Goal: Transaction & Acquisition: Obtain resource

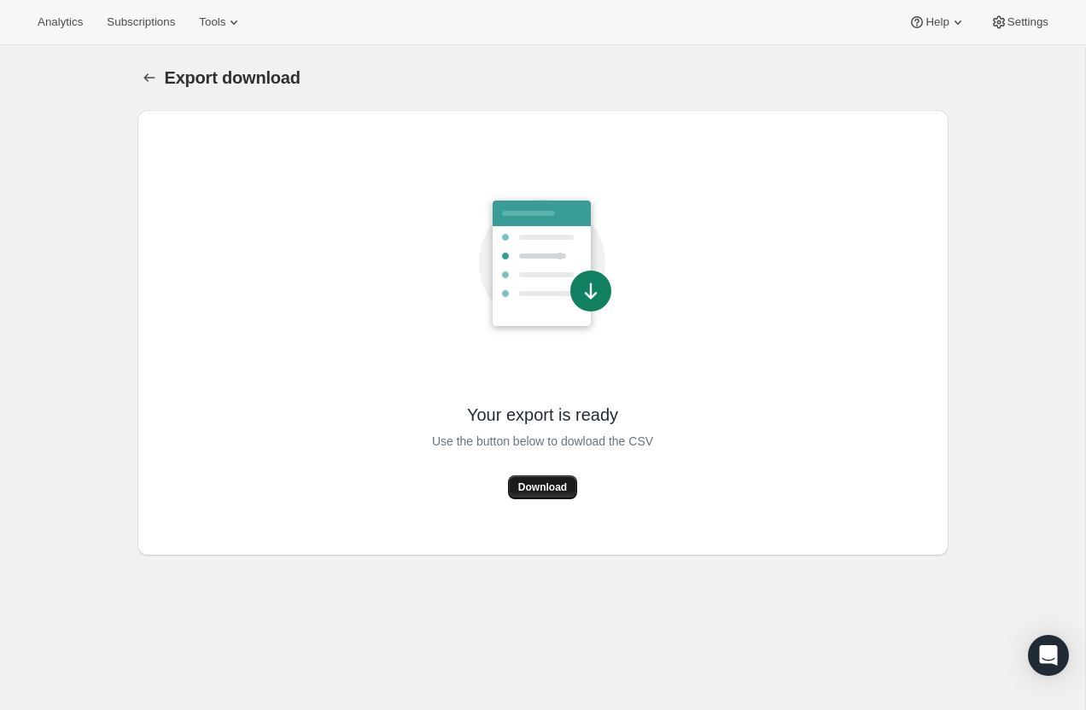
click at [536, 498] on button "Download" at bounding box center [542, 487] width 69 height 24
click at [138, 34] on div "Analytics Subscriptions Tools Help Settings" at bounding box center [543, 22] width 1086 height 45
click at [141, 21] on span "Subscriptions" at bounding box center [141, 22] width 68 height 14
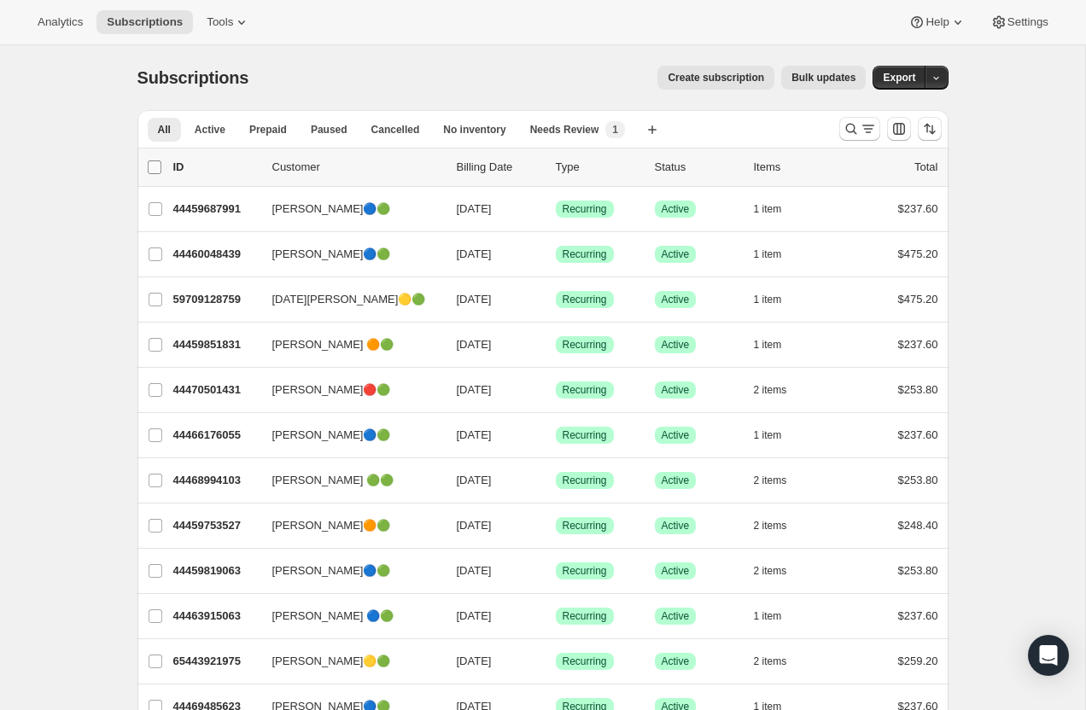
click at [154, 170] on input "0 selected" at bounding box center [155, 167] width 14 height 14
checkbox input "true"
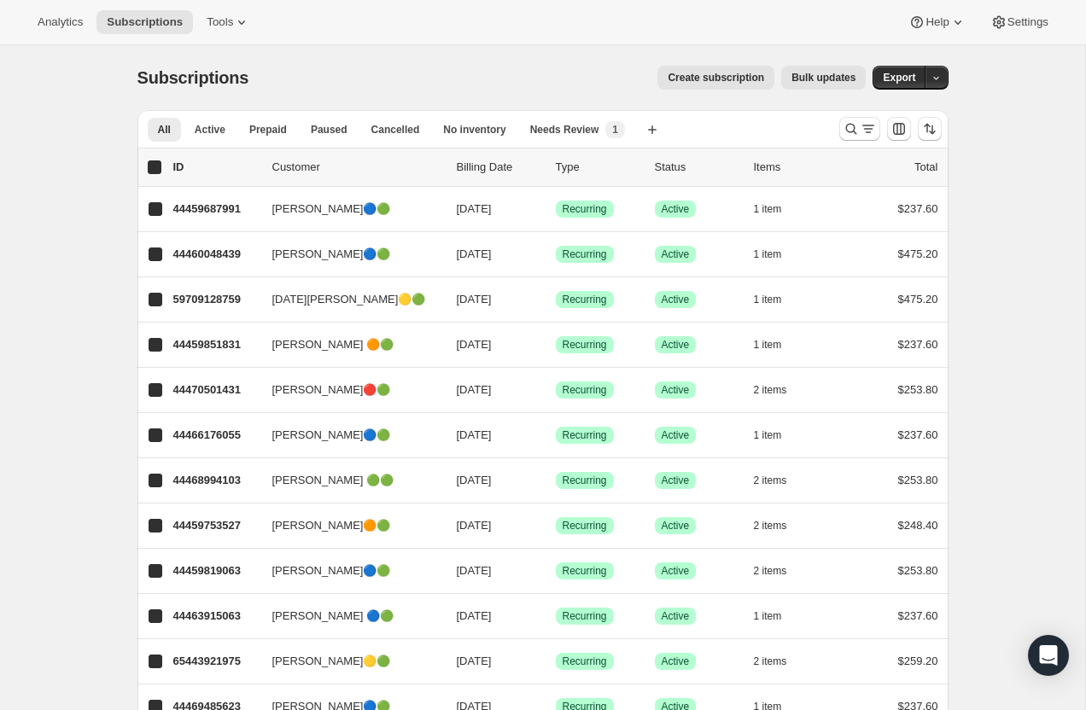
checkbox input "true"
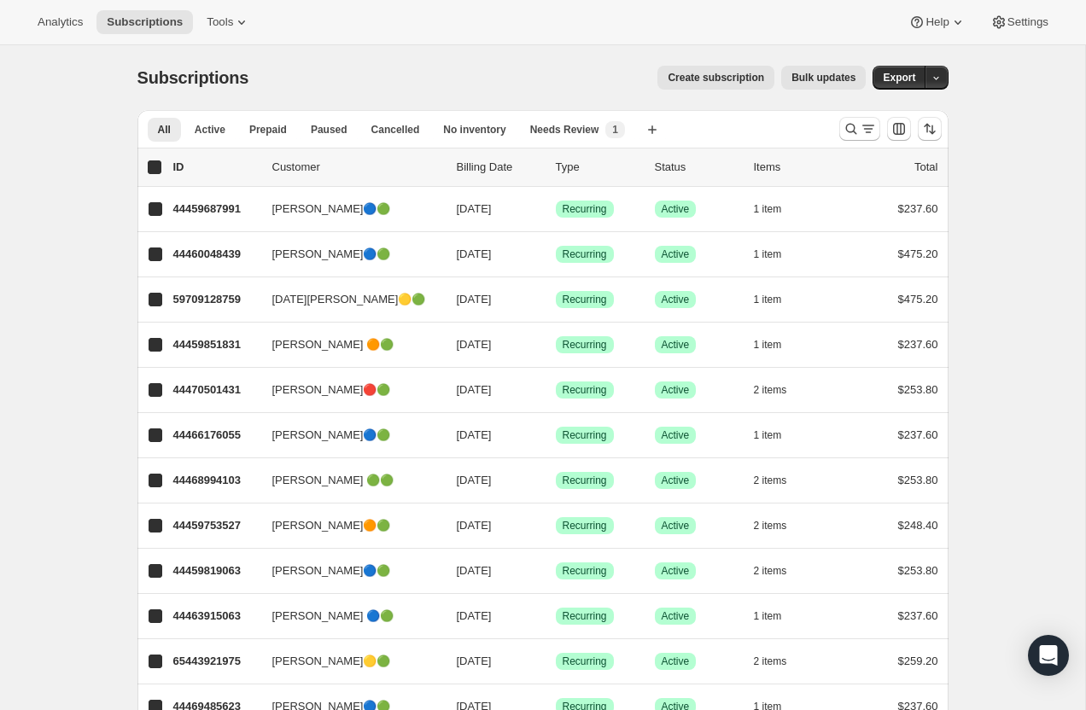
checkbox input "true"
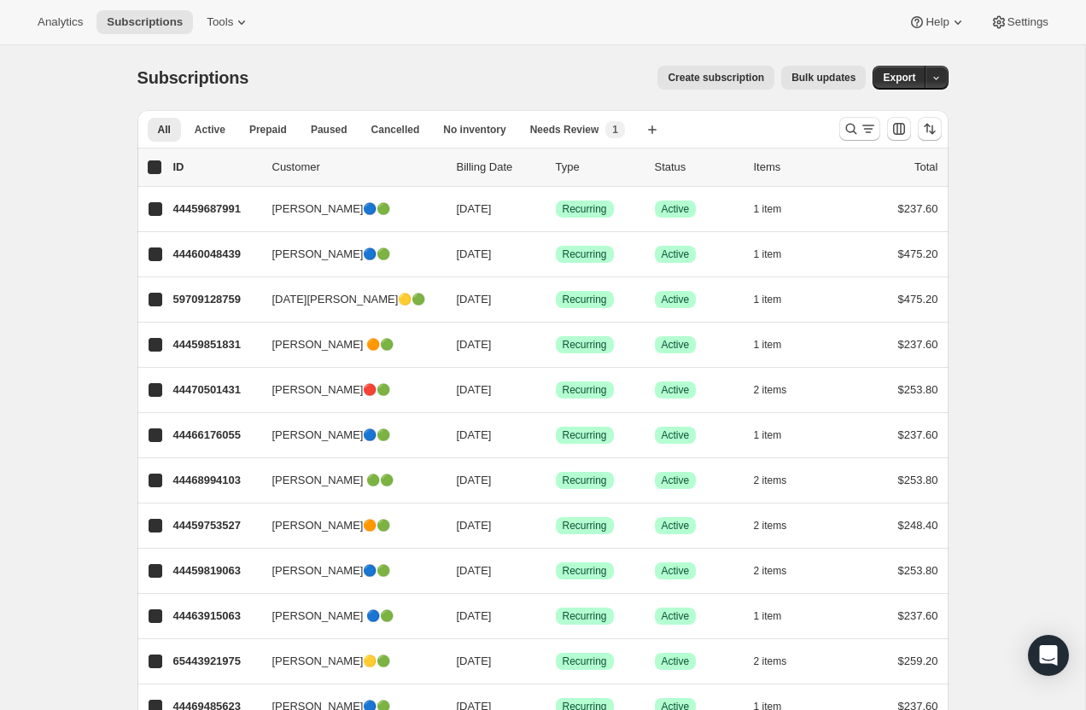
checkbox input "true"
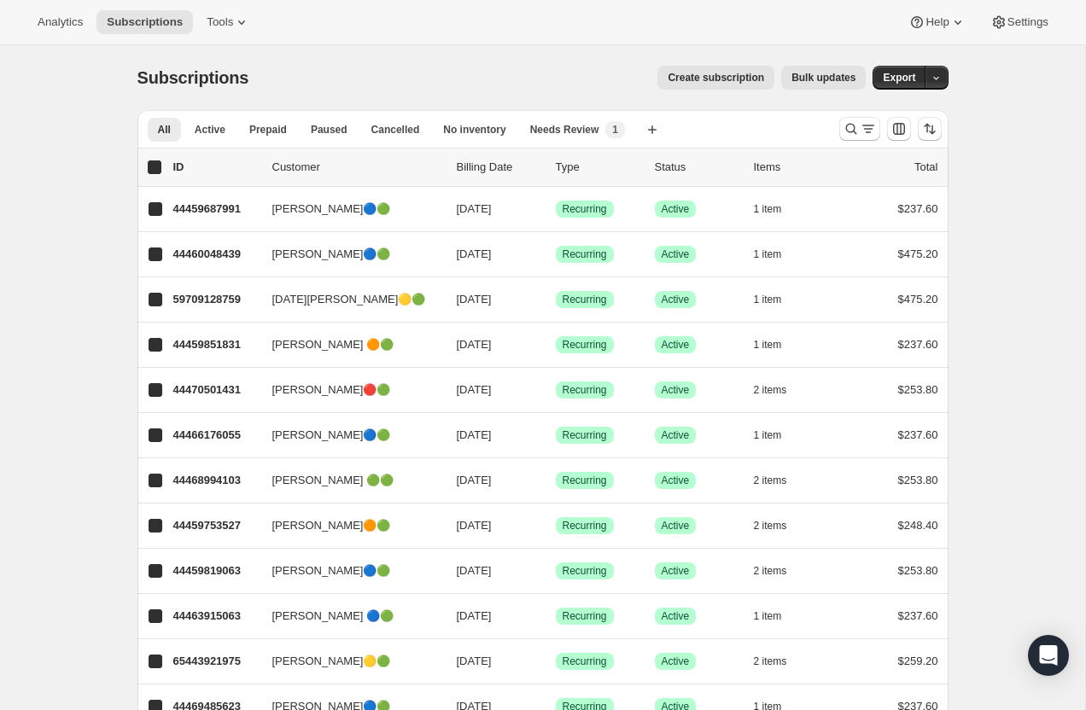
checkbox input "true"
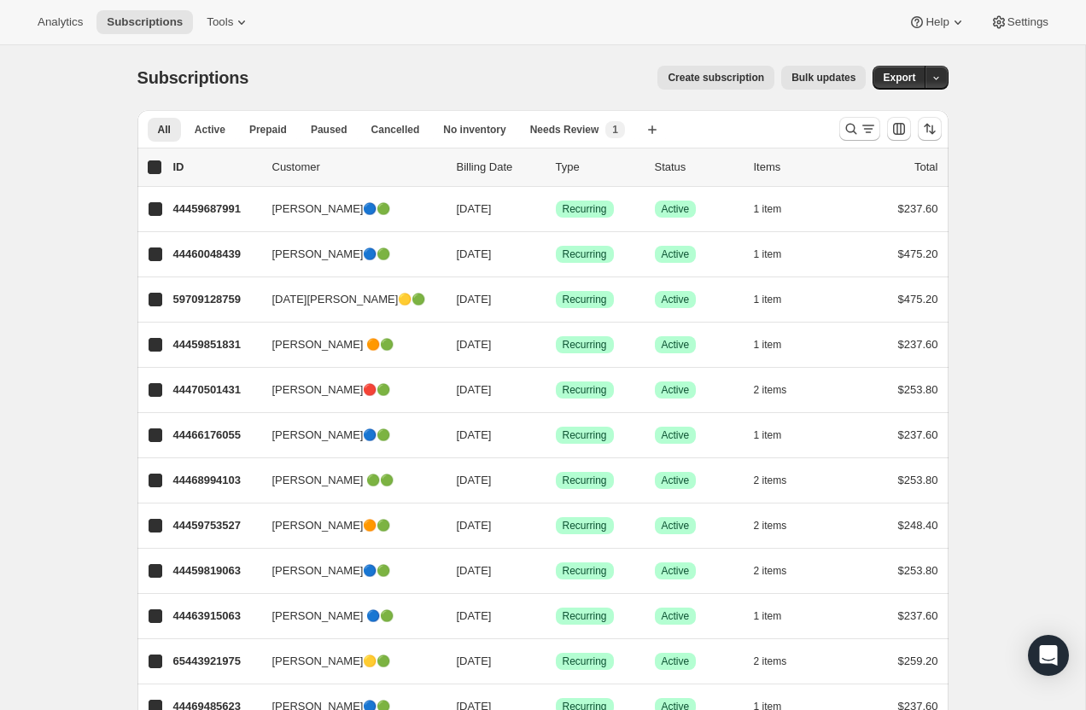
checkbox input "true"
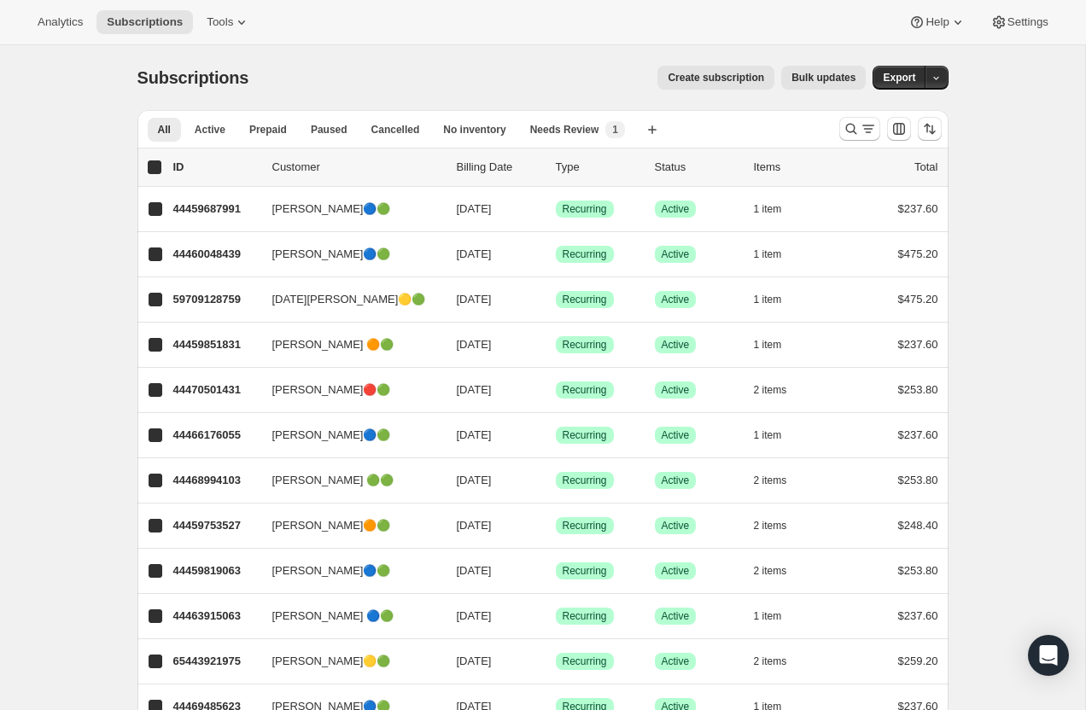
checkbox input "true"
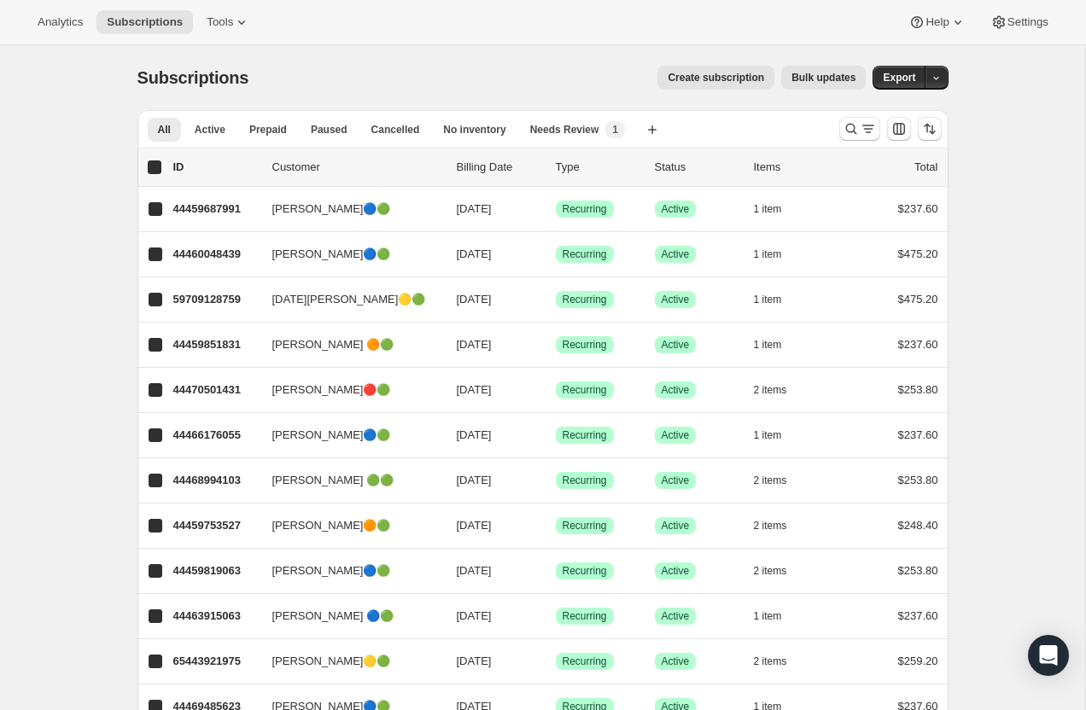
checkbox input "true"
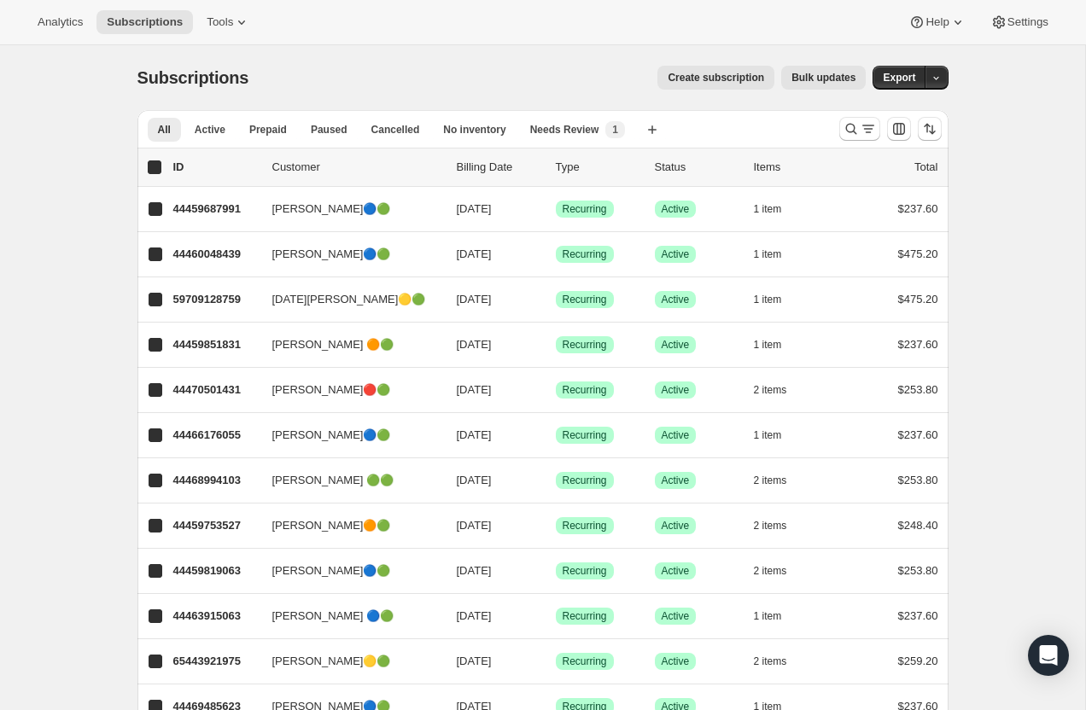
checkbox input "true"
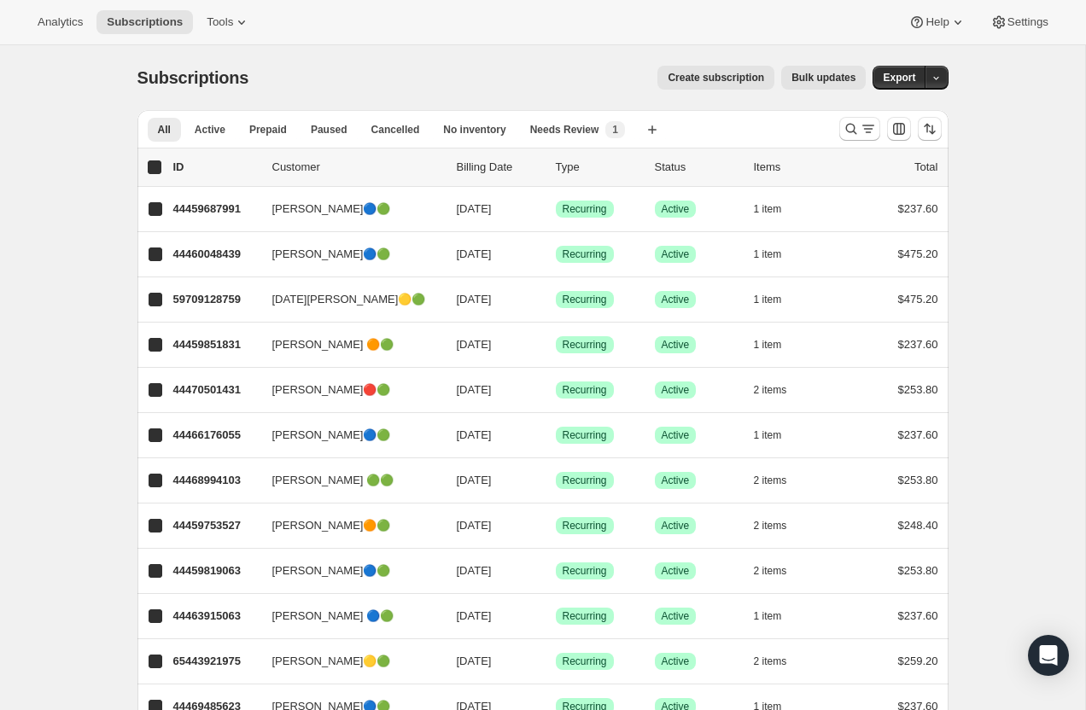
checkbox input "true"
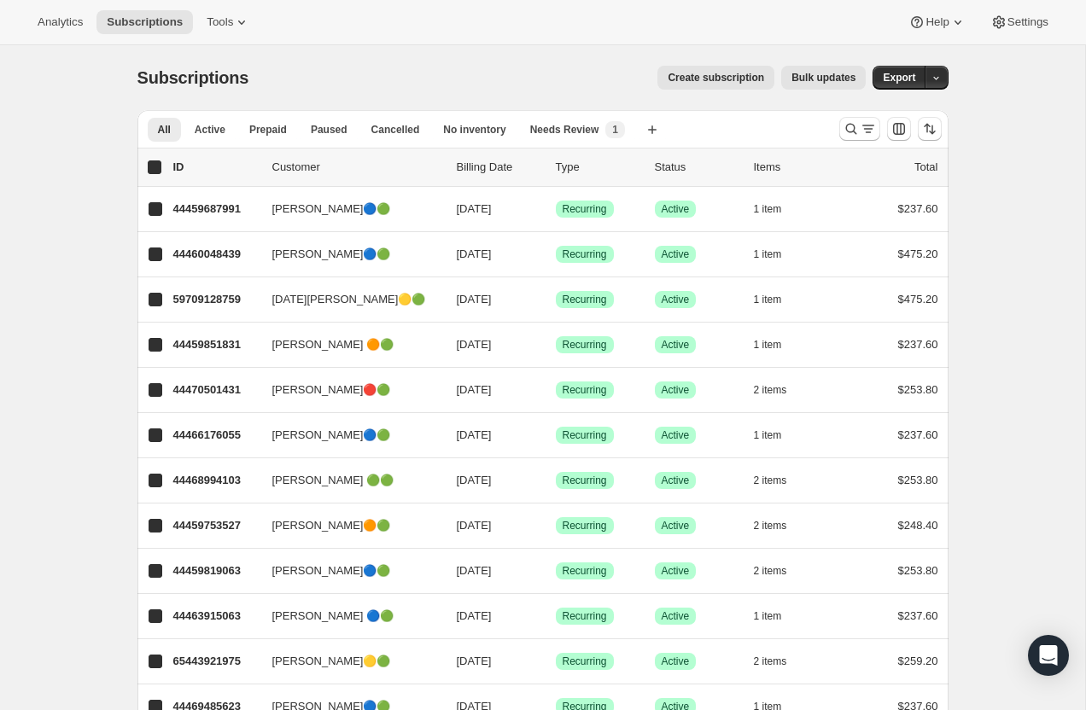
checkbox input "true"
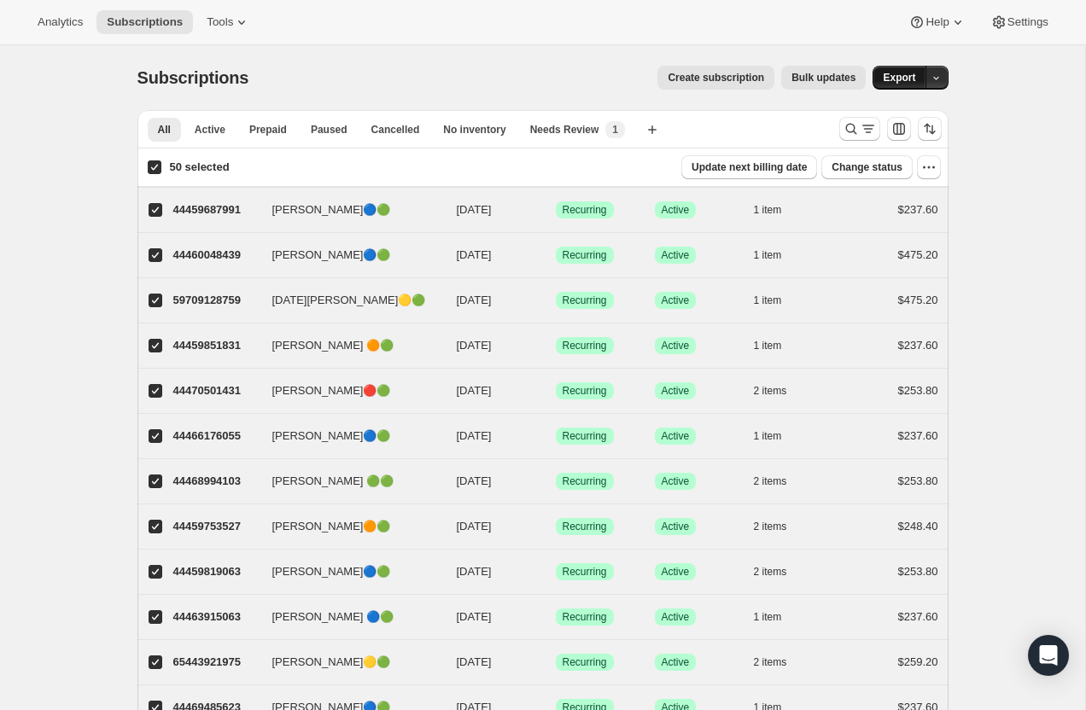
click at [899, 77] on span "Export" at bounding box center [898, 78] width 32 height 14
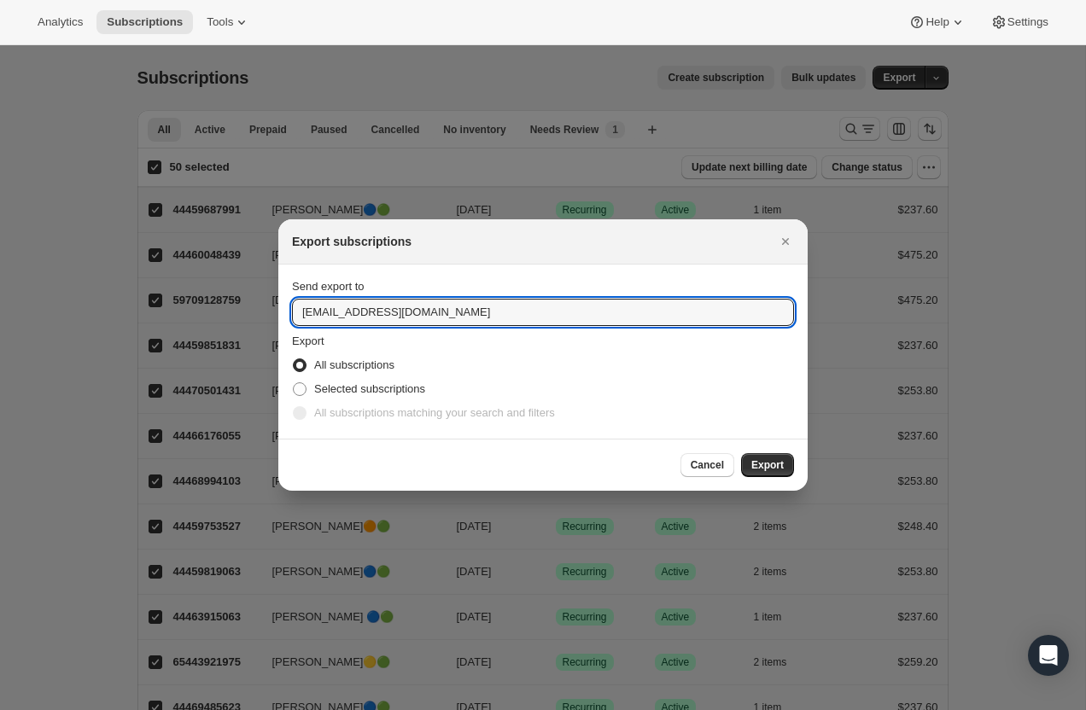
drag, startPoint x: 518, startPoint y: 303, endPoint x: 236, endPoint y: 314, distance: 281.8
click at [324, 401] on label "All subscriptions matching your search and filters" at bounding box center [423, 413] width 263 height 24
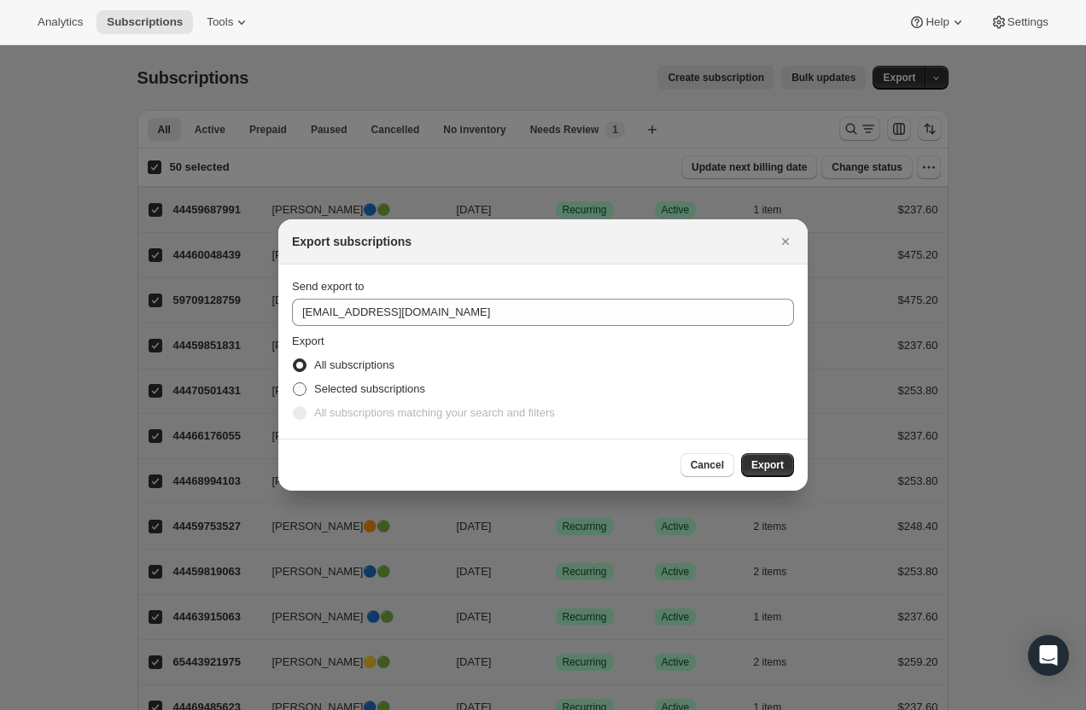
click at [322, 399] on label "Selected subscriptions" at bounding box center [358, 389] width 133 height 24
click at [294, 383] on input "Selected subscriptions" at bounding box center [293, 382] width 1 height 1
radio input "true"
click at [323, 417] on span "All subscriptions matching your search and filters" at bounding box center [434, 412] width 241 height 13
click at [286, 416] on section "Send export to [EMAIL_ADDRESS][DOMAIN_NAME] Export All subscriptions Selected s…" at bounding box center [542, 352] width 529 height 174
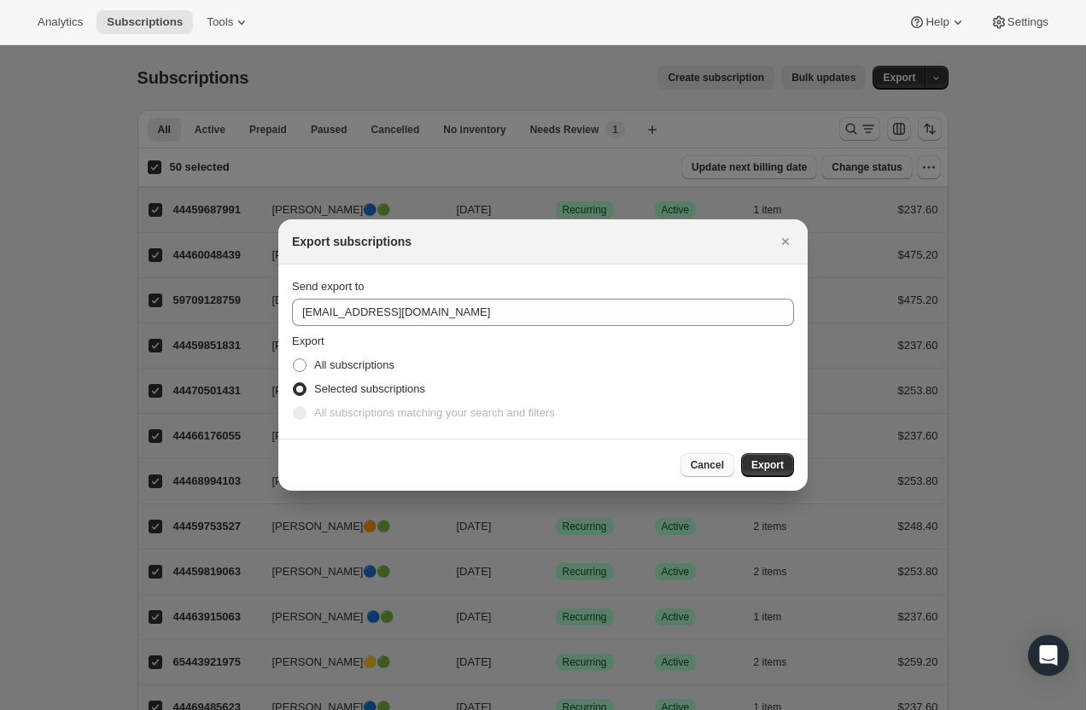
click at [694, 475] on button "Cancel" at bounding box center [707, 465] width 54 height 24
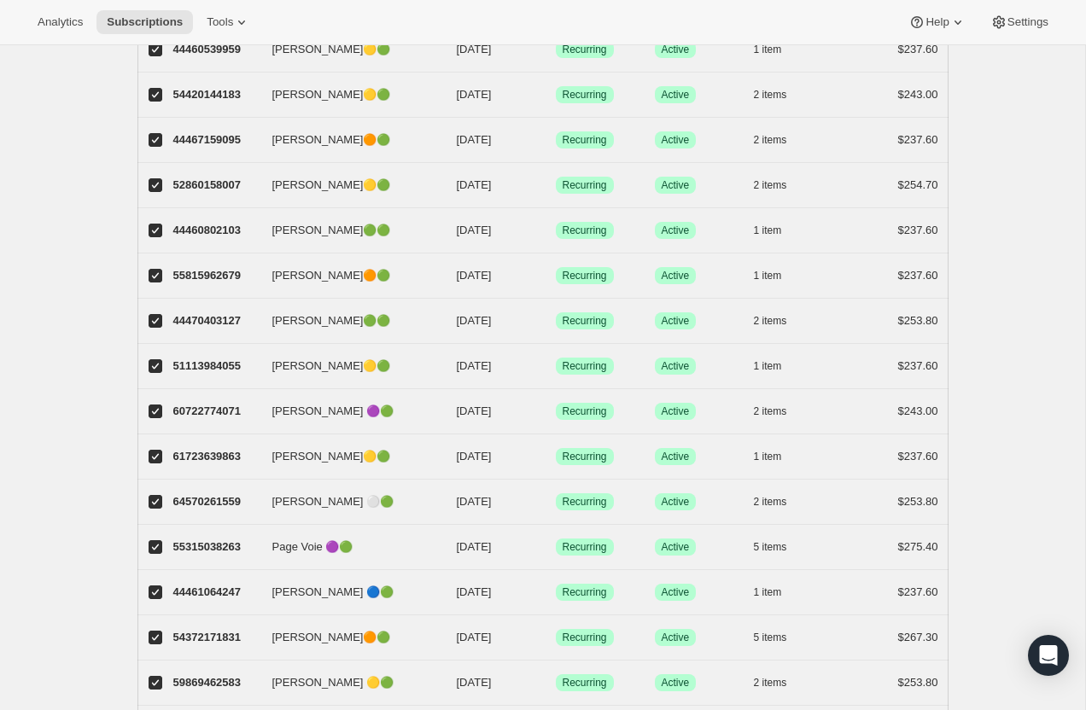
scroll to position [1834, 0]
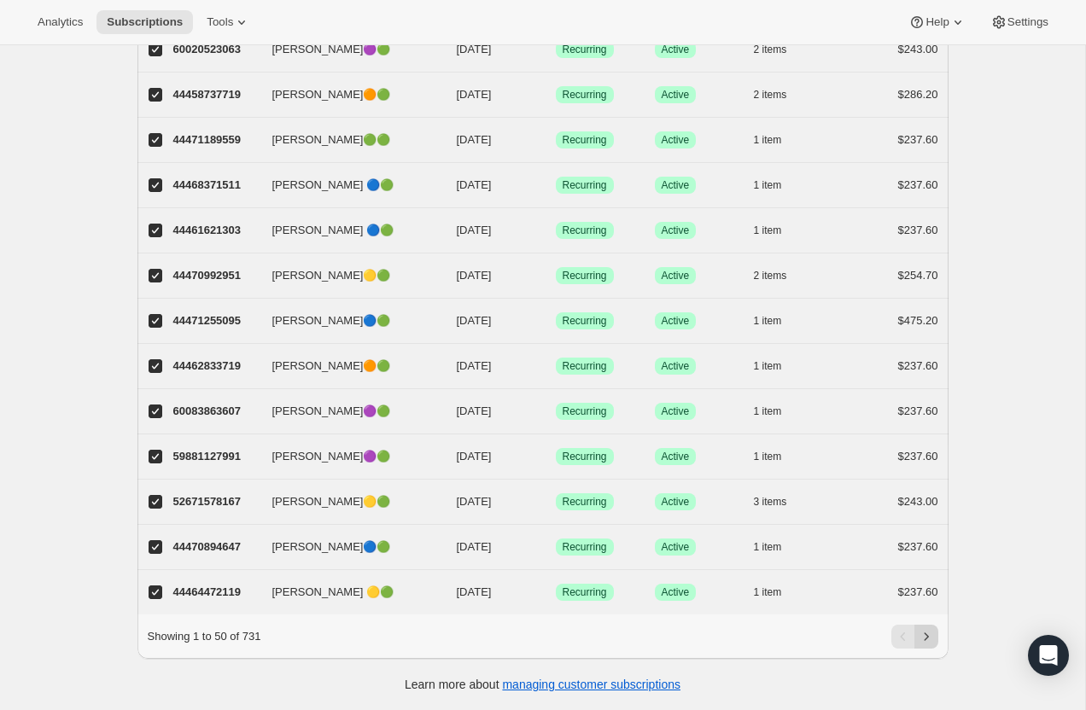
click at [924, 644] on icon "Next" at bounding box center [925, 636] width 17 height 17
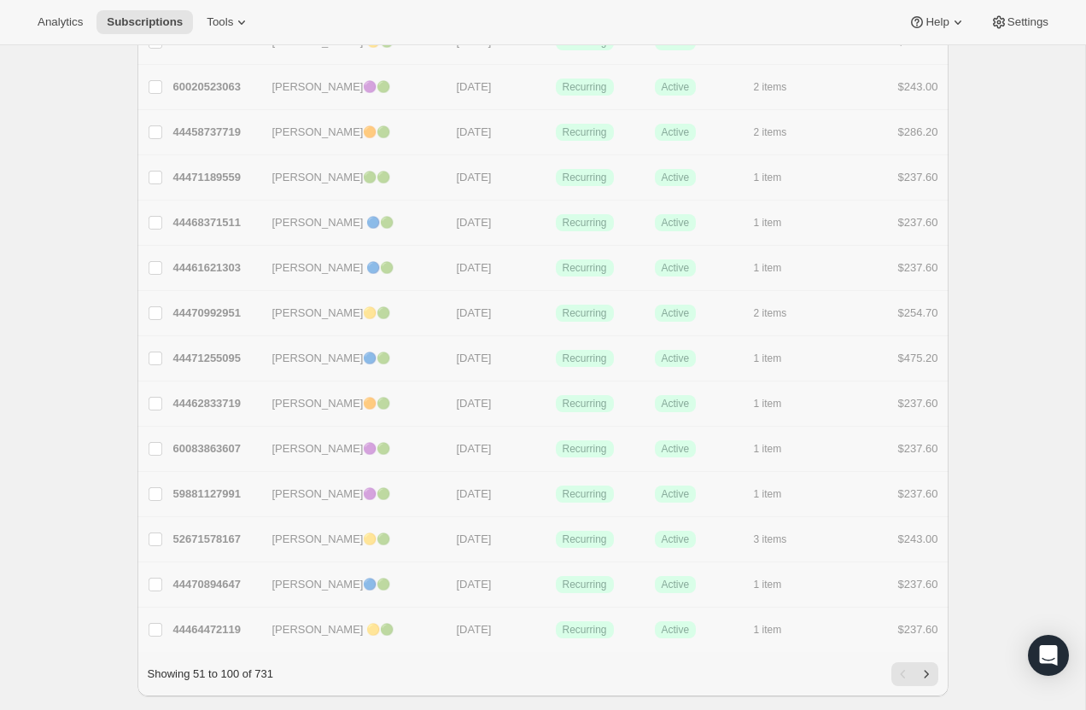
checkbox input "false"
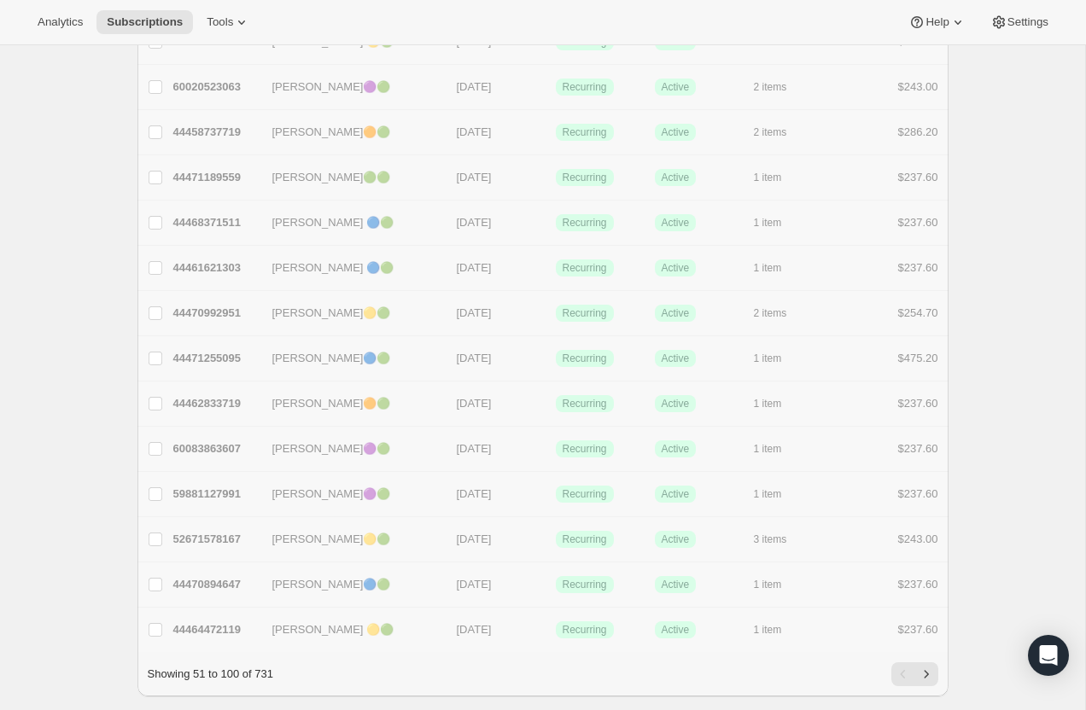
checkbox input "false"
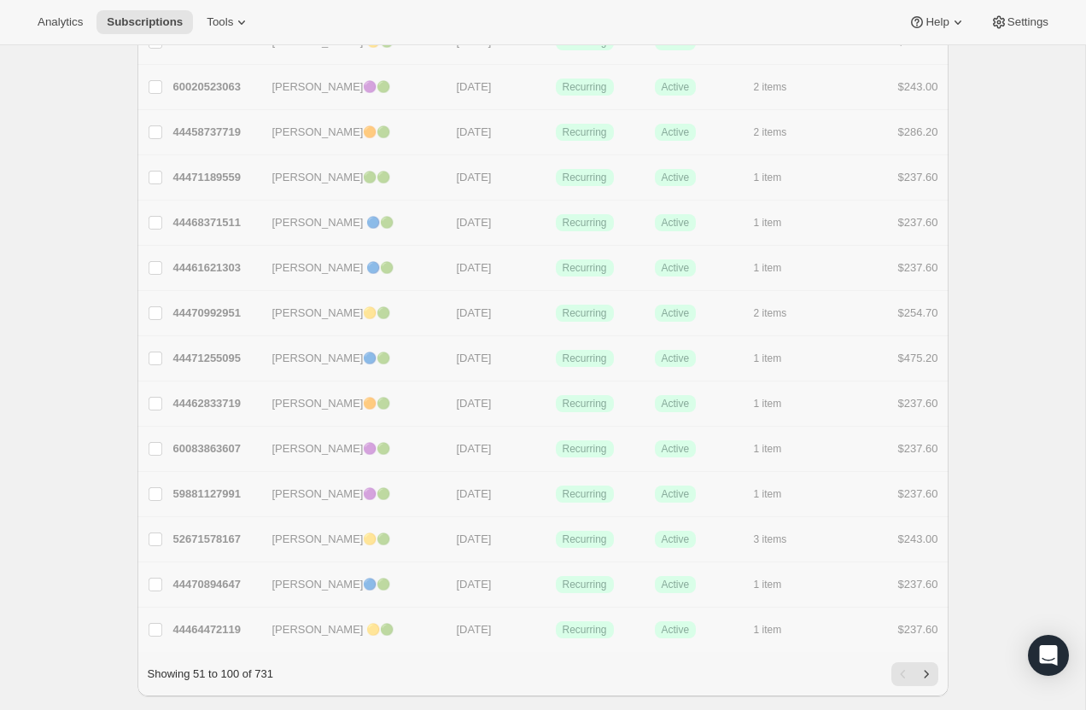
checkbox input "false"
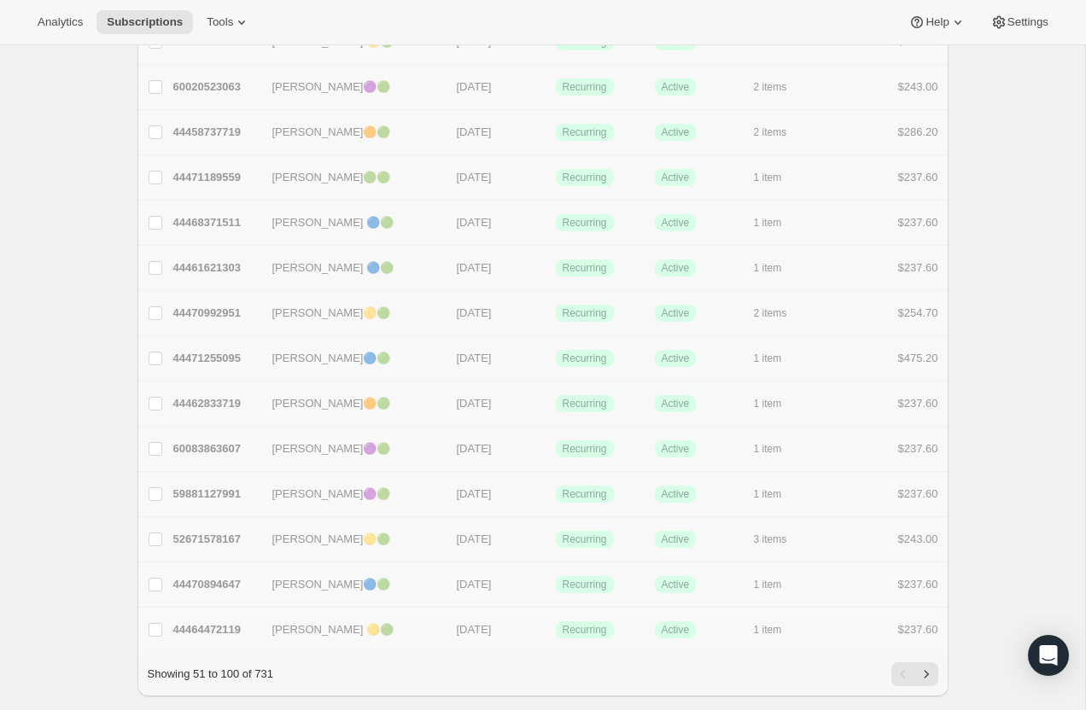
checkbox input "false"
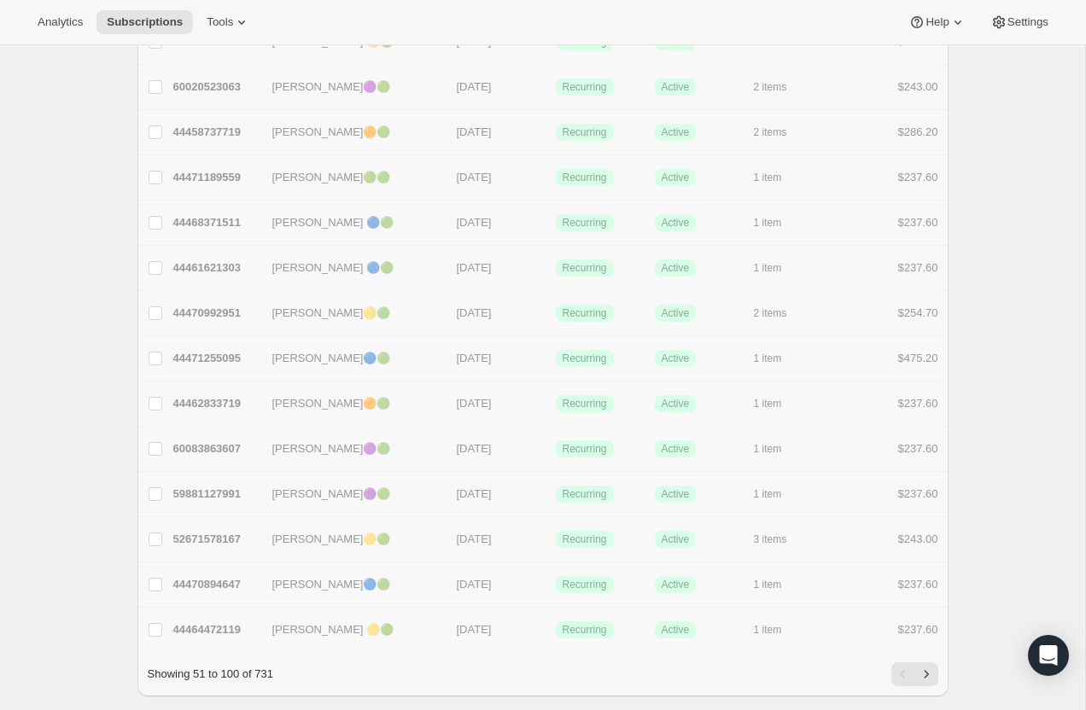
checkbox input "false"
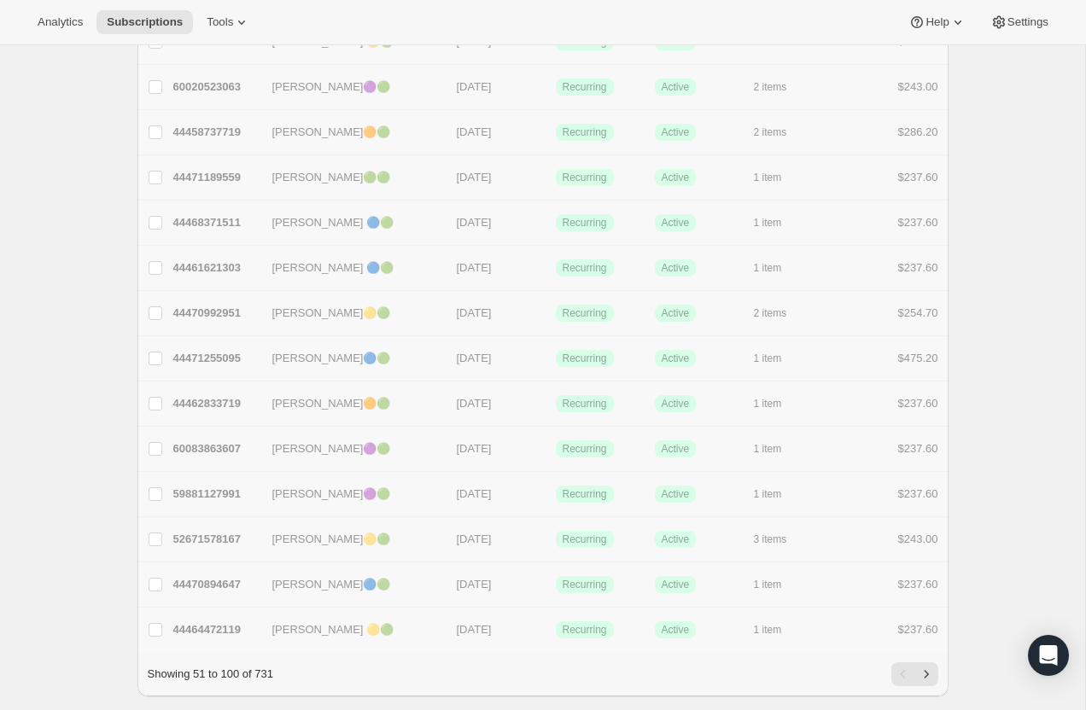
checkbox input "false"
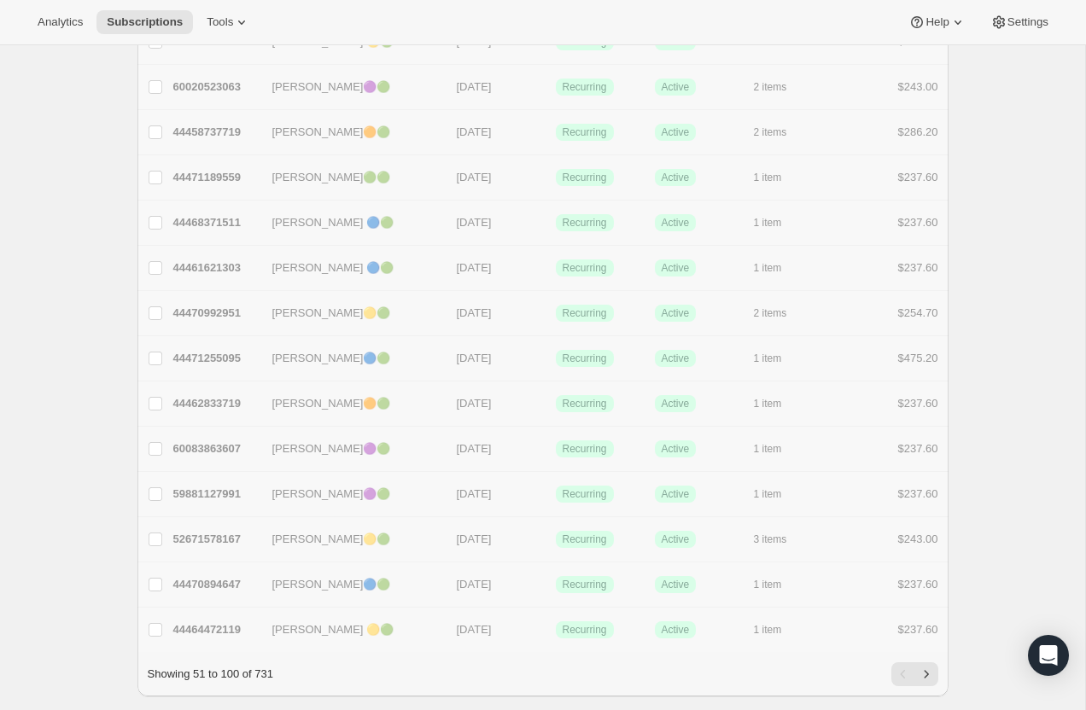
checkbox input "false"
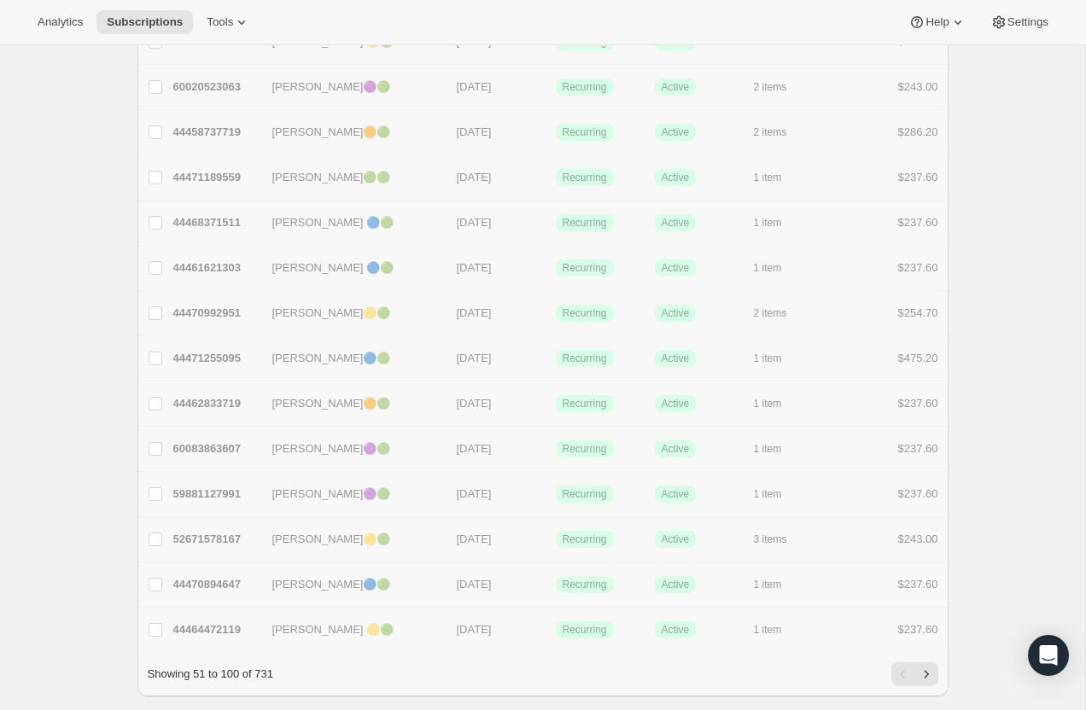
checkbox input "false"
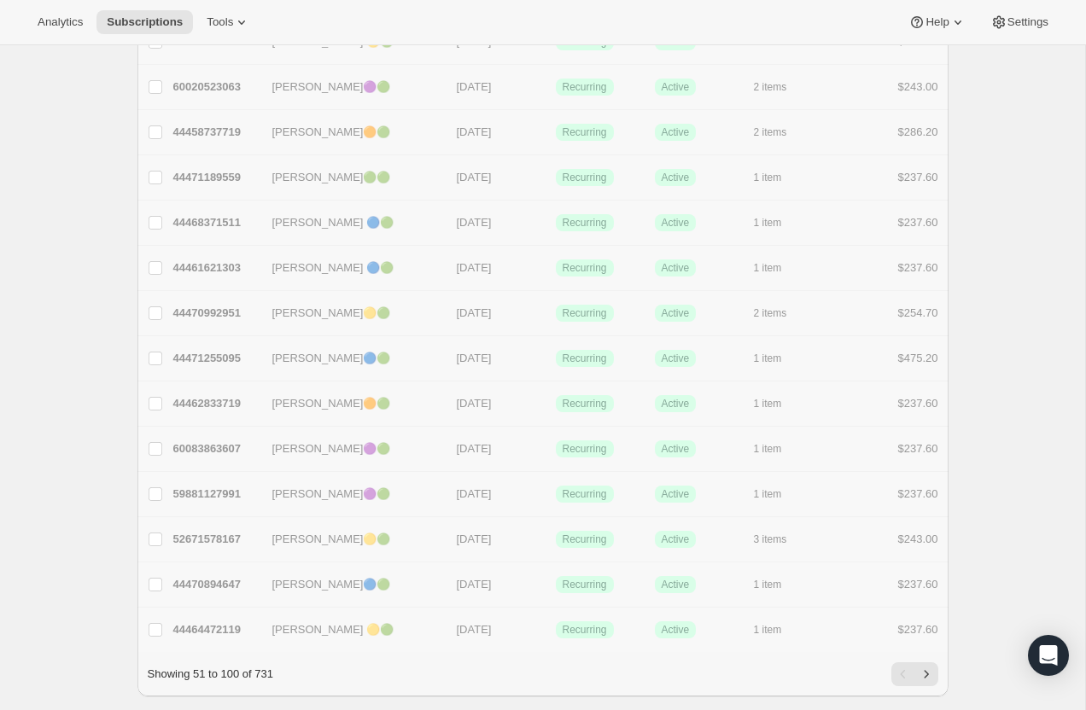
checkbox input "false"
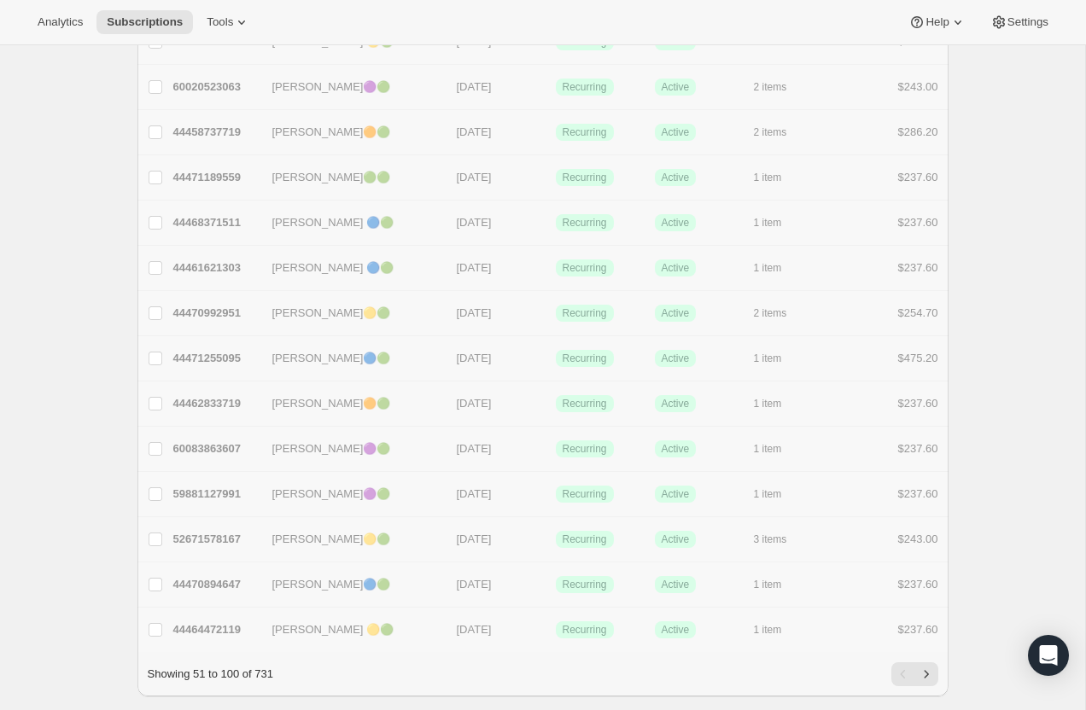
checkbox input "false"
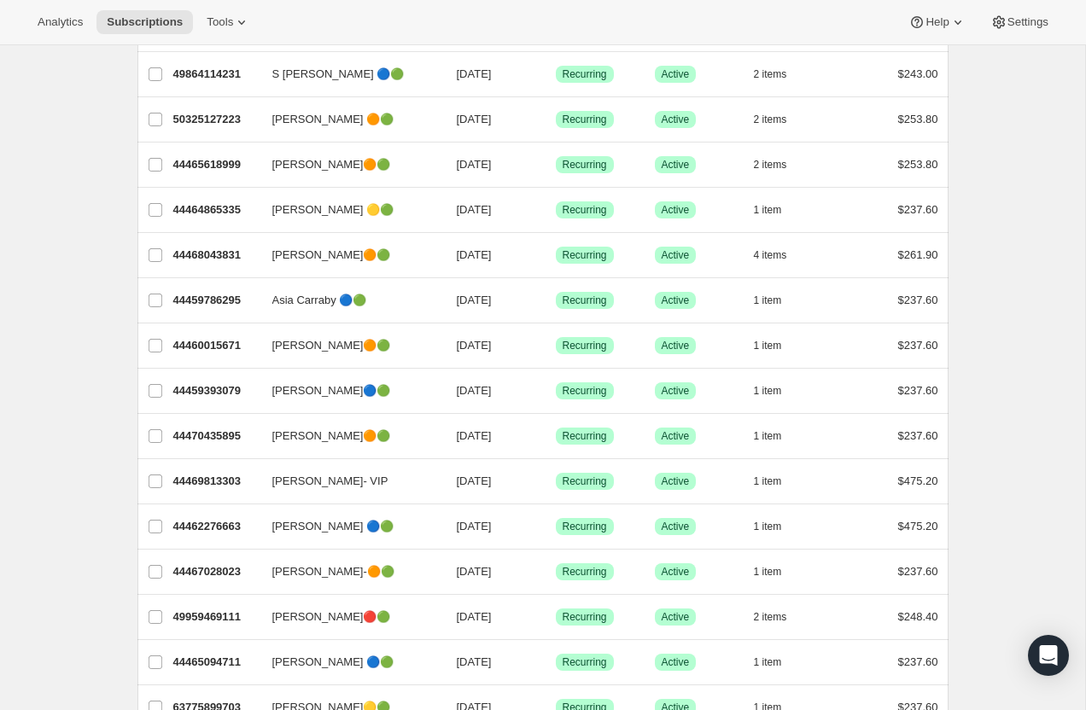
scroll to position [0, 0]
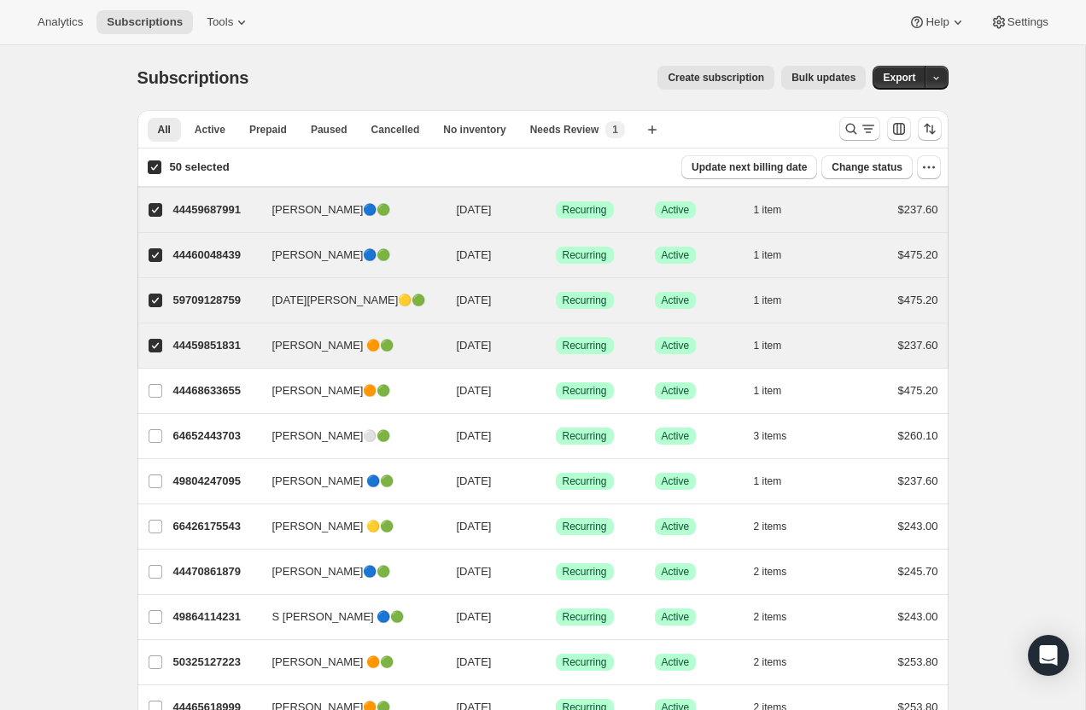
click at [153, 165] on input "50 selected" at bounding box center [155, 167] width 14 height 14
checkbox input "false"
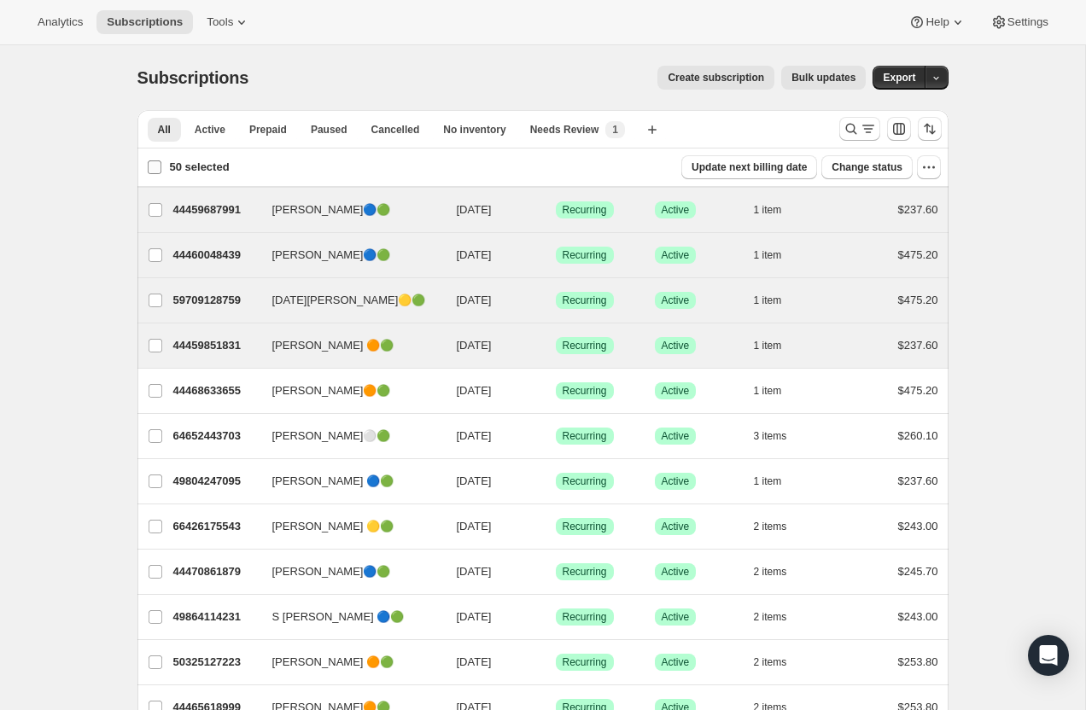
checkbox input "false"
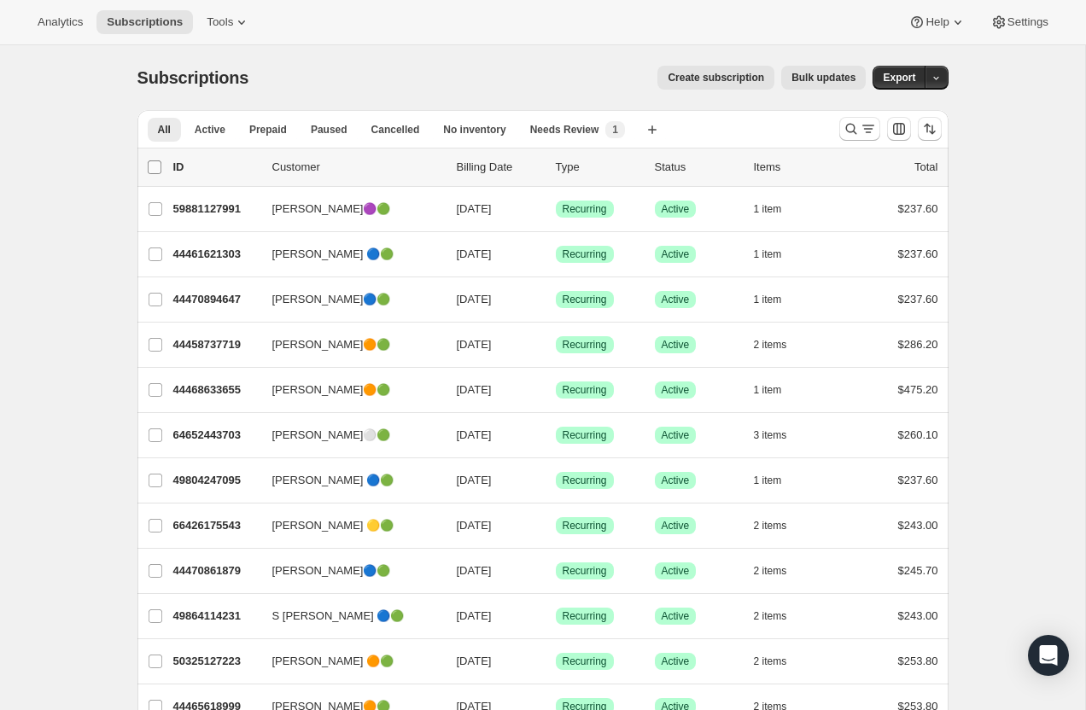
click at [153, 165] on input "0 selected" at bounding box center [155, 167] width 14 height 14
checkbox input "true"
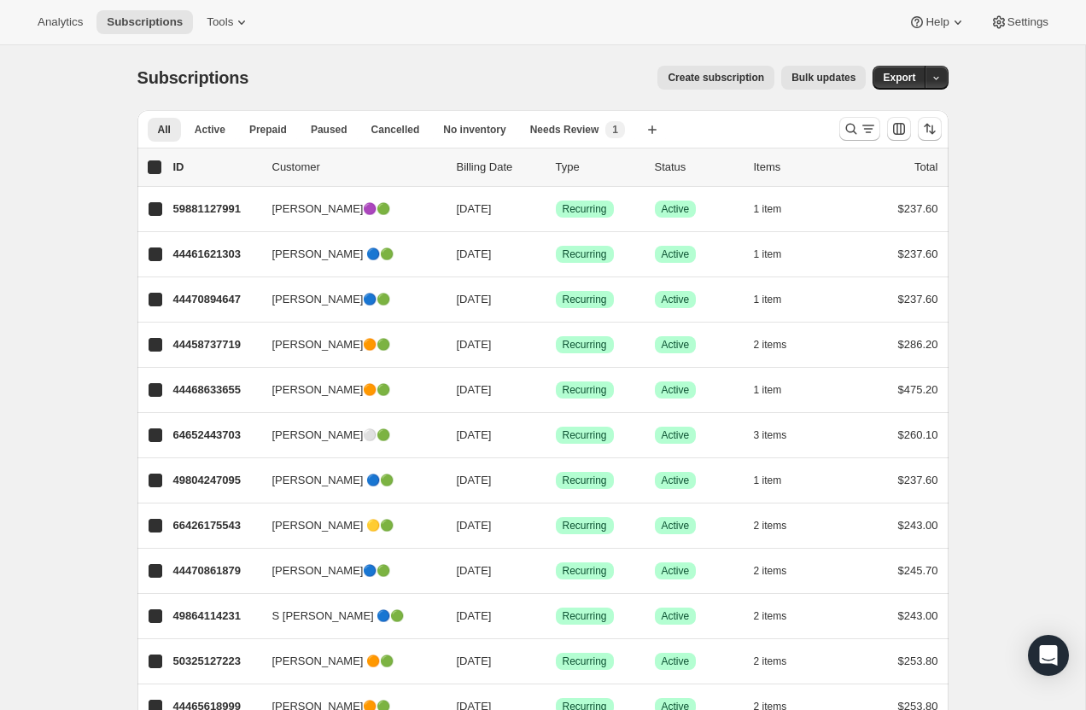
checkbox input "true"
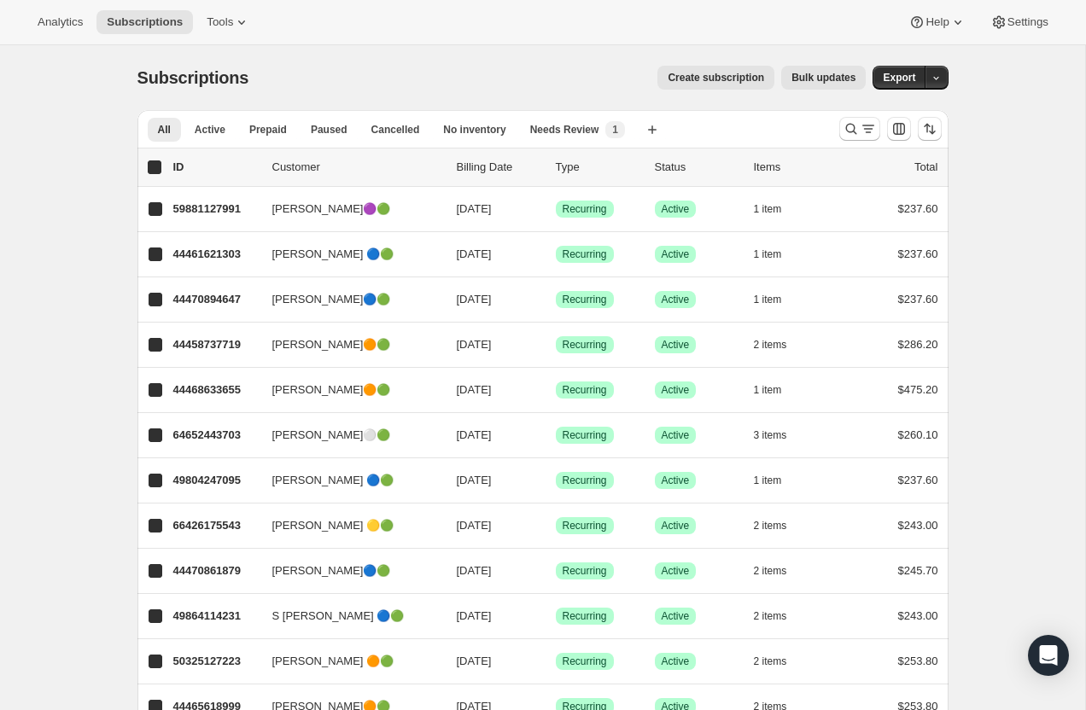
checkbox input "true"
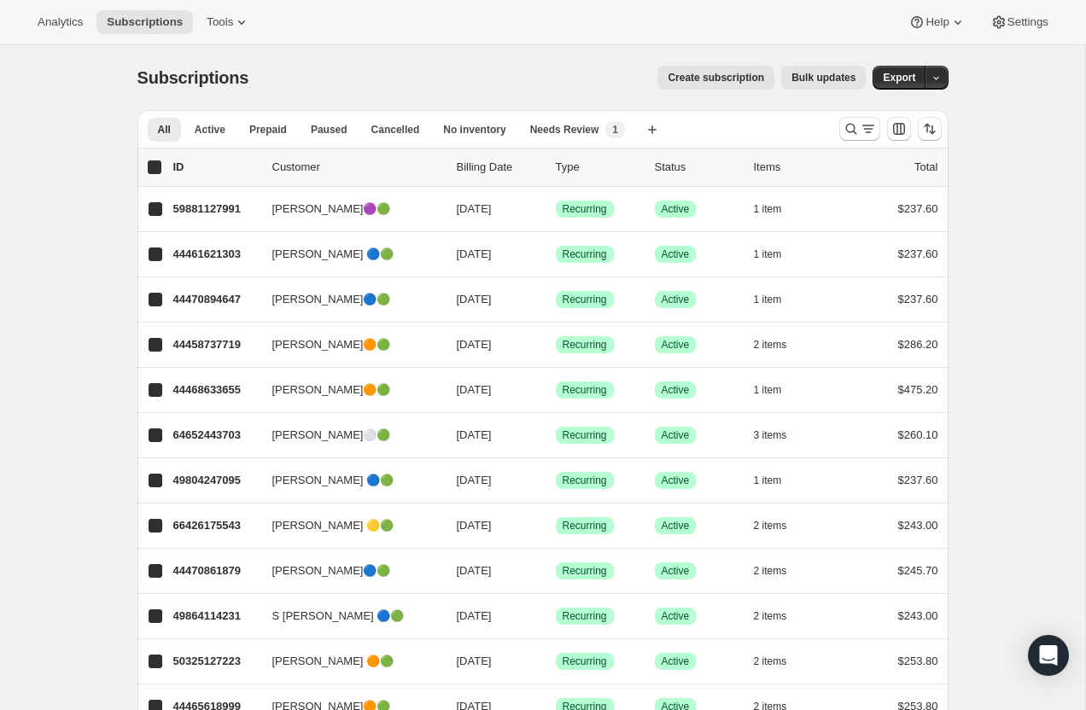
checkbox input "true"
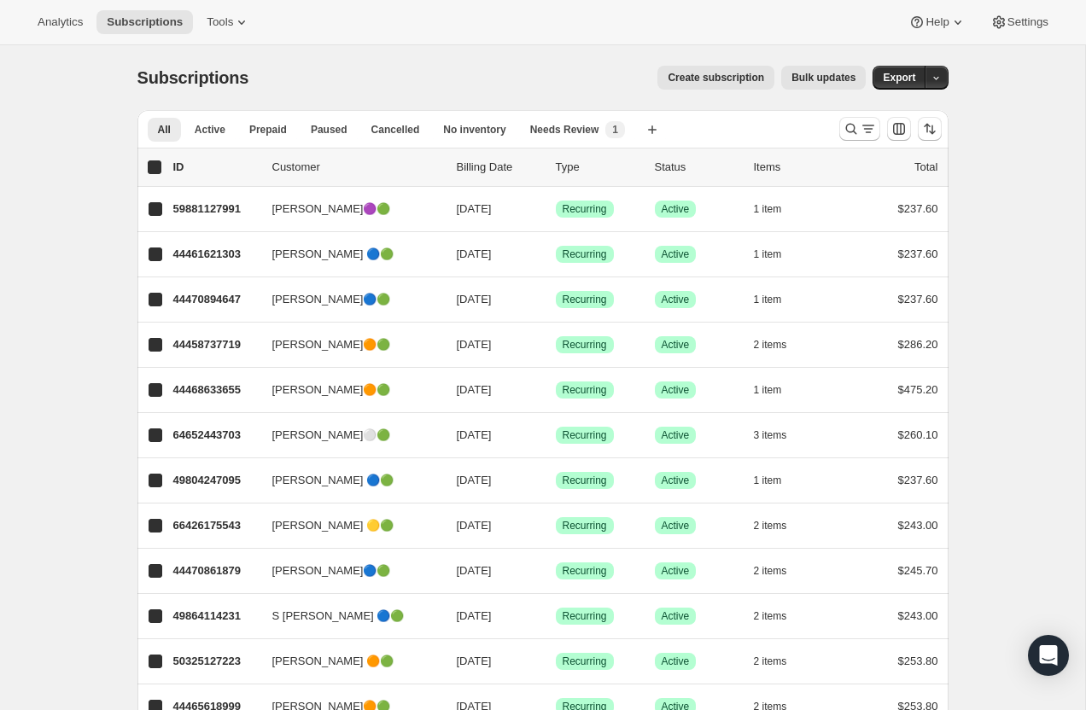
checkbox input "true"
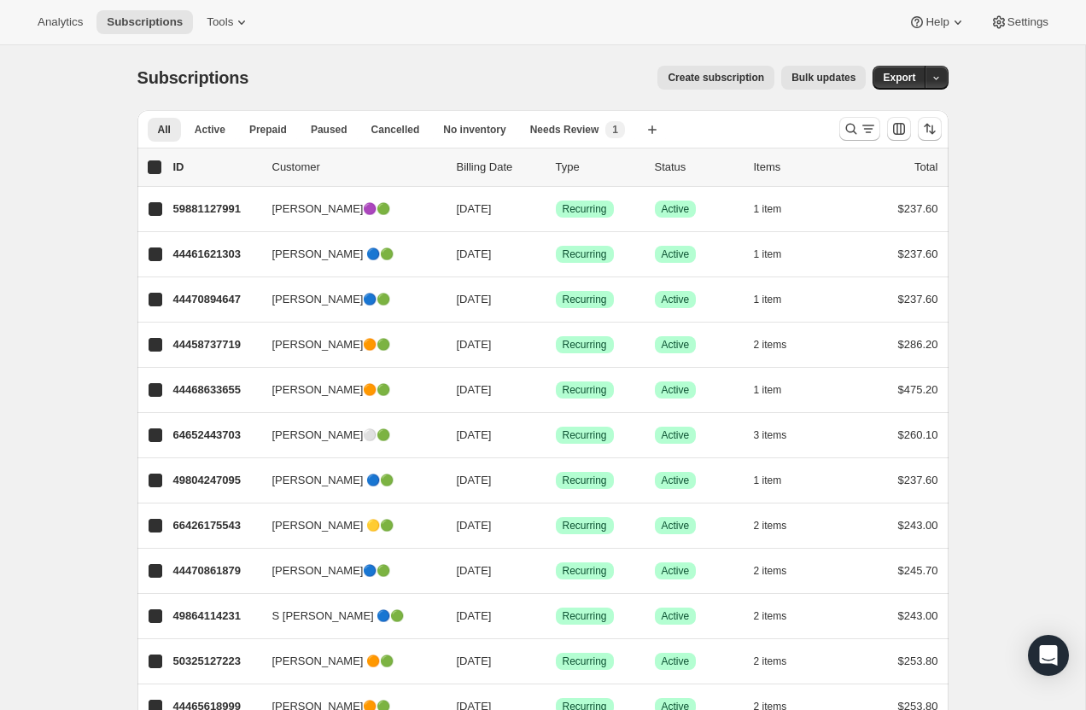
checkbox input "true"
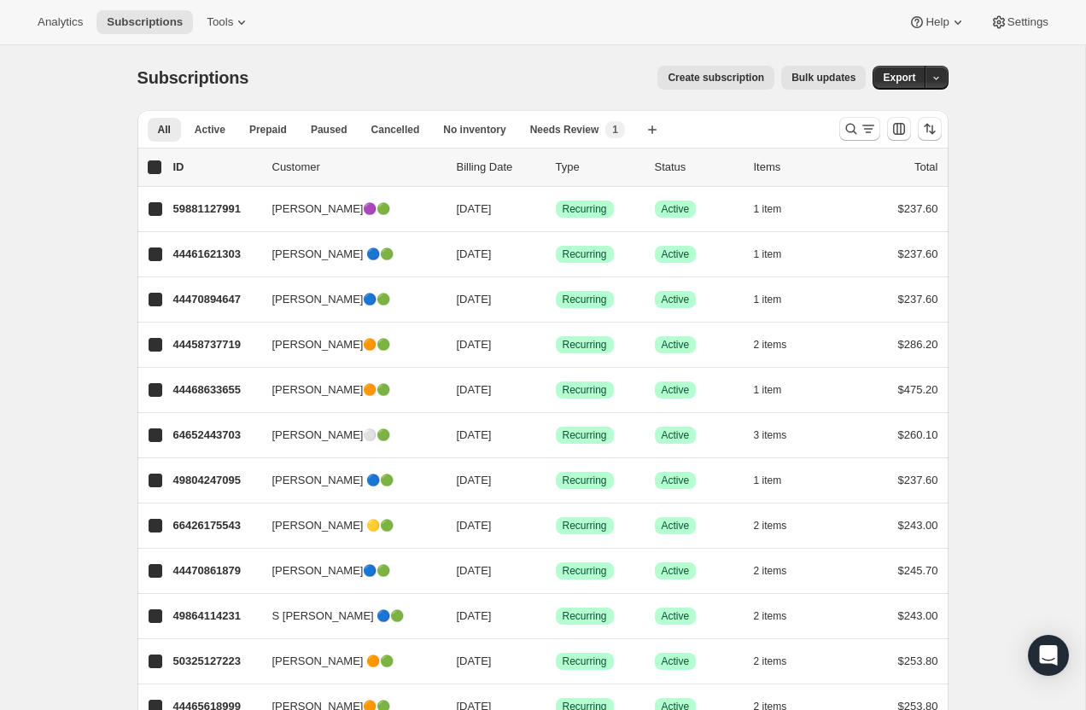
checkbox input "true"
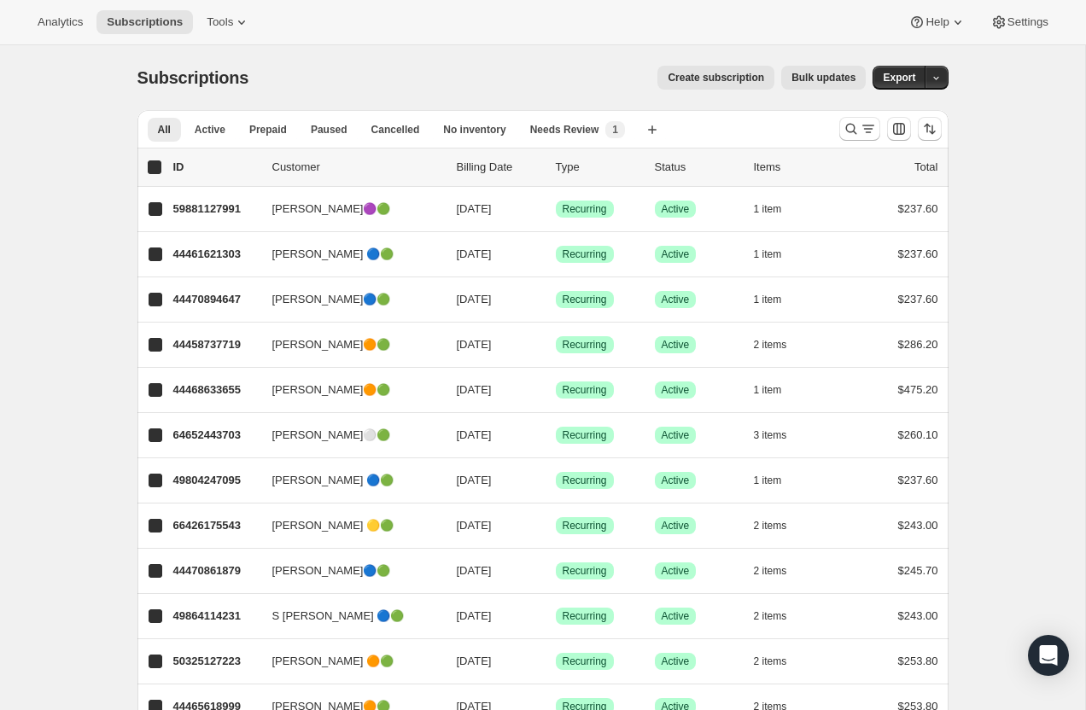
checkbox input "true"
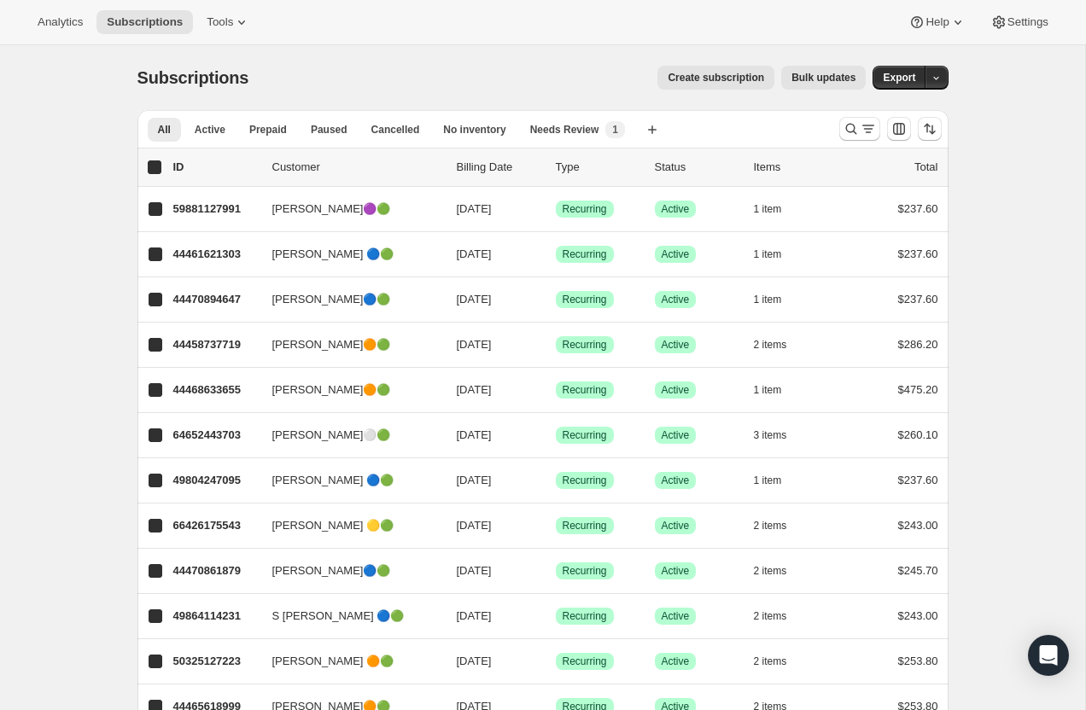
checkbox input "true"
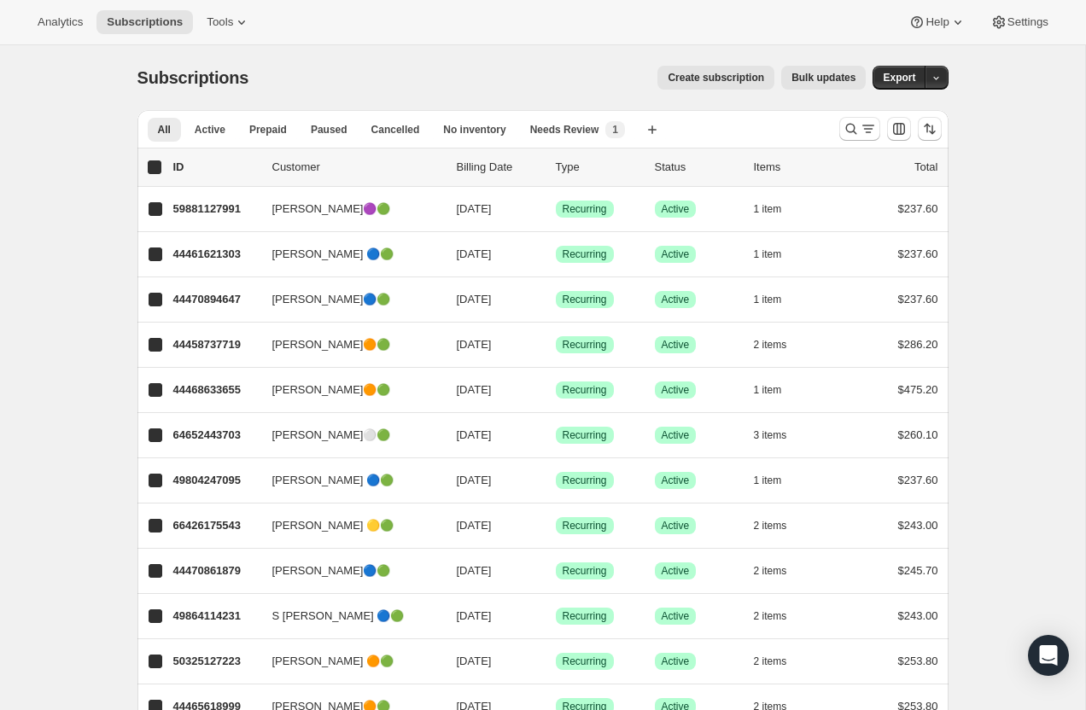
checkbox input "true"
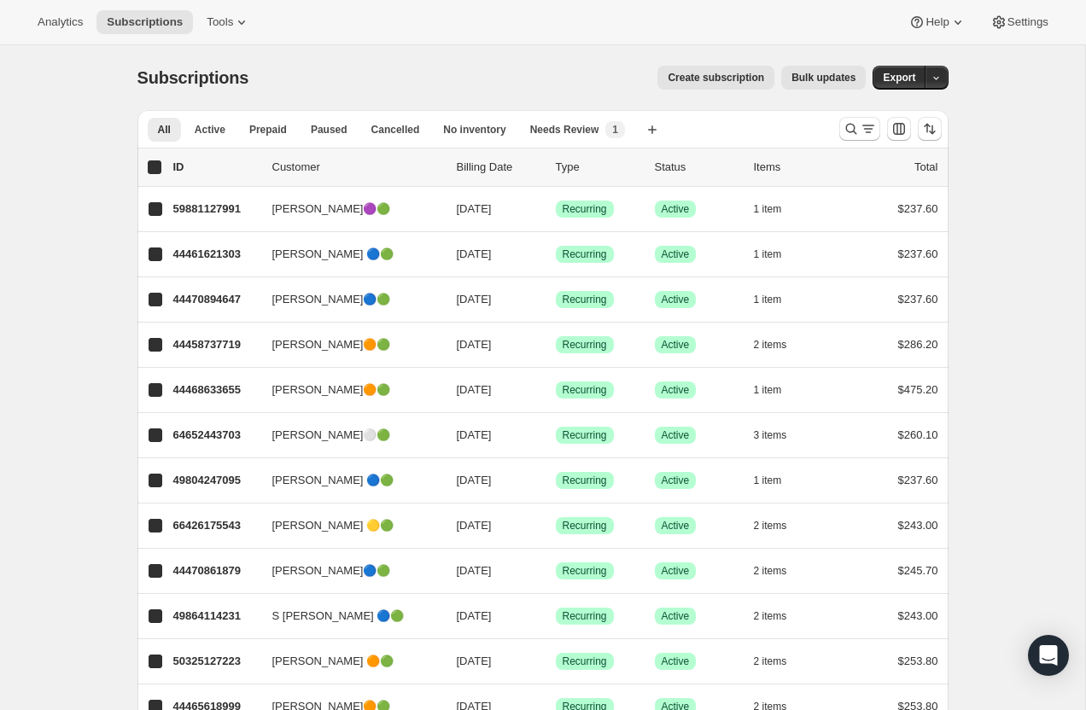
checkbox input "true"
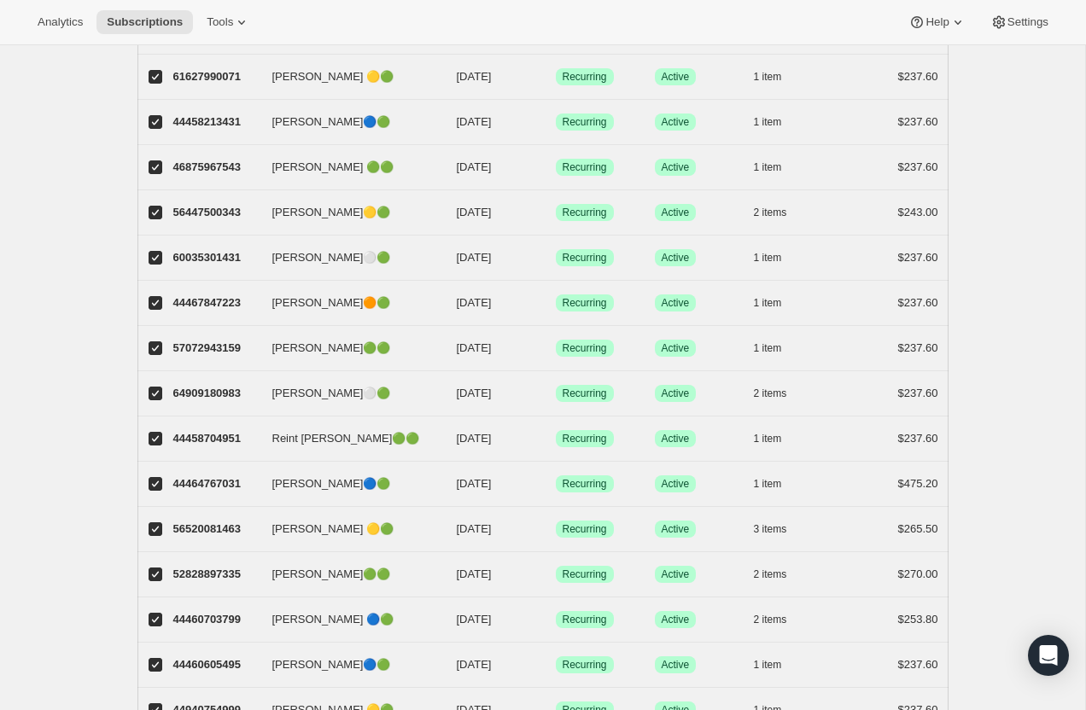
scroll to position [1834, 0]
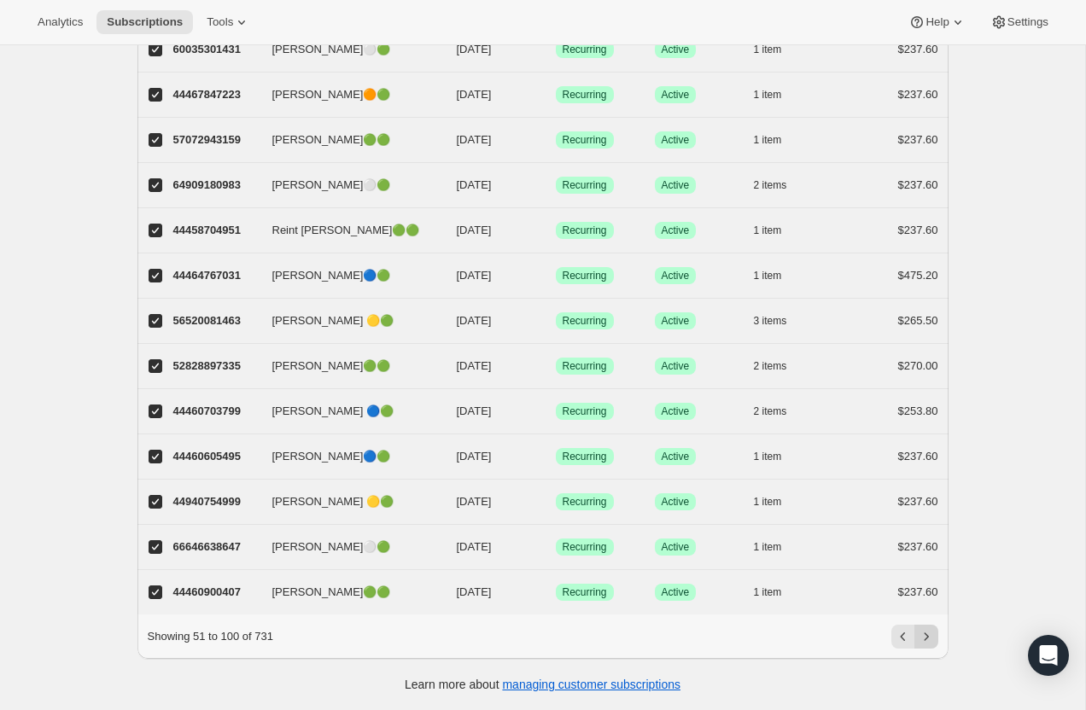
click at [933, 635] on icon "Next" at bounding box center [925, 636] width 17 height 17
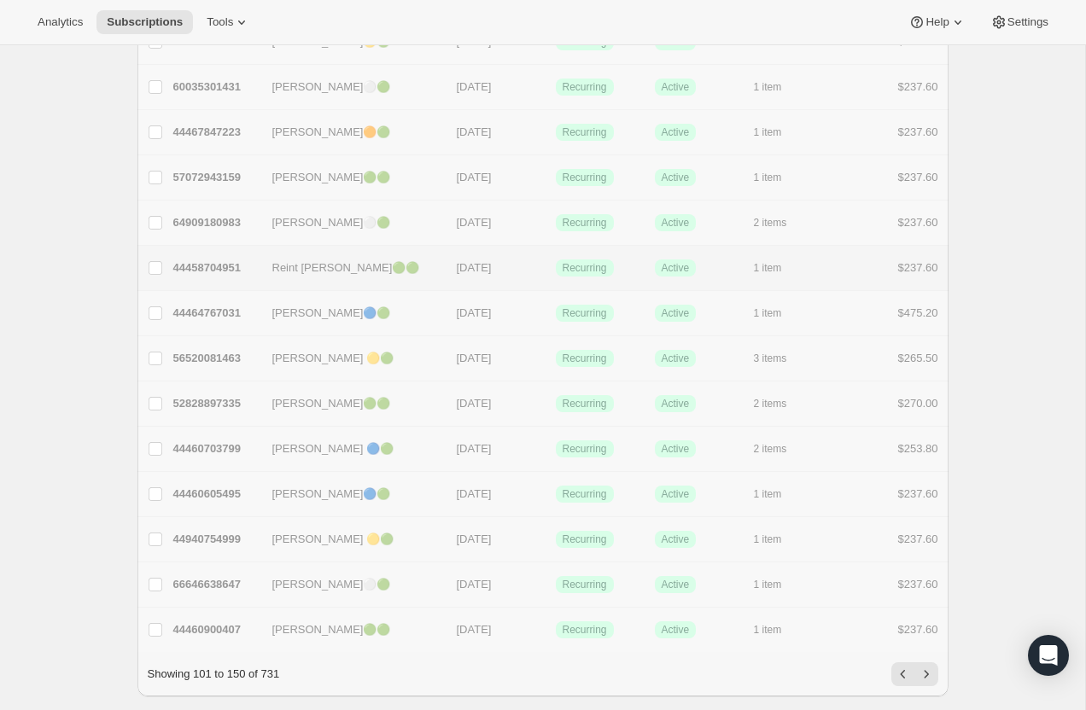
checkbox input "false"
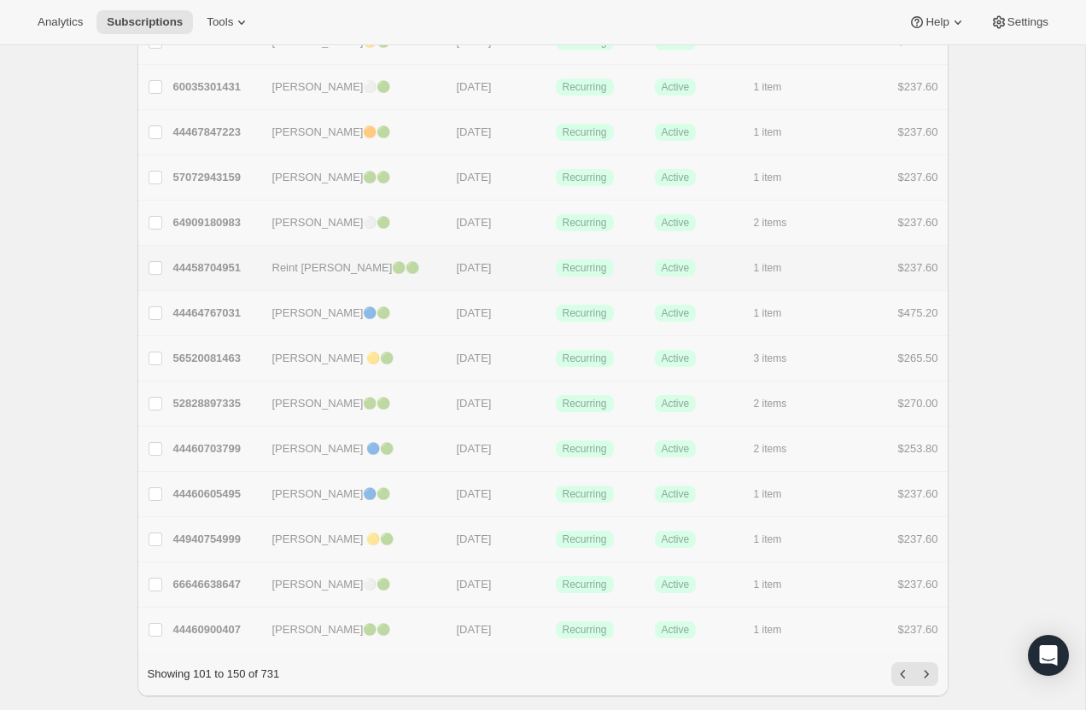
checkbox input "false"
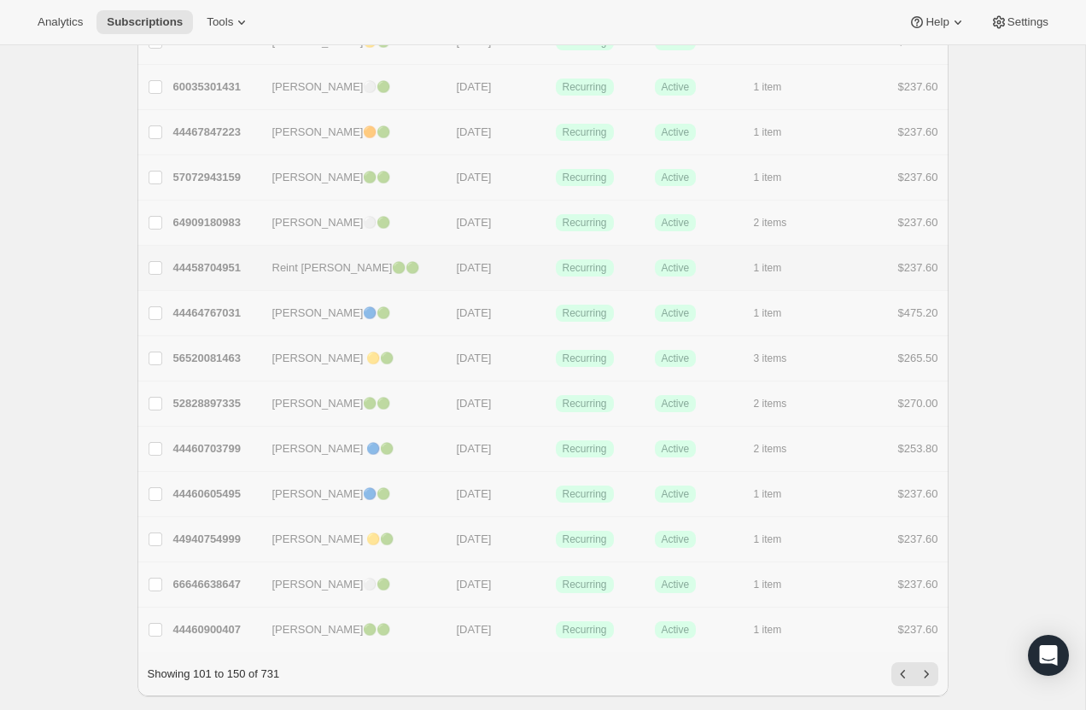
checkbox input "false"
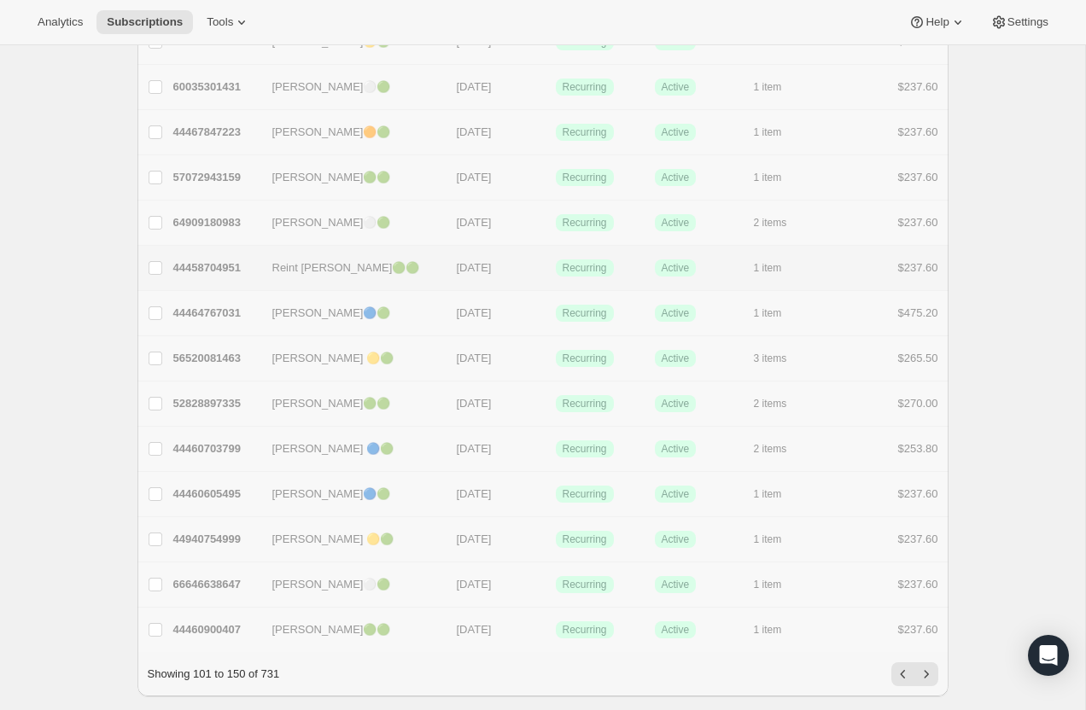
checkbox input "false"
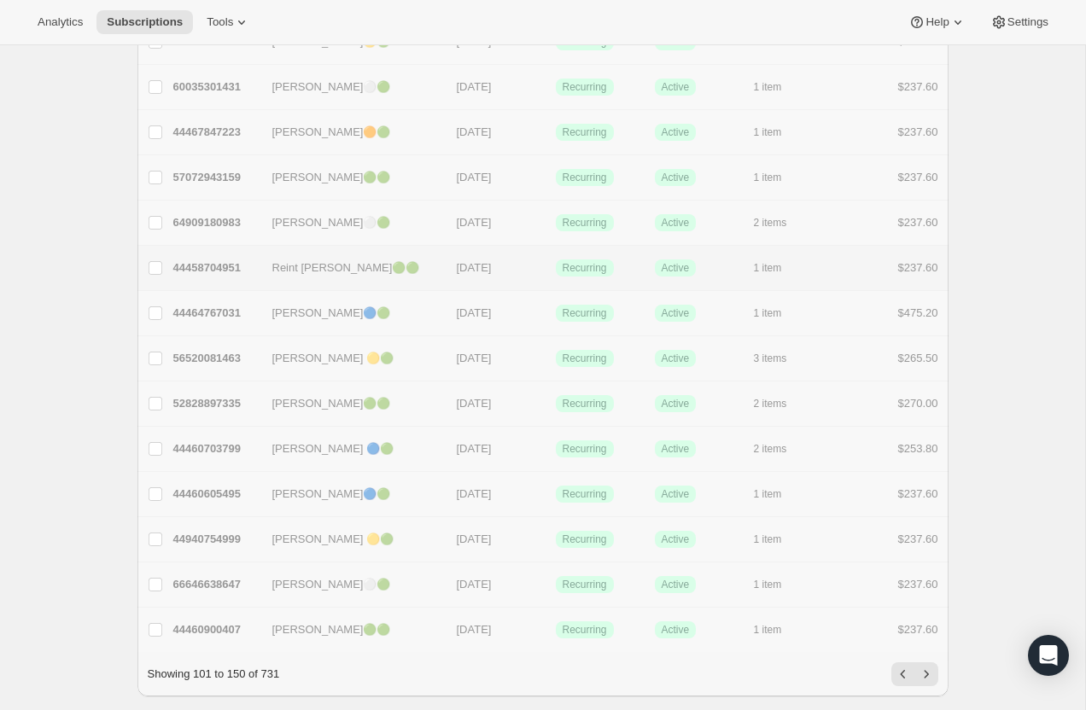
checkbox input "false"
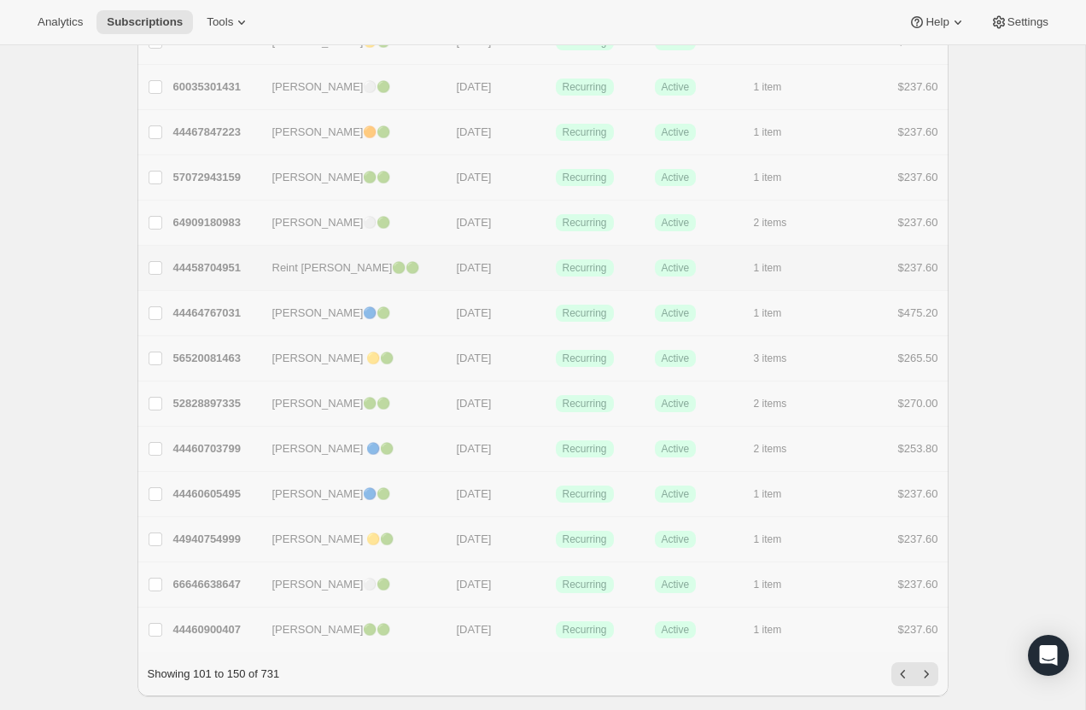
checkbox input "false"
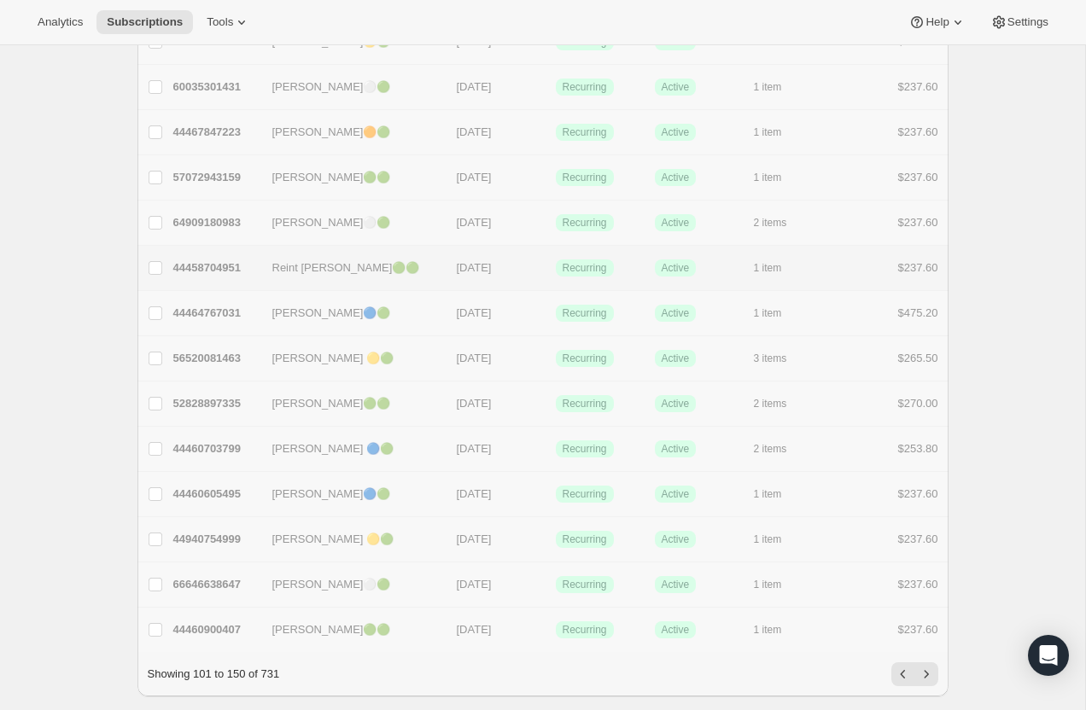
checkbox input "false"
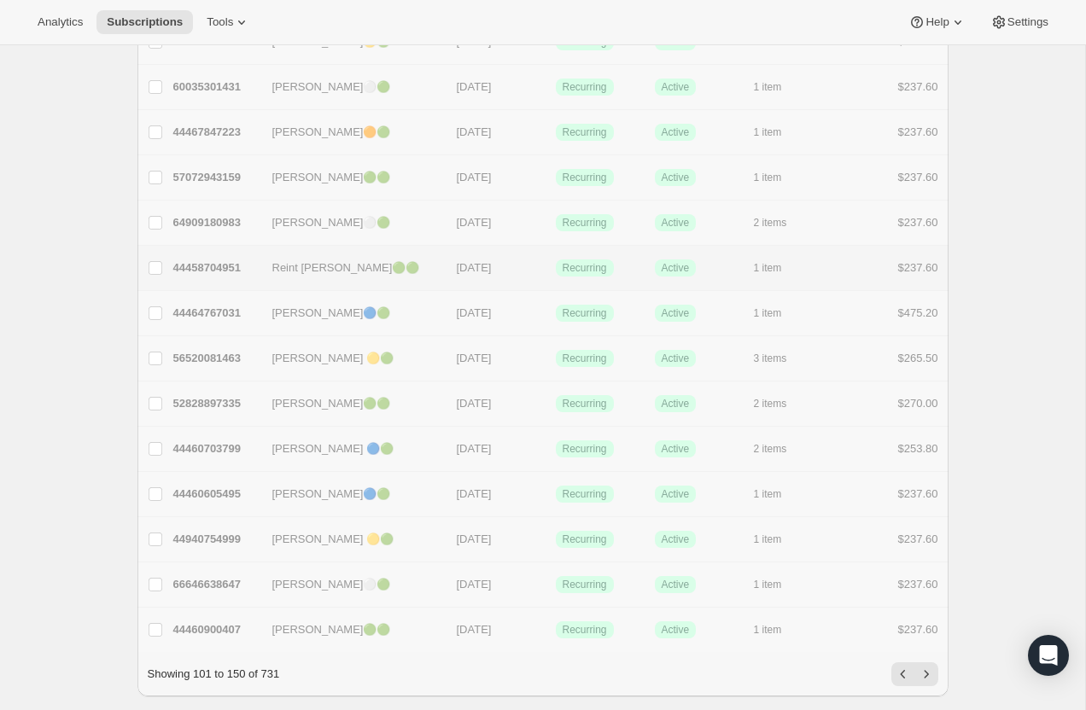
checkbox input "false"
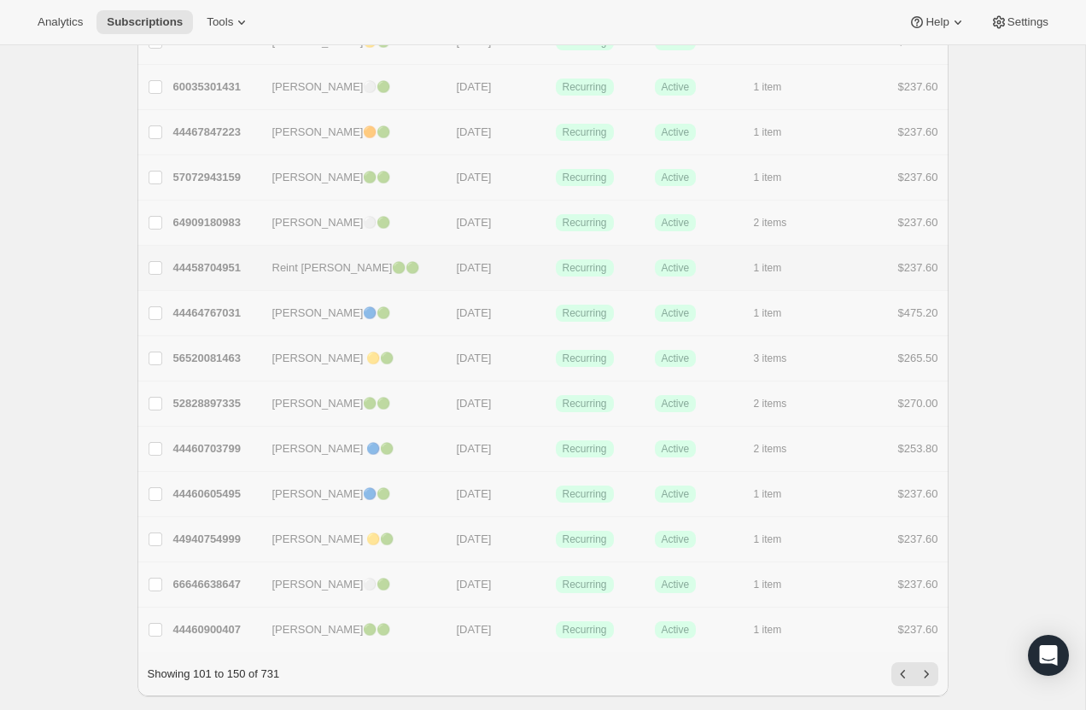
checkbox input "false"
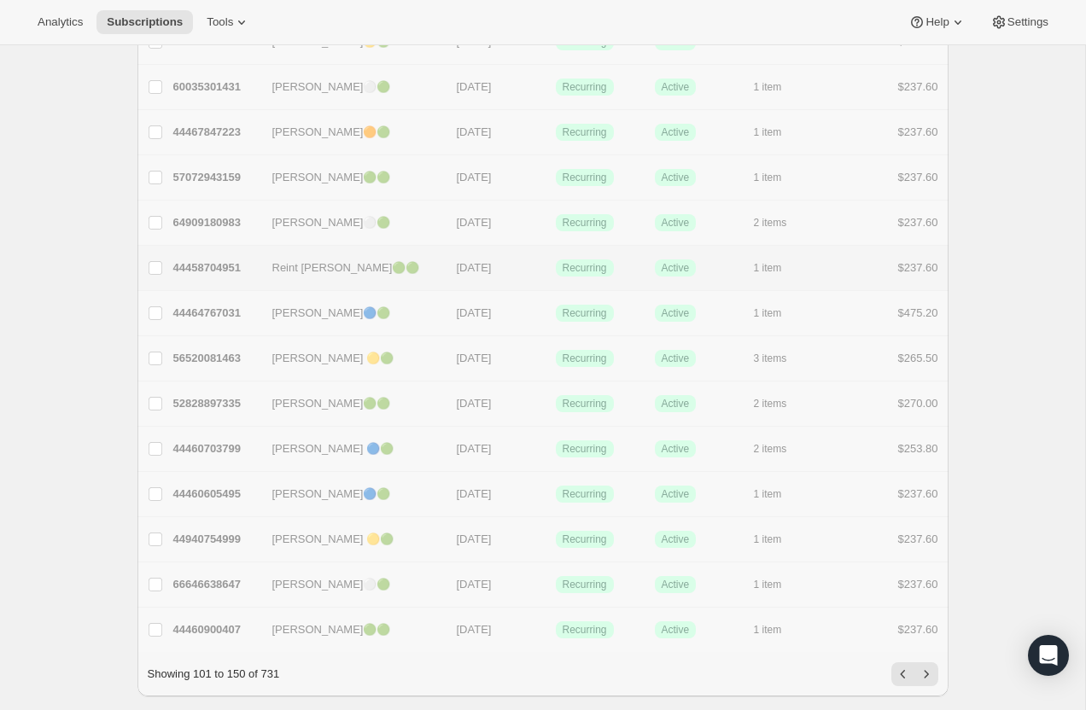
checkbox input "false"
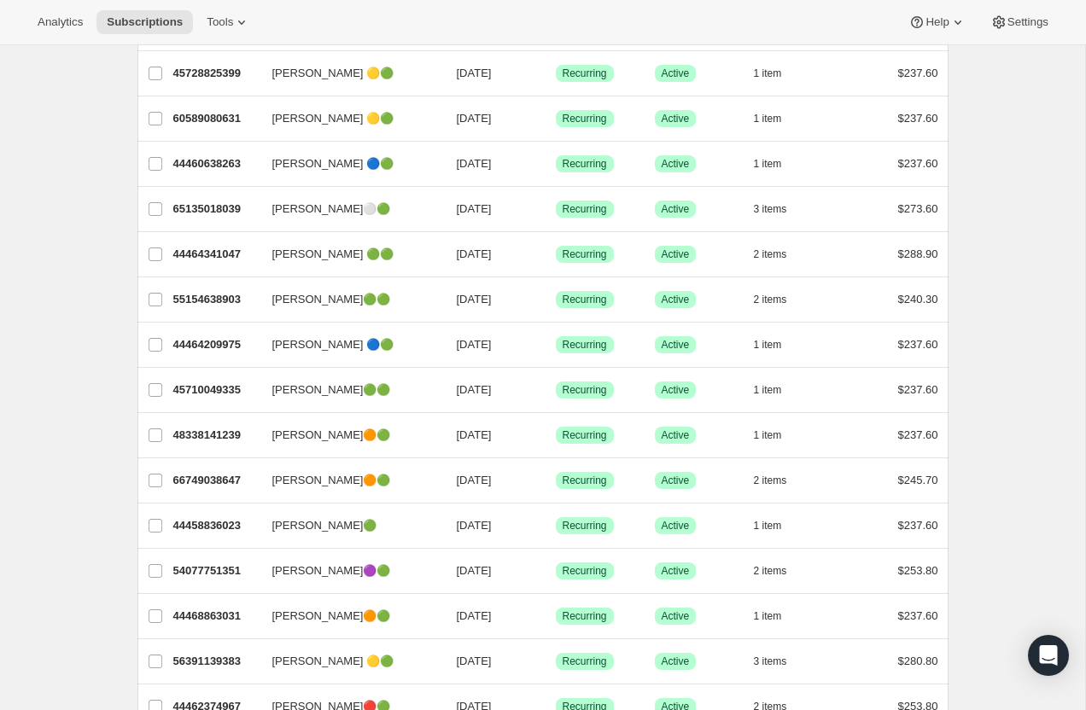
scroll to position [0, 0]
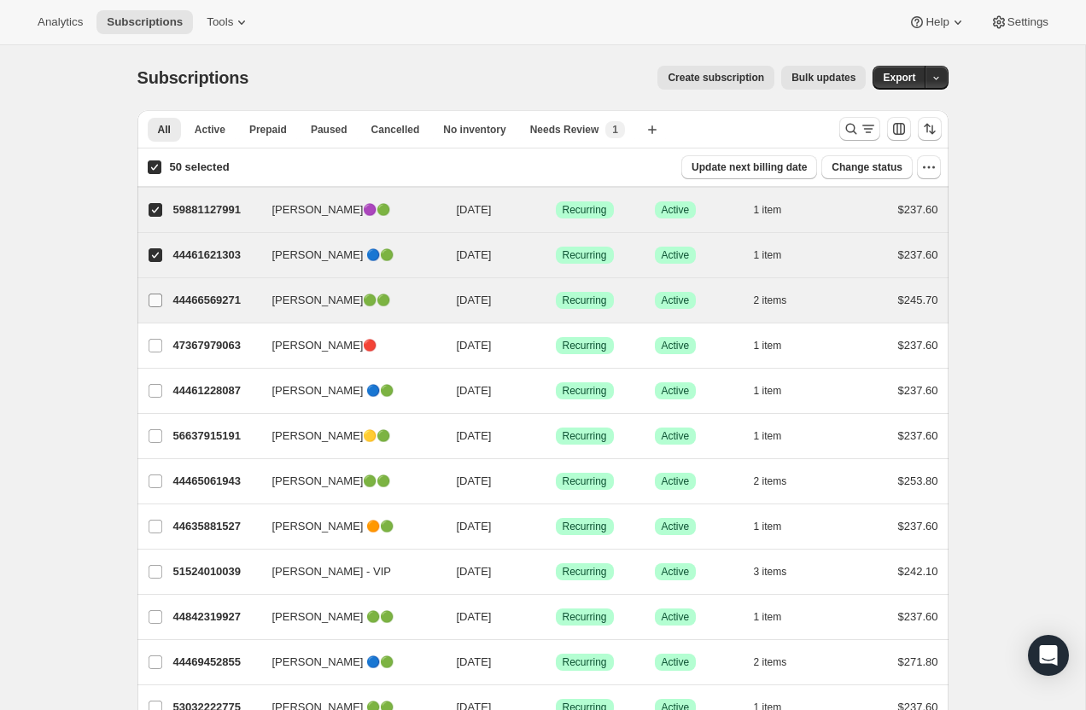
click at [152, 294] on input "[PERSON_NAME]🟢🟢" at bounding box center [155, 301] width 14 height 14
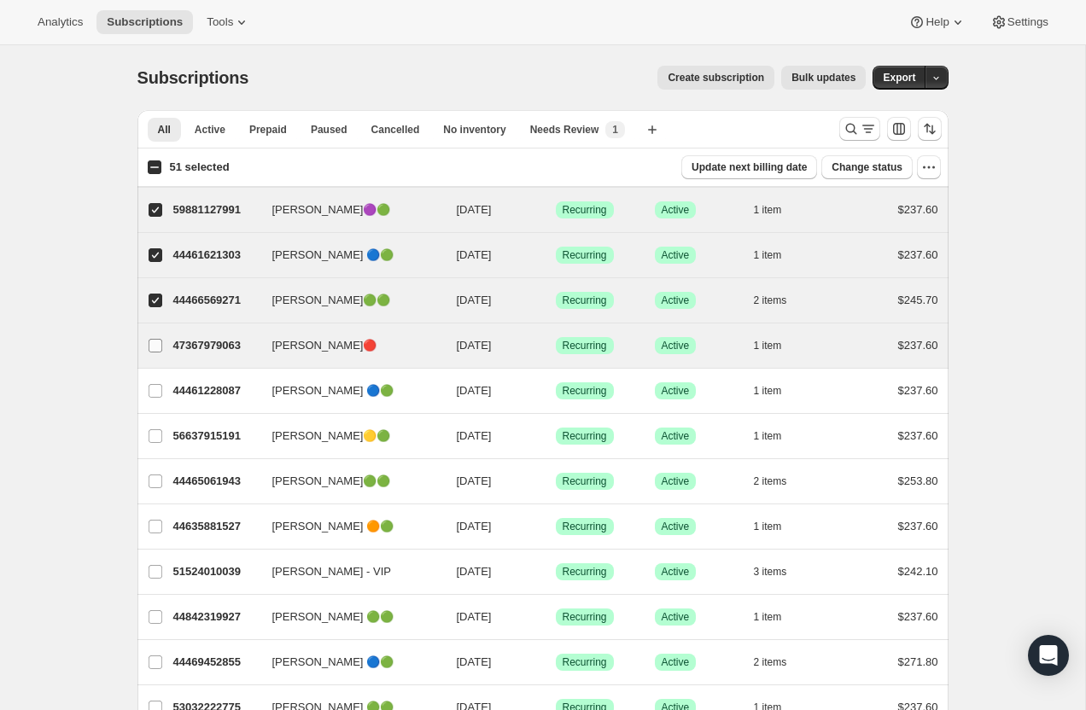
click at [154, 346] on input "[PERSON_NAME]🔴" at bounding box center [155, 346] width 14 height 14
click at [154, 164] on input "52 selected" at bounding box center [155, 167] width 14 height 14
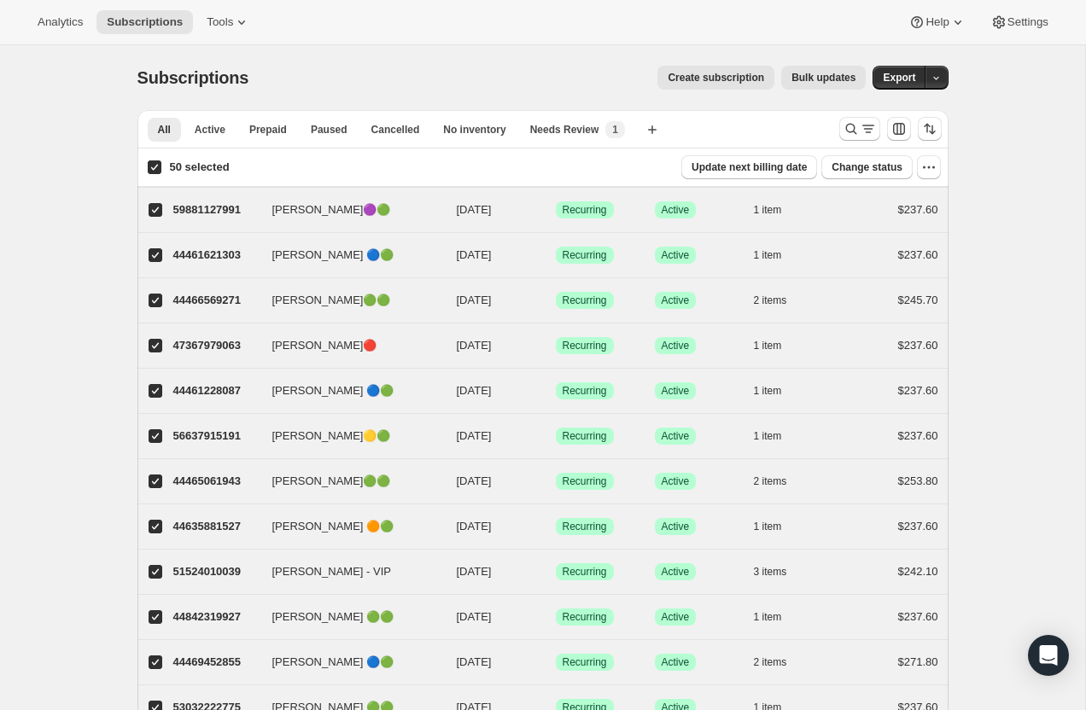
click at [154, 164] on input "50 selected" at bounding box center [155, 167] width 14 height 14
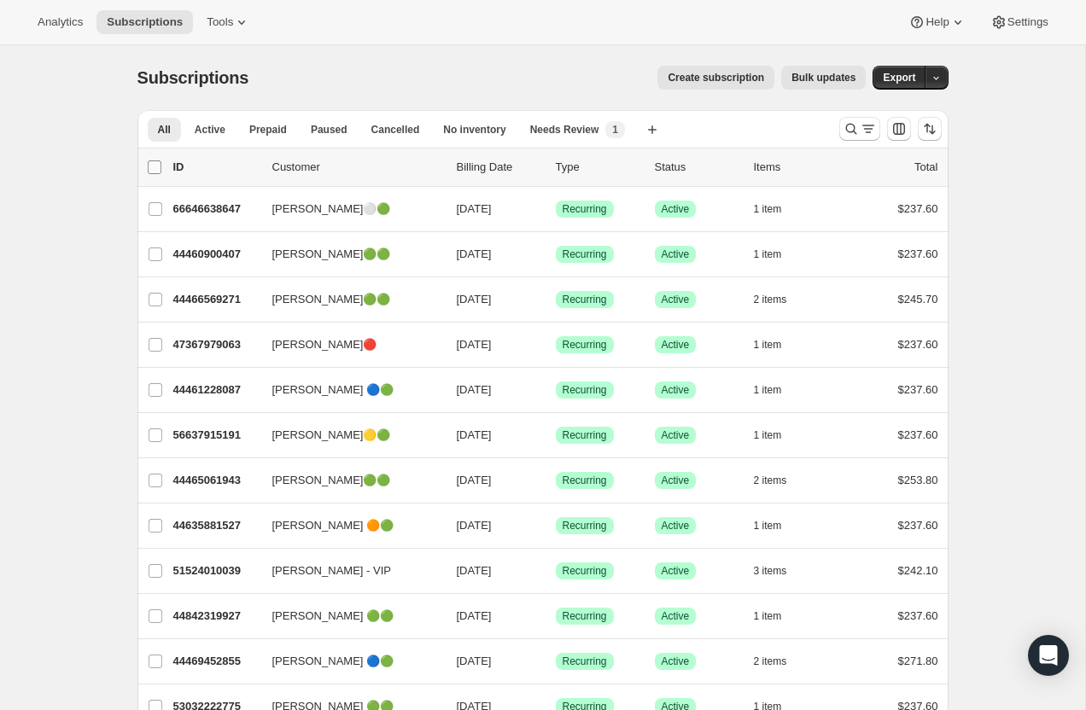
click at [154, 164] on input "0 selected" at bounding box center [155, 167] width 14 height 14
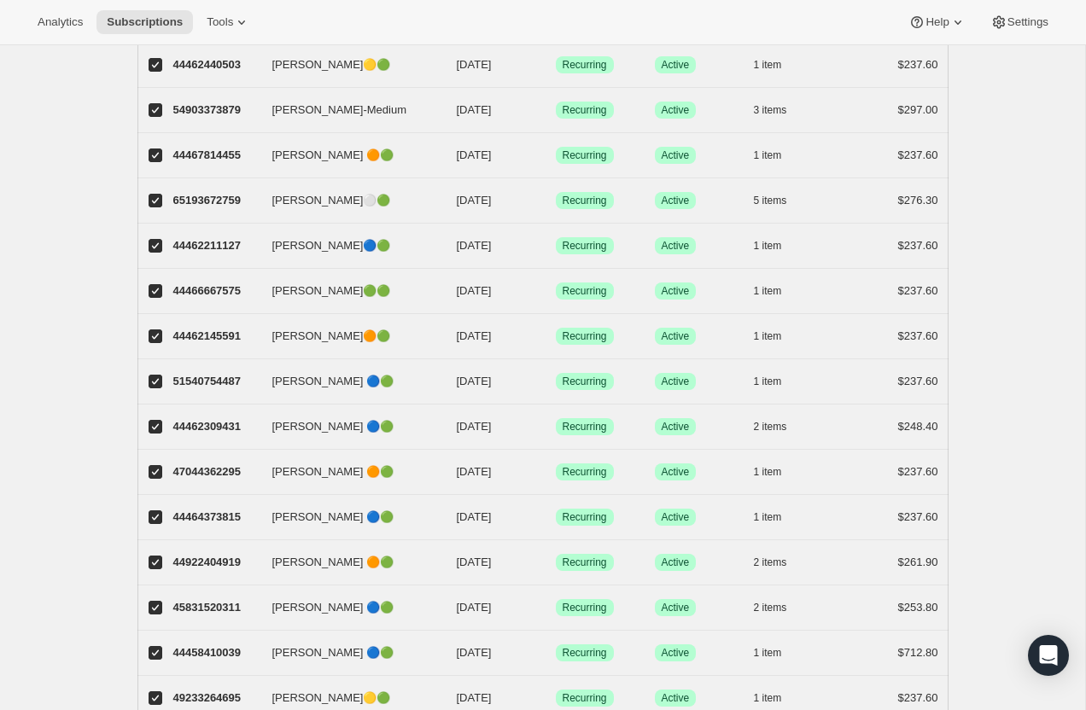
scroll to position [1834, 0]
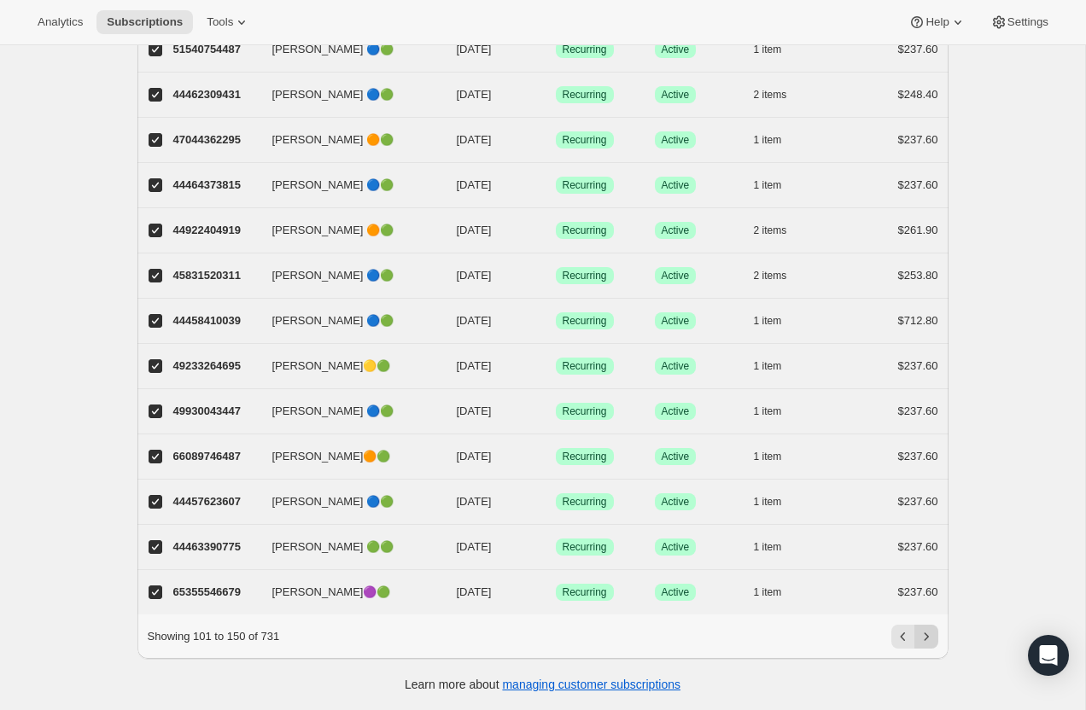
click at [923, 634] on icon "Next" at bounding box center [925, 636] width 17 height 17
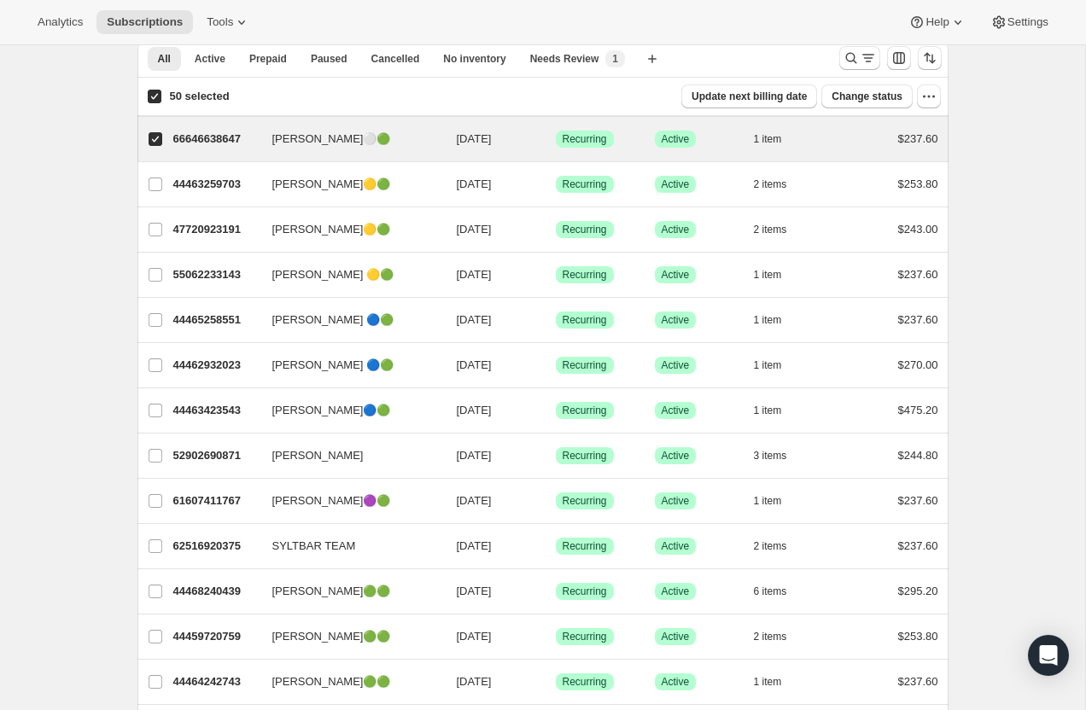
scroll to position [0, 0]
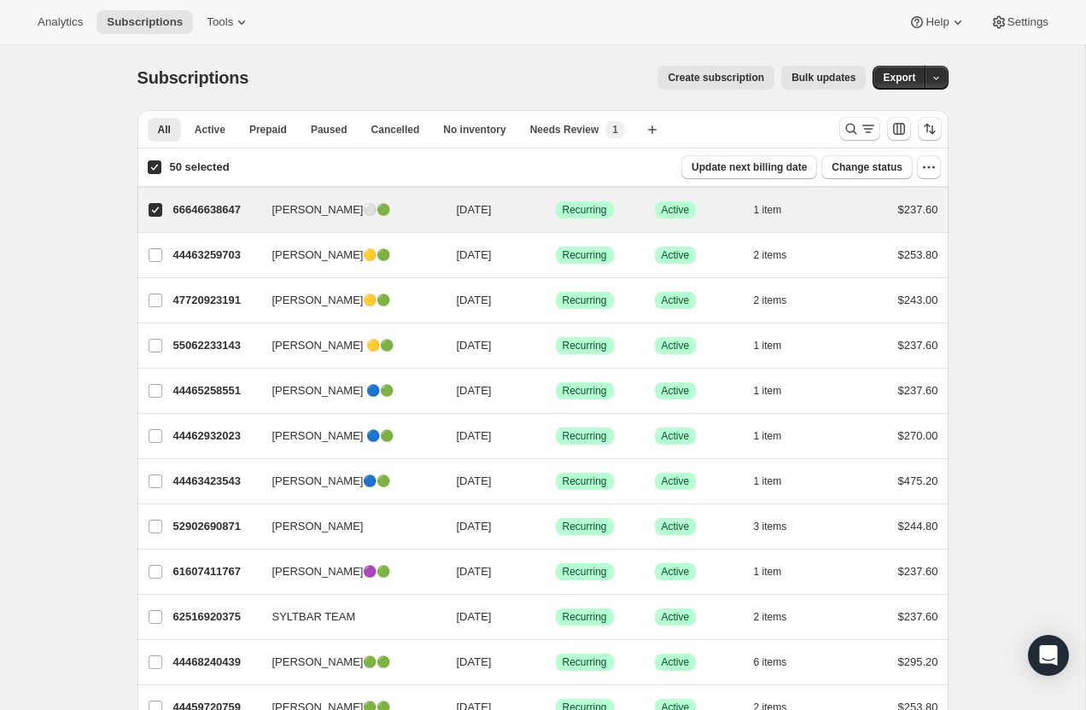
click at [156, 166] on input "50 selected" at bounding box center [155, 167] width 14 height 14
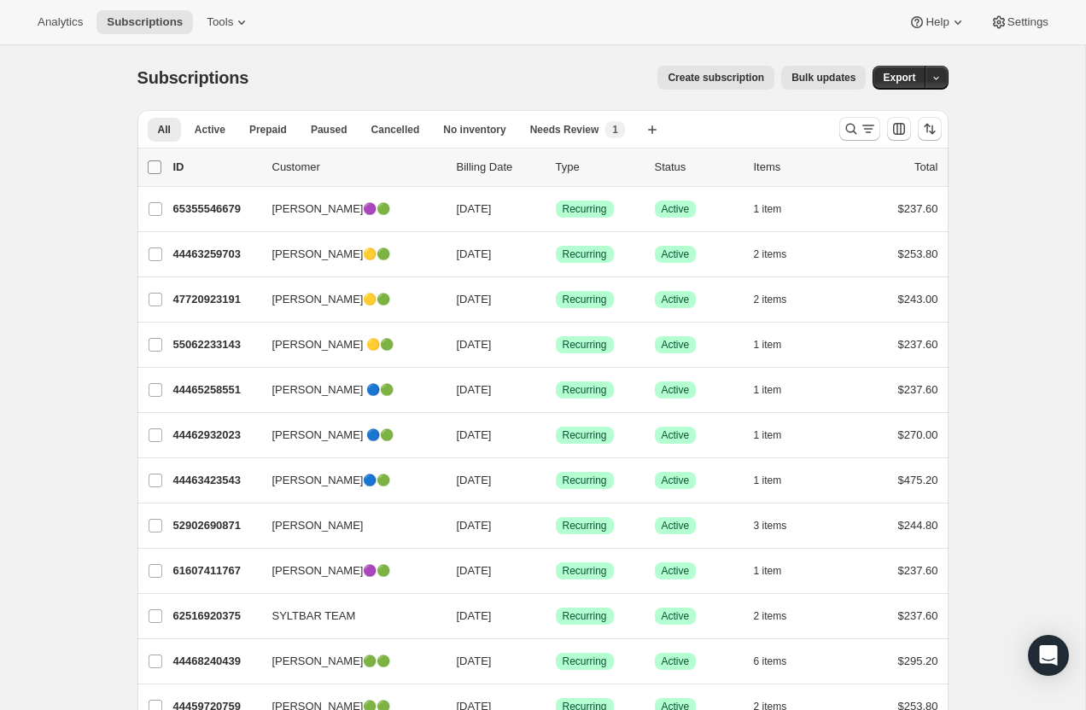
click at [156, 166] on input "0 selected" at bounding box center [155, 167] width 14 height 14
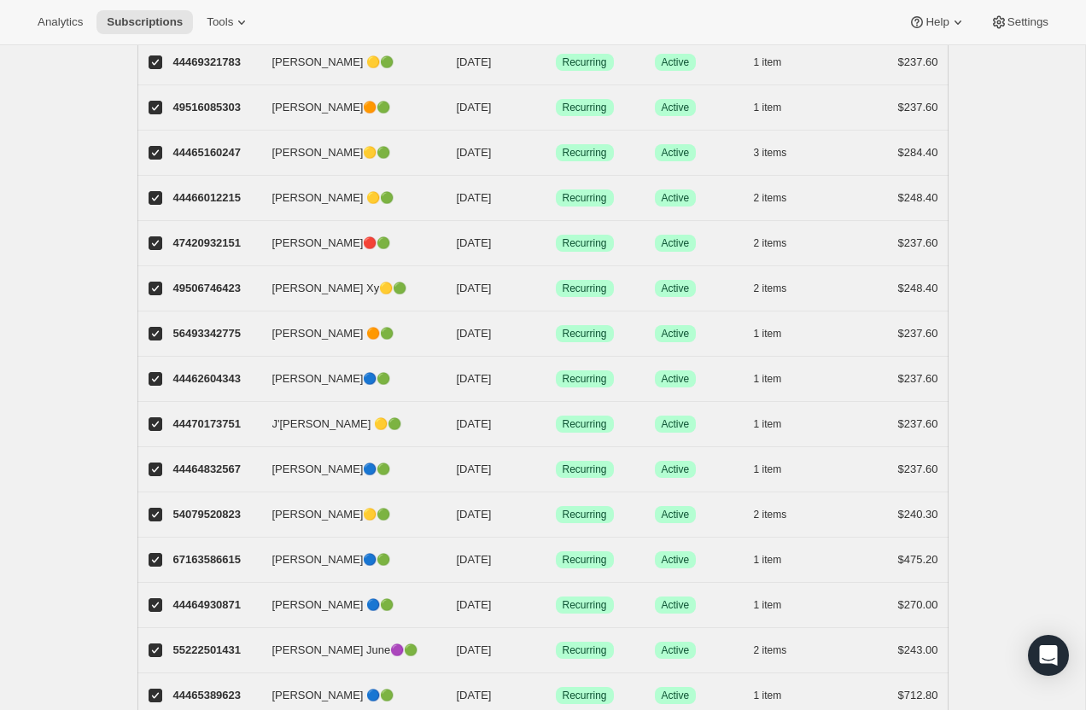
scroll to position [1834, 0]
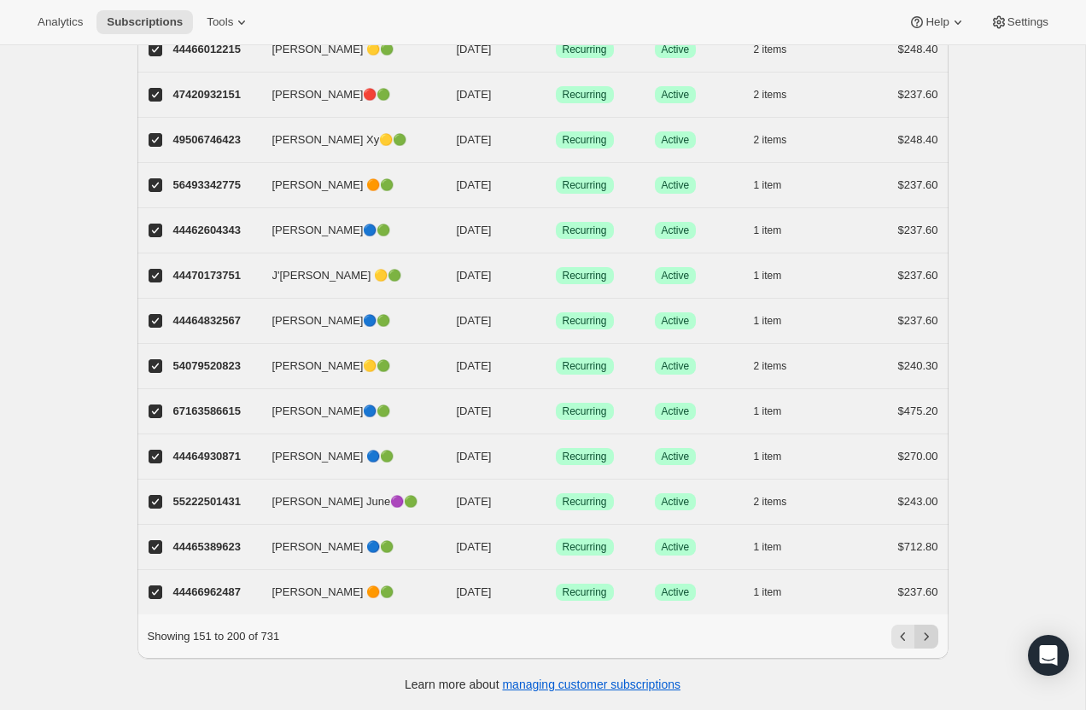
click at [924, 633] on icon "Next" at bounding box center [925, 636] width 17 height 17
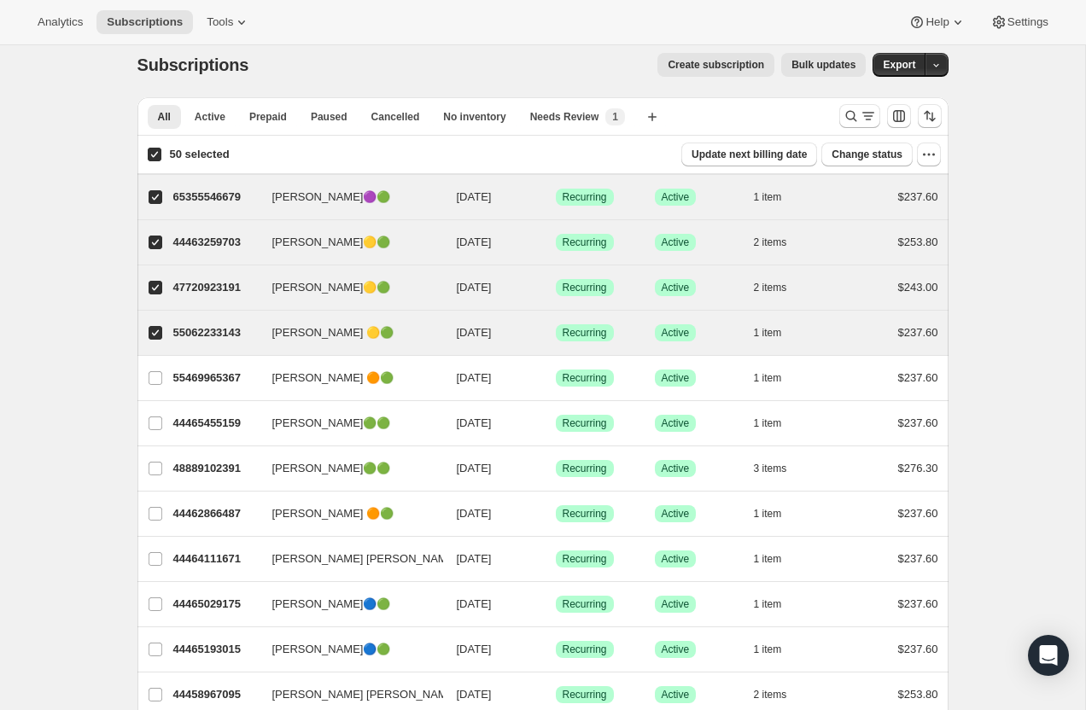
scroll to position [0, 0]
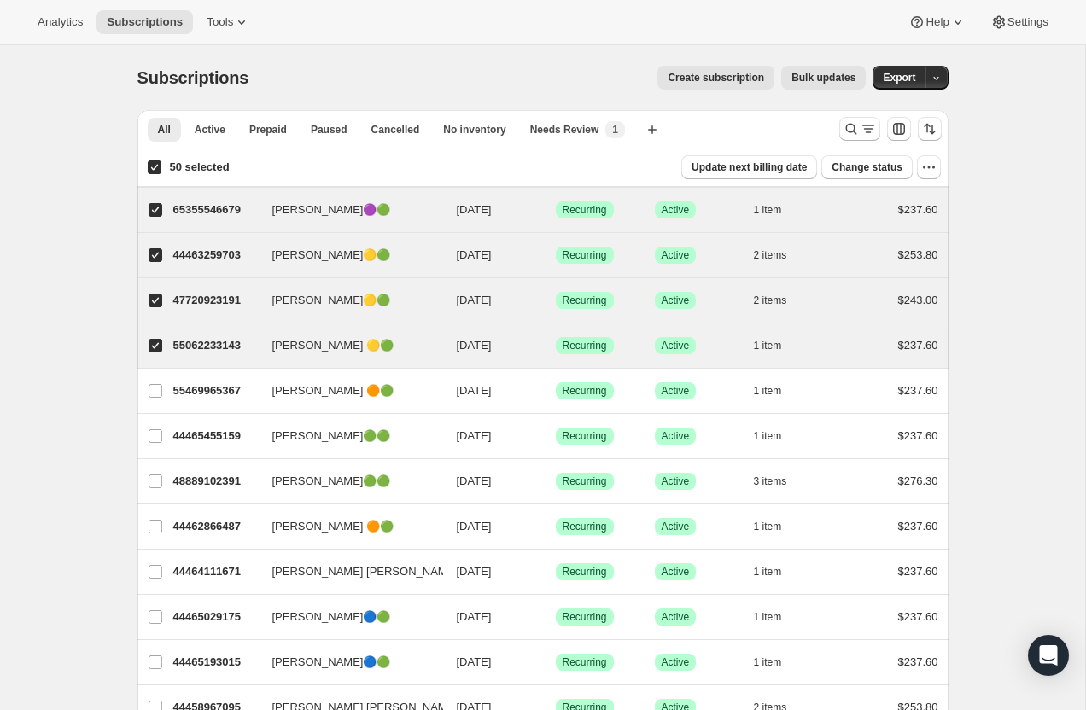
click at [156, 168] on input "50 selected" at bounding box center [155, 167] width 14 height 14
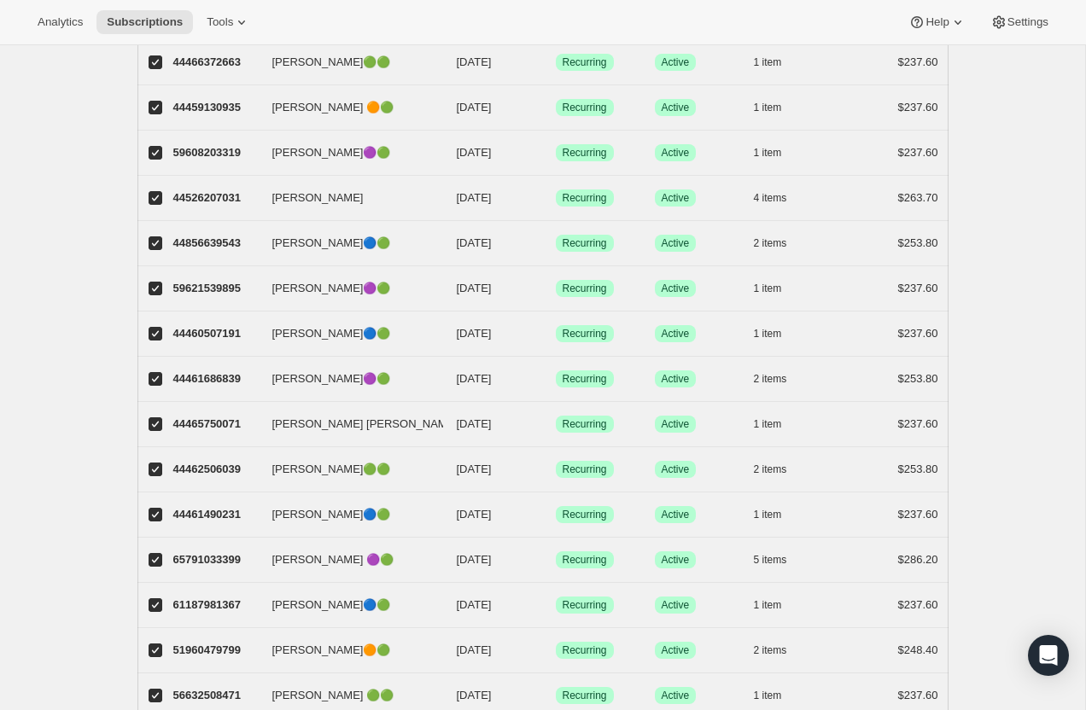
scroll to position [1834, 0]
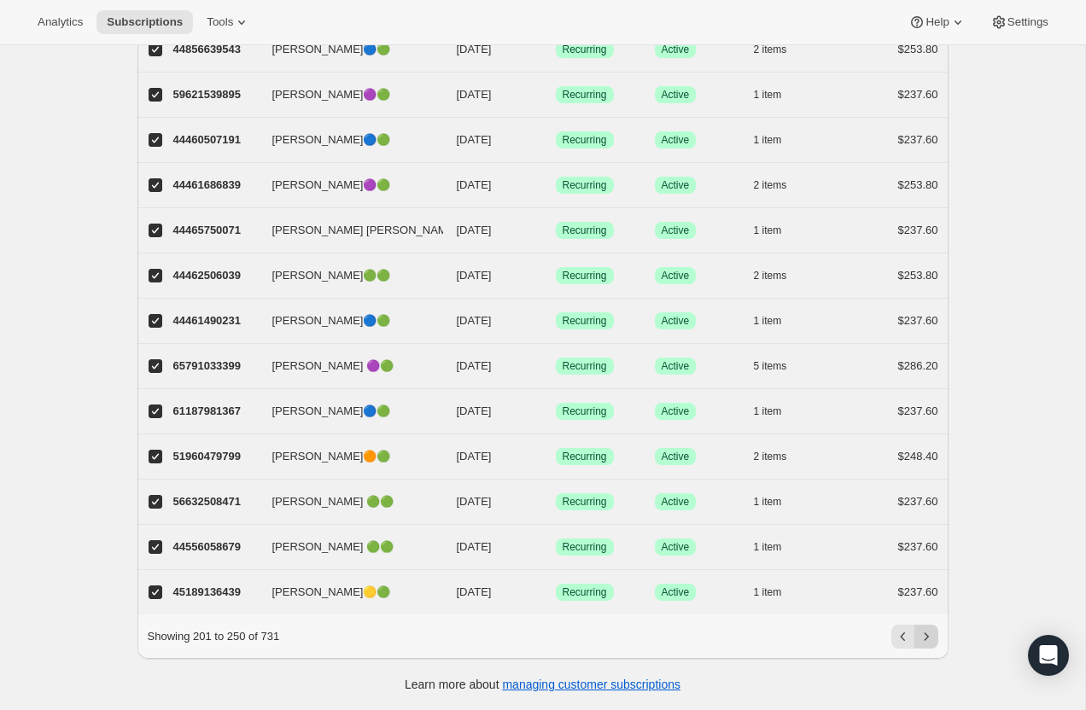
click at [924, 633] on icon "Next" at bounding box center [925, 636] width 17 height 17
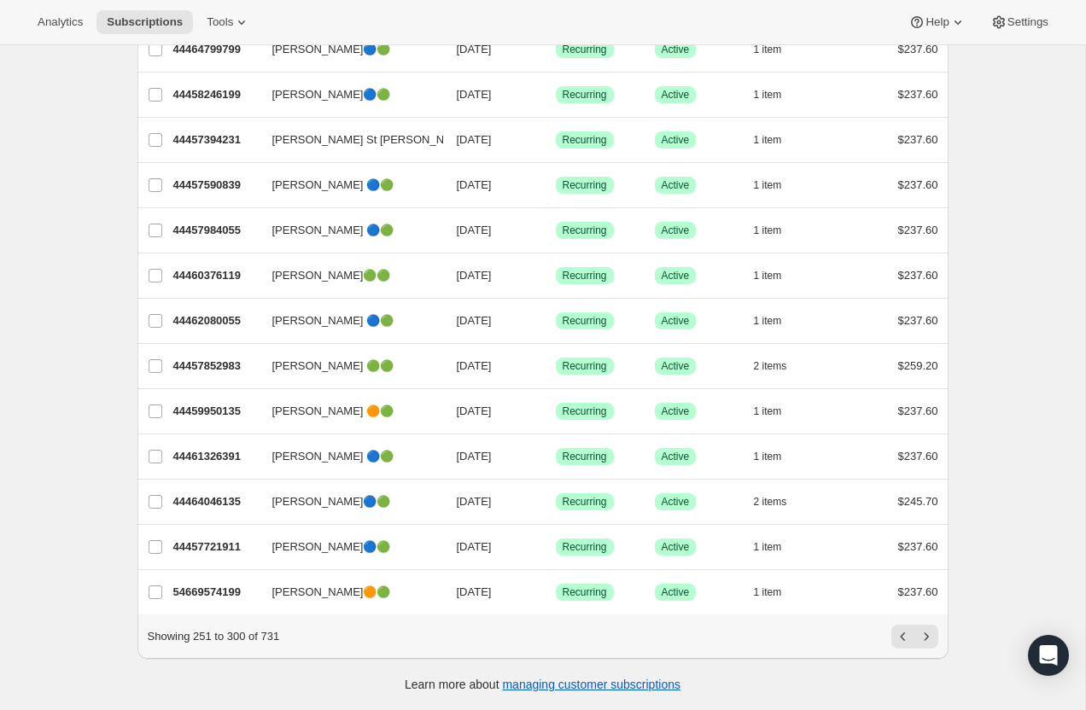
click at [901, 649] on div "Showing 251 to 300 of 731" at bounding box center [542, 636] width 811 height 44
click at [901, 647] on button "Previous" at bounding box center [903, 637] width 24 height 24
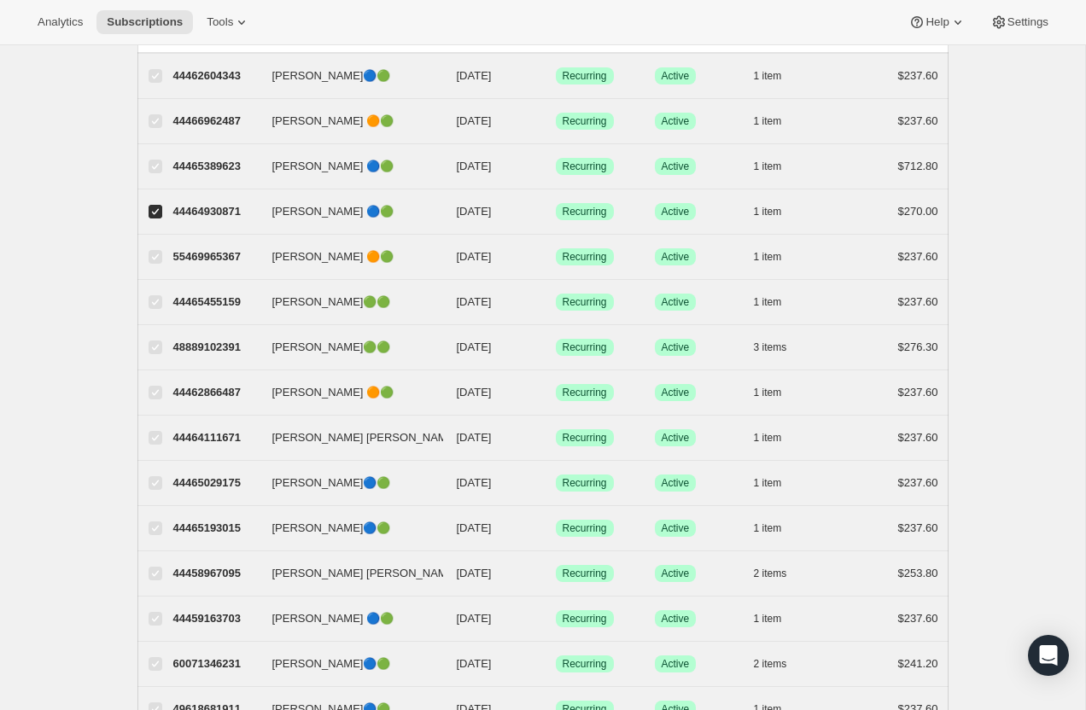
scroll to position [0, 0]
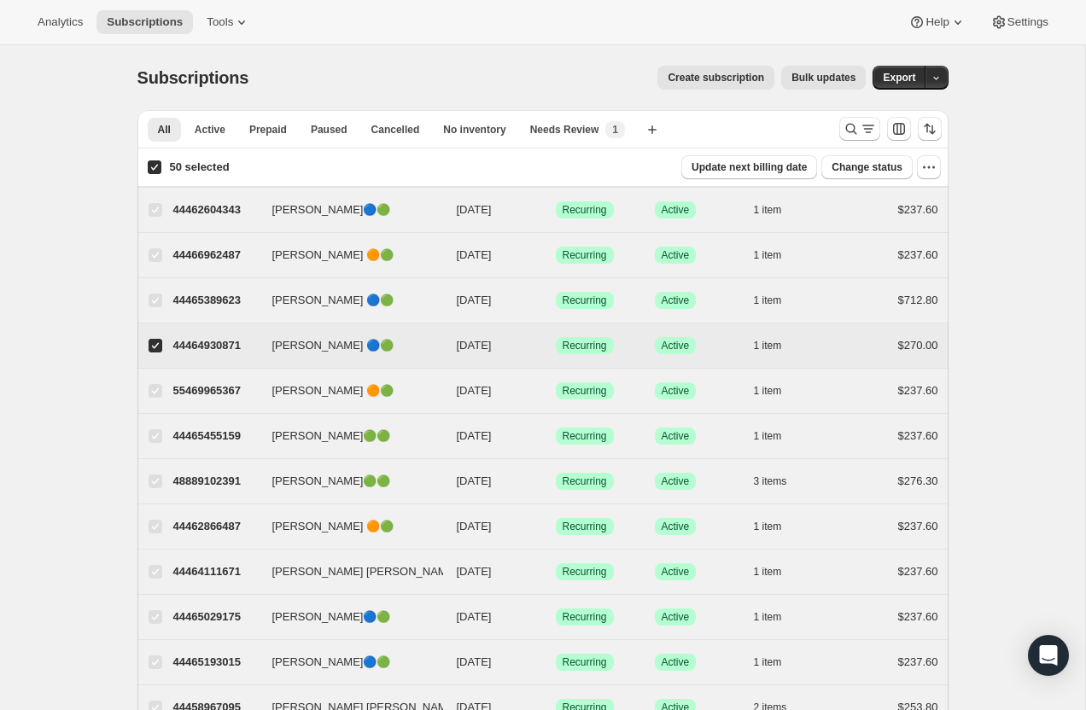
click at [157, 352] on span at bounding box center [155, 345] width 15 height 15
click at [157, 352] on input "[PERSON_NAME] 🔵🟢" at bounding box center [155, 346] width 14 height 14
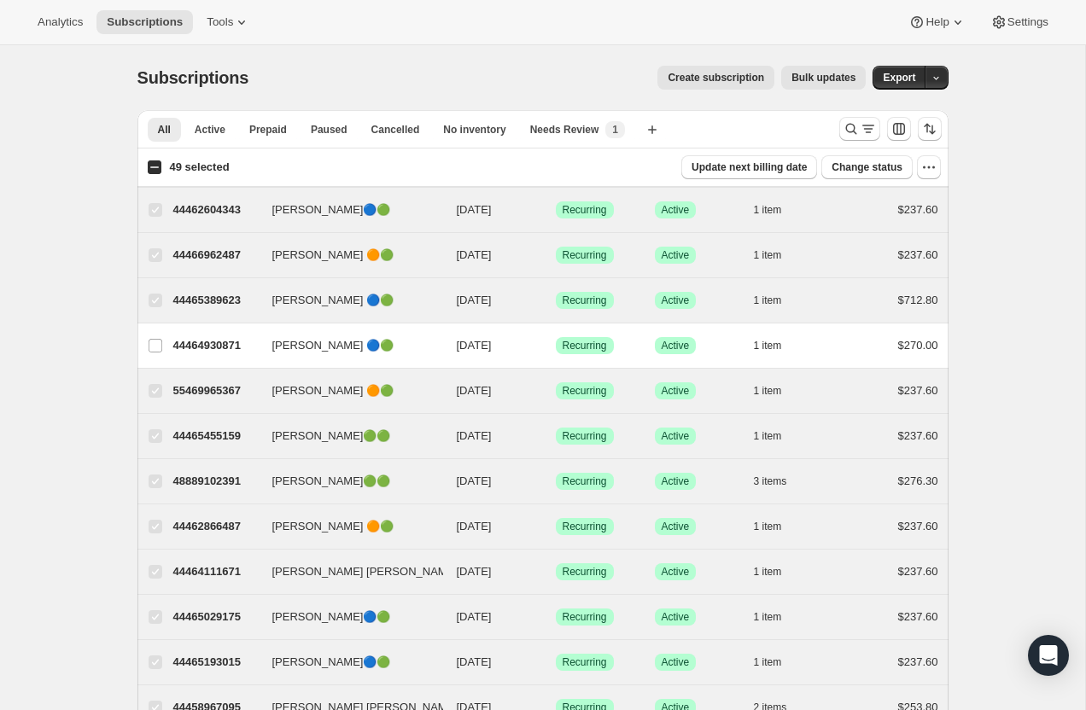
click at [147, 165] on span at bounding box center [154, 167] width 15 height 15
click at [148, 165] on input "49 selected" at bounding box center [155, 167] width 14 height 14
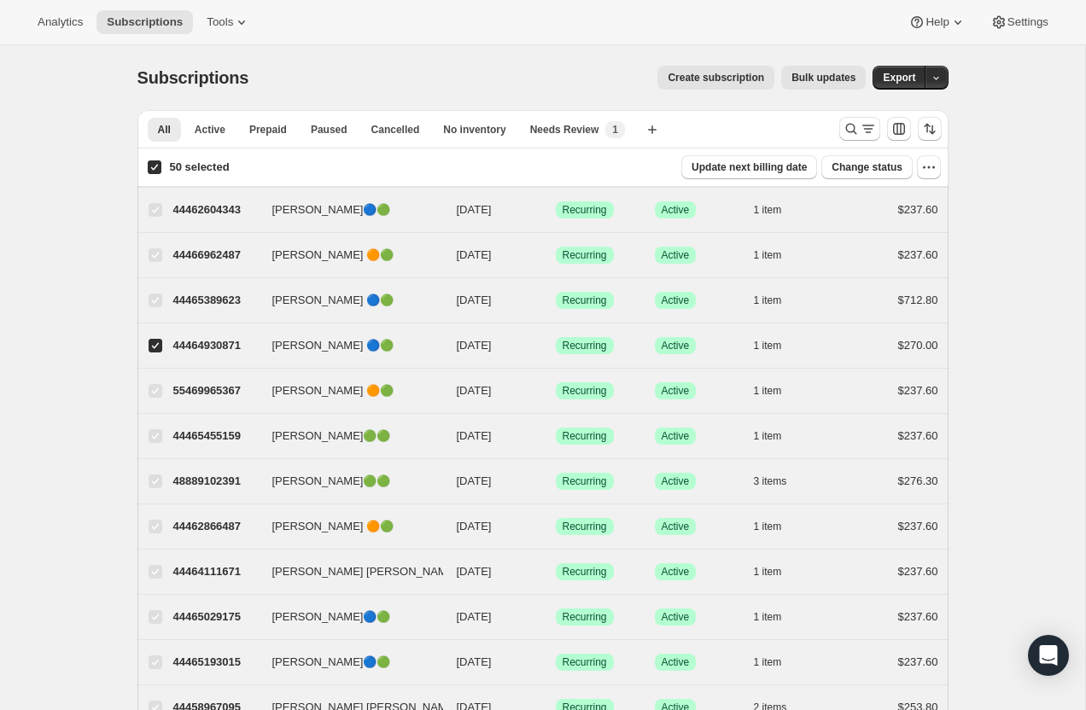
click at [147, 165] on span at bounding box center [154, 167] width 15 height 15
click at [148, 165] on input "50 selected" at bounding box center [155, 167] width 14 height 14
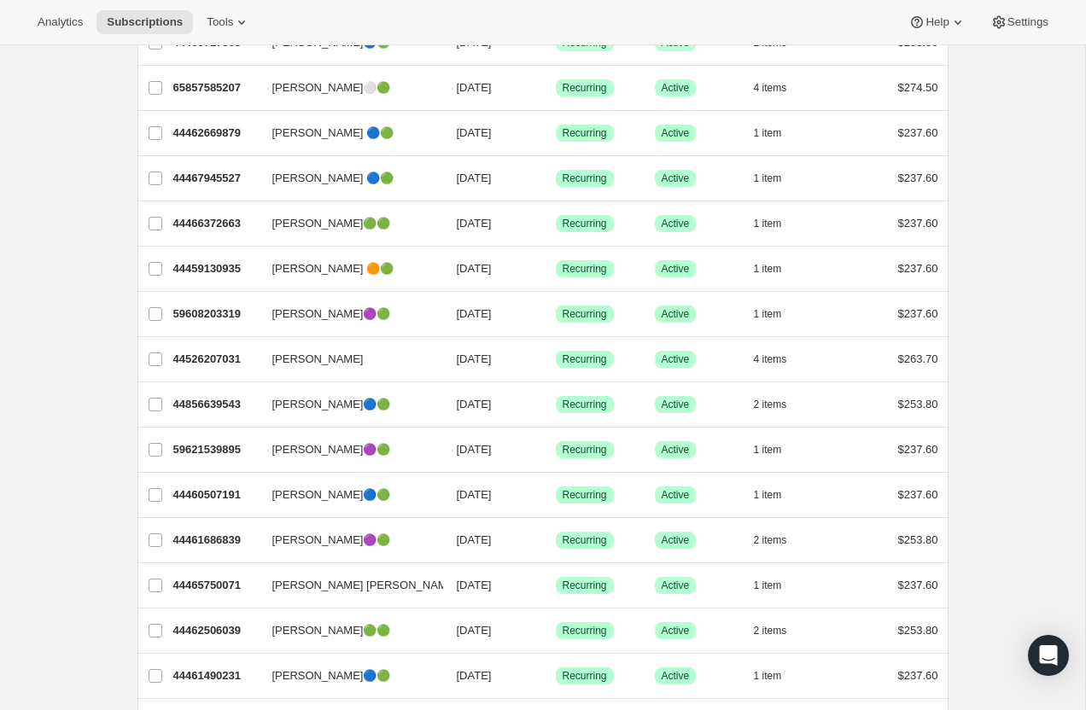
scroll to position [1833, 0]
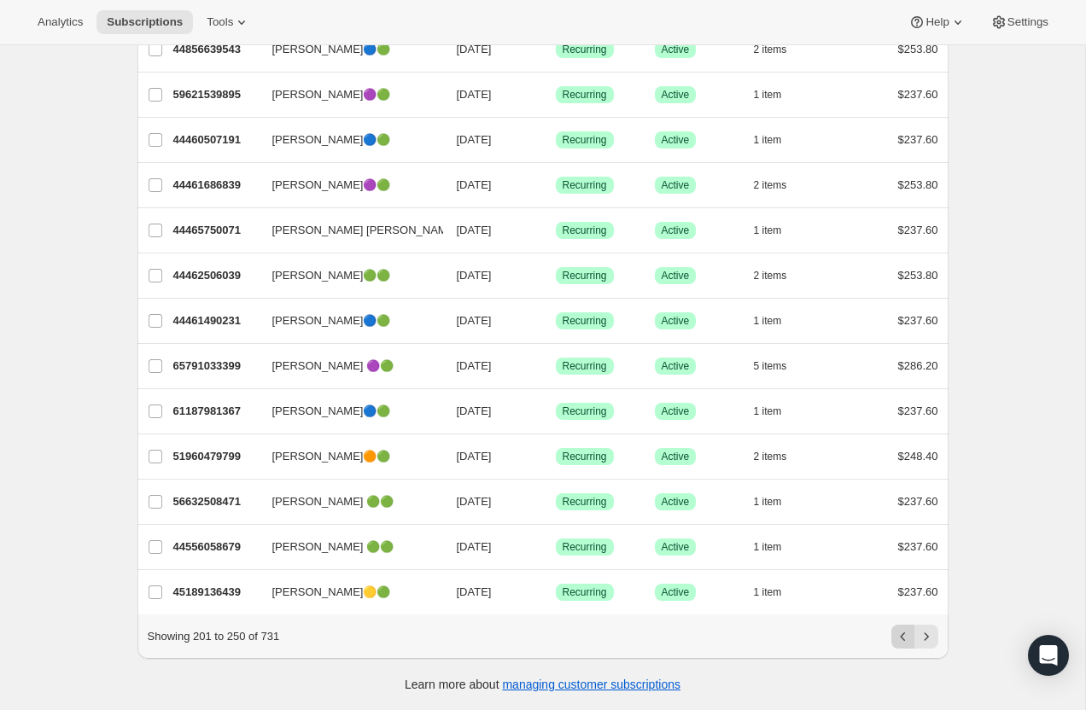
click at [907, 640] on icon "Previous" at bounding box center [902, 636] width 17 height 17
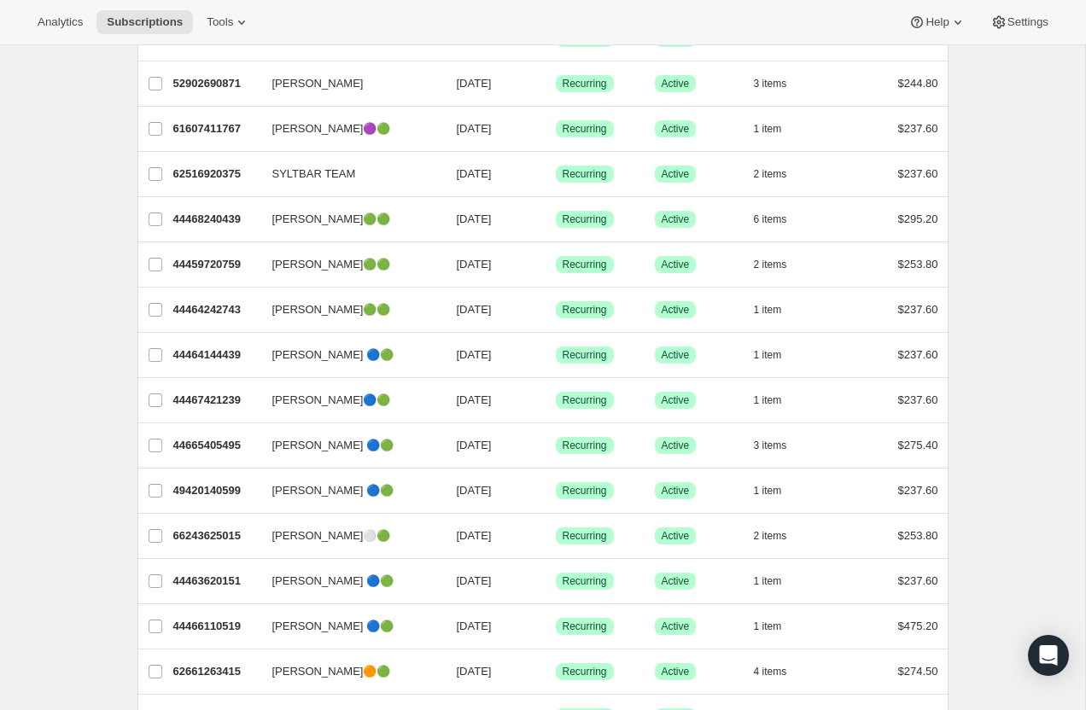
scroll to position [434, 0]
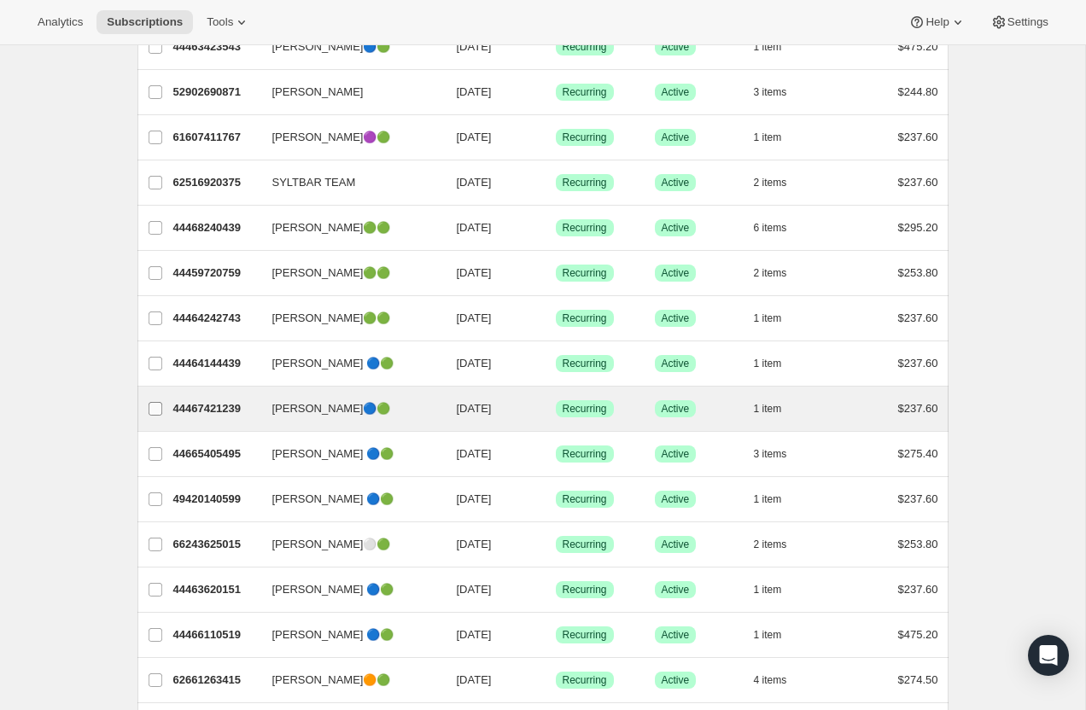
click at [153, 411] on input "[PERSON_NAME]🔵🟢" at bounding box center [155, 409] width 14 height 14
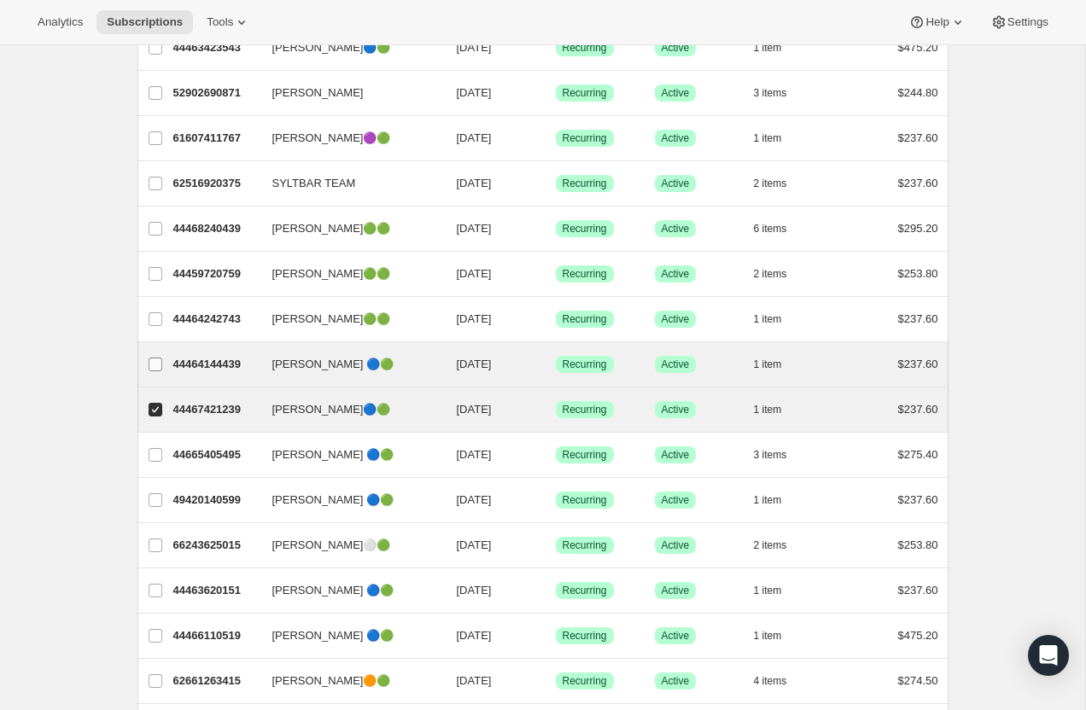
click at [148, 366] on input "[PERSON_NAME] 🔵🟢" at bounding box center [155, 365] width 14 height 14
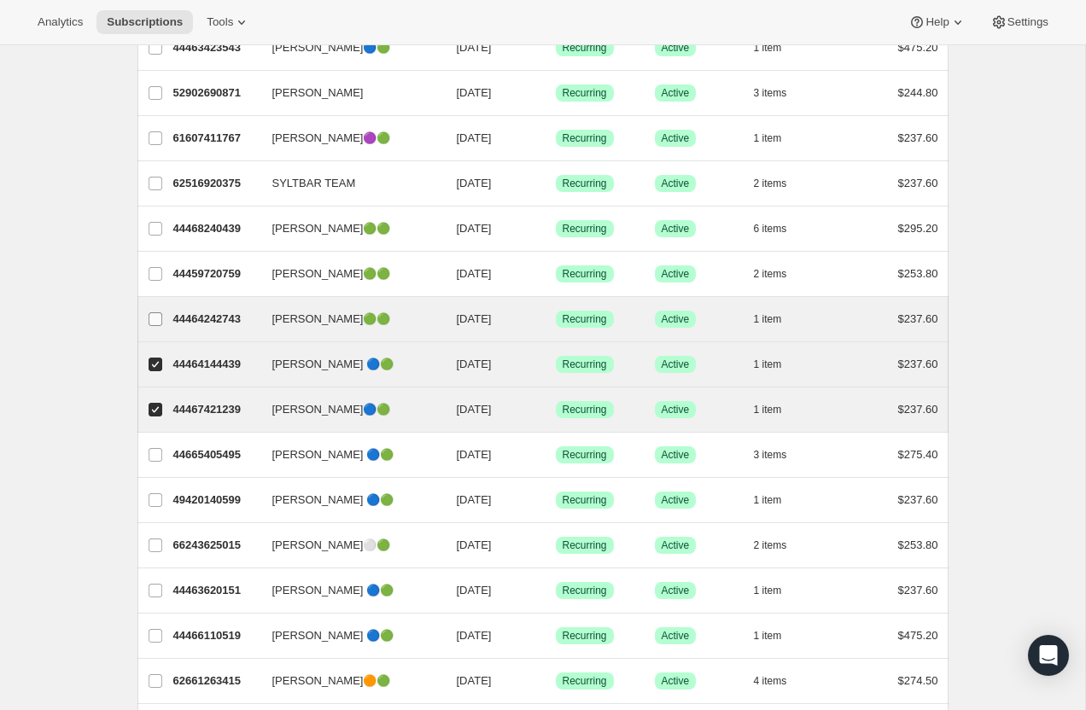
click at [153, 319] on input "[PERSON_NAME]🟢🟢" at bounding box center [155, 319] width 14 height 14
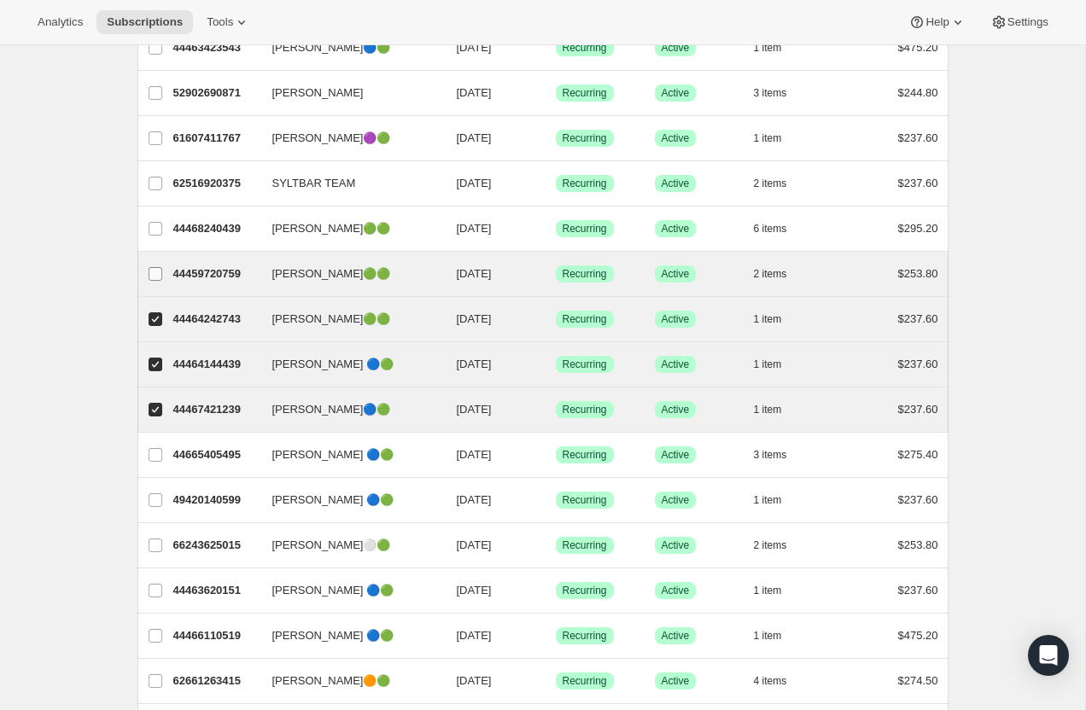
click at [150, 275] on input "[PERSON_NAME]🟢🟢" at bounding box center [155, 274] width 14 height 14
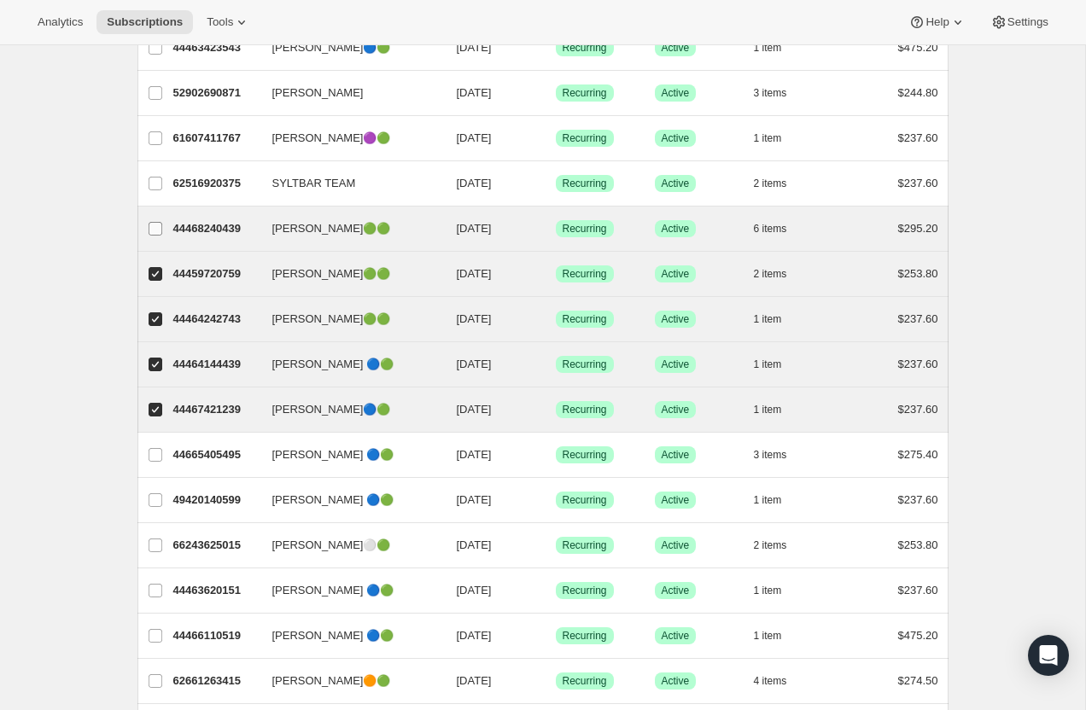
click at [152, 224] on input "[PERSON_NAME]🟢🟢" at bounding box center [155, 229] width 14 height 14
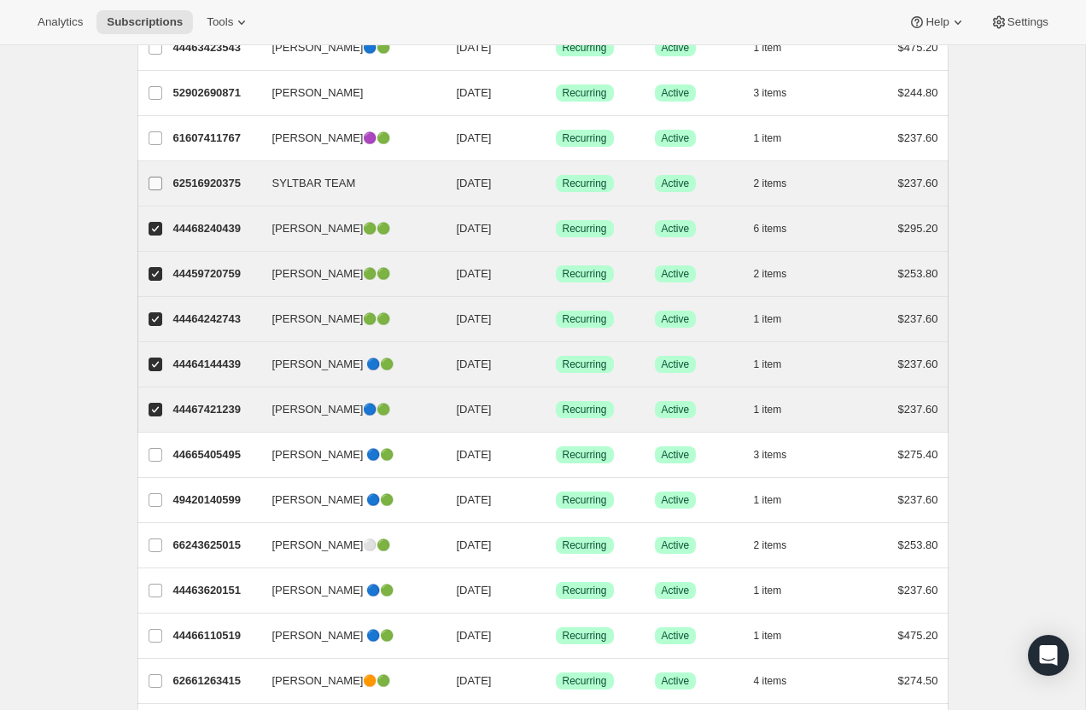
click at [152, 187] on input "SYLTBAR TEAM" at bounding box center [155, 184] width 14 height 14
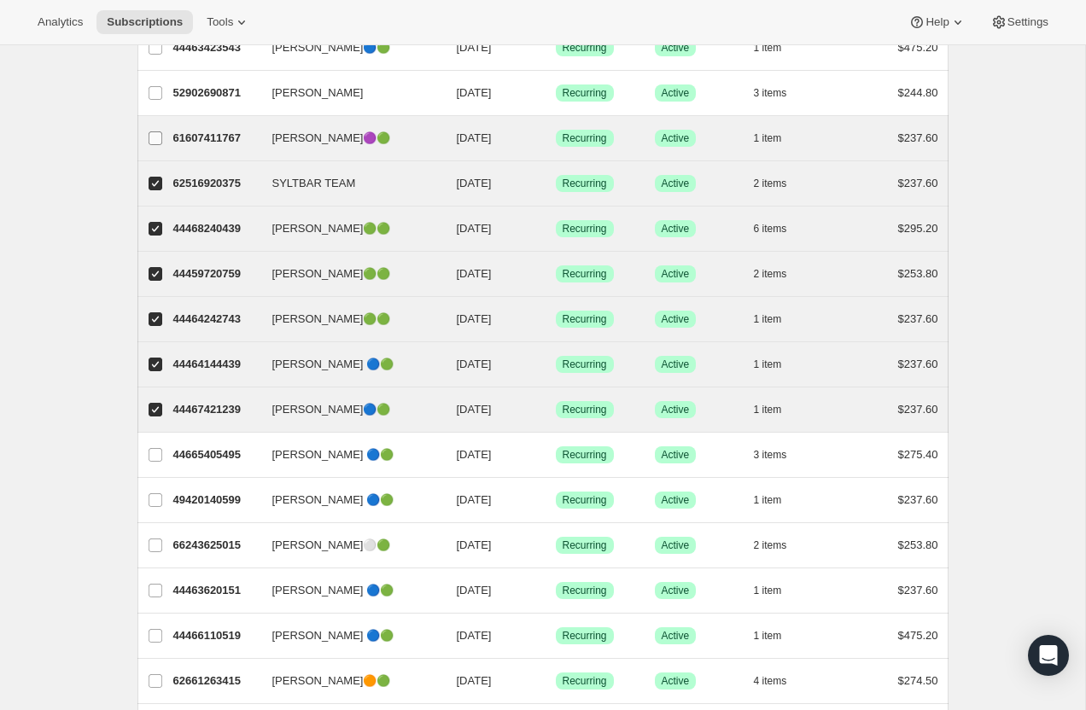
click at [152, 137] on input "[PERSON_NAME]🟣🟢" at bounding box center [155, 138] width 14 height 14
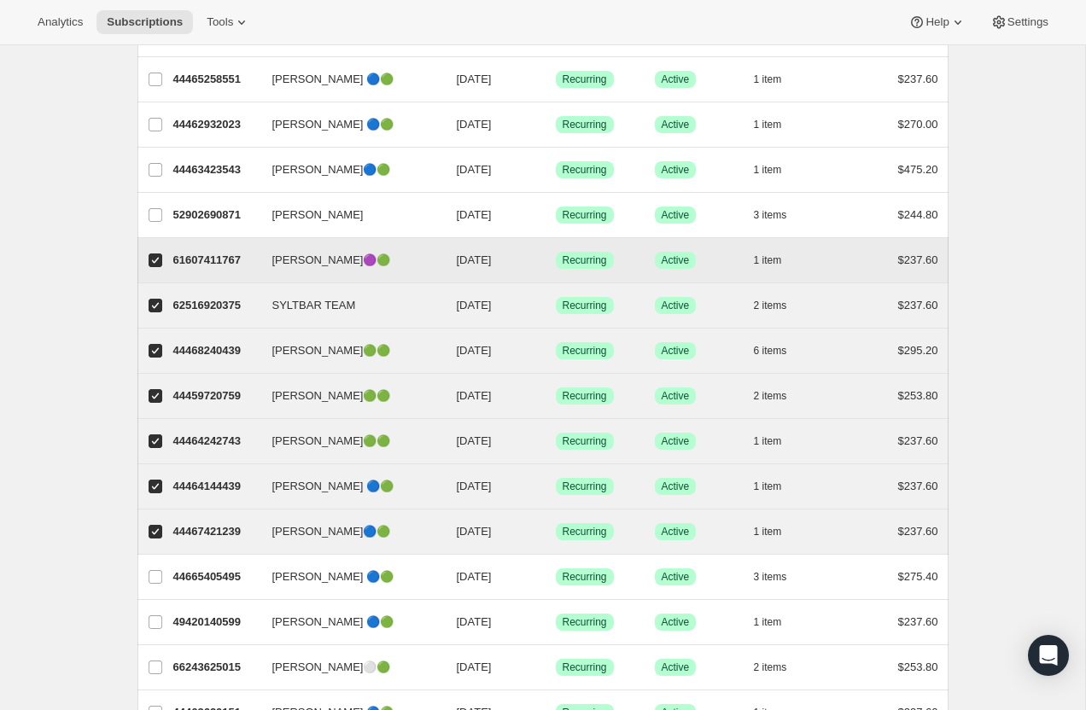
scroll to position [309, 0]
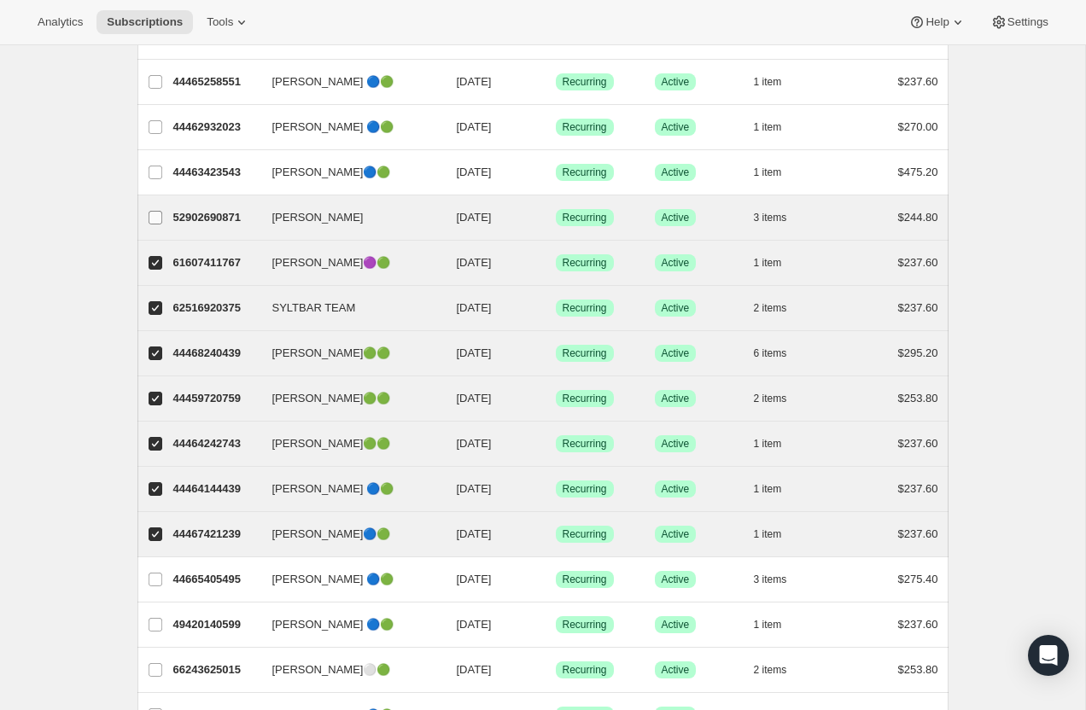
click at [156, 224] on span at bounding box center [155, 217] width 15 height 15
click at [156, 224] on input "[PERSON_NAME]" at bounding box center [155, 218] width 14 height 14
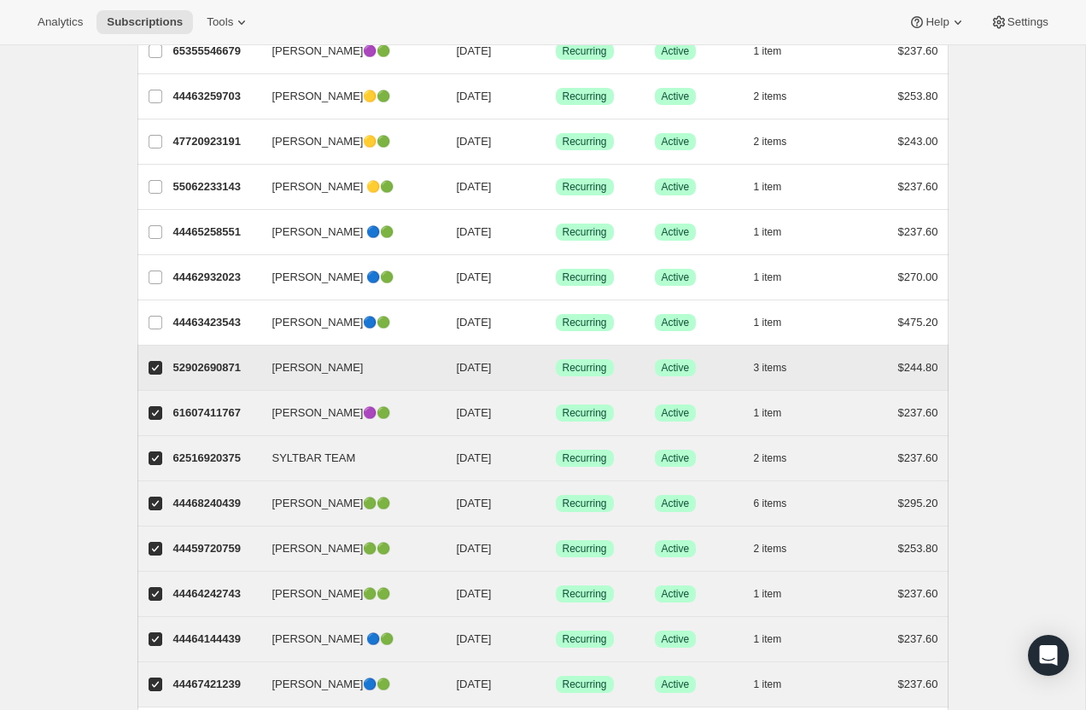
scroll to position [0, 0]
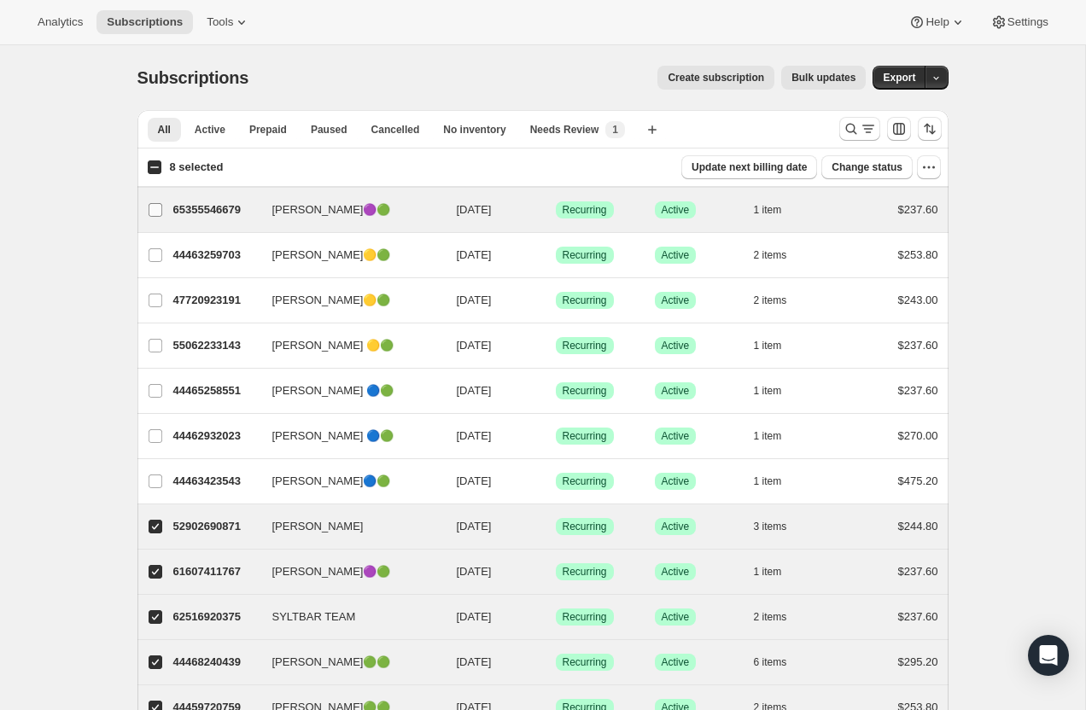
click at [159, 209] on input "[PERSON_NAME]🟣🟢" at bounding box center [155, 210] width 14 height 14
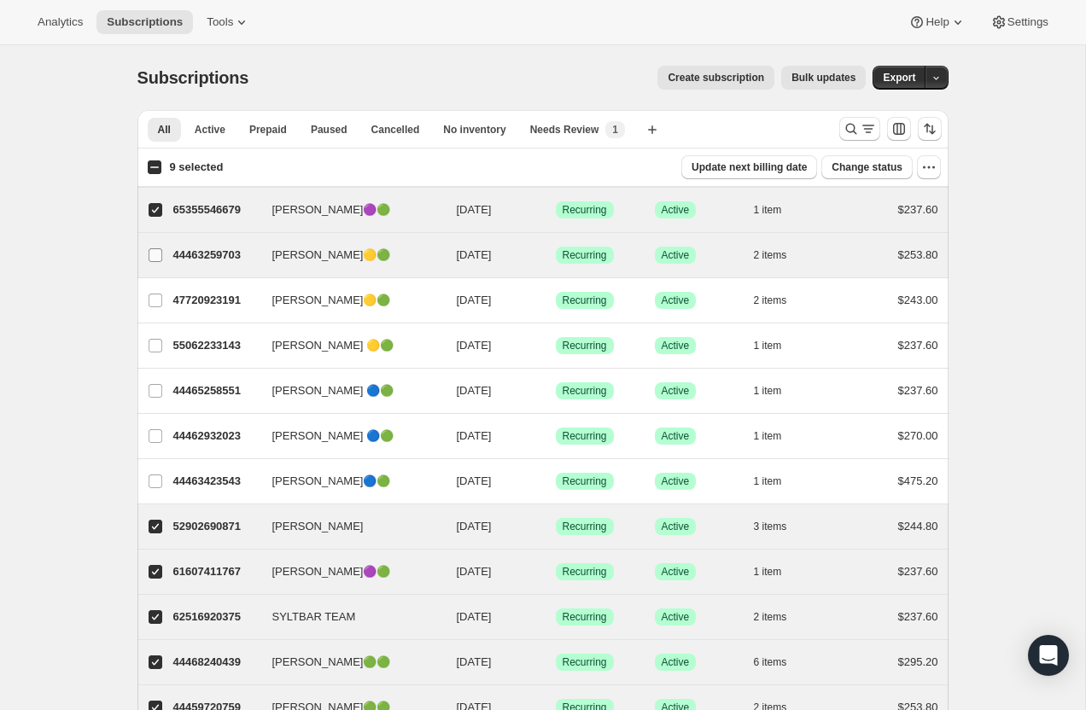
click at [159, 257] on input "[PERSON_NAME]🟡🟢" at bounding box center [155, 255] width 14 height 14
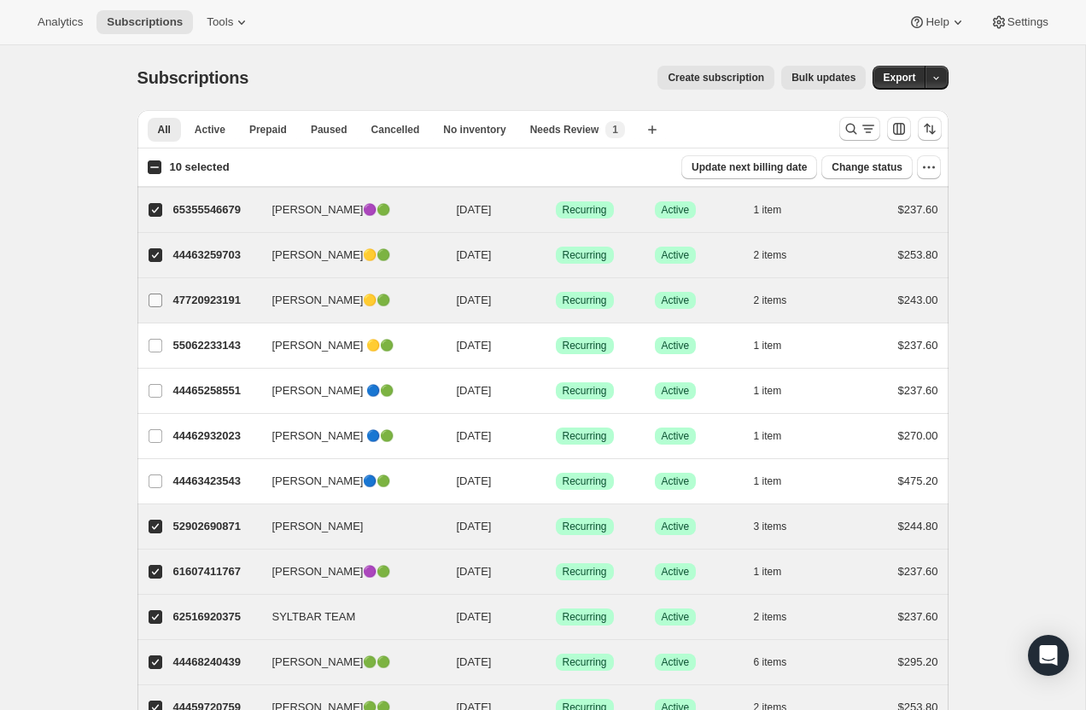
click at [159, 308] on label "[PERSON_NAME]🟡🟢" at bounding box center [155, 300] width 36 height 44
click at [159, 307] on input "[PERSON_NAME]🟡🟢" at bounding box center [155, 301] width 14 height 14
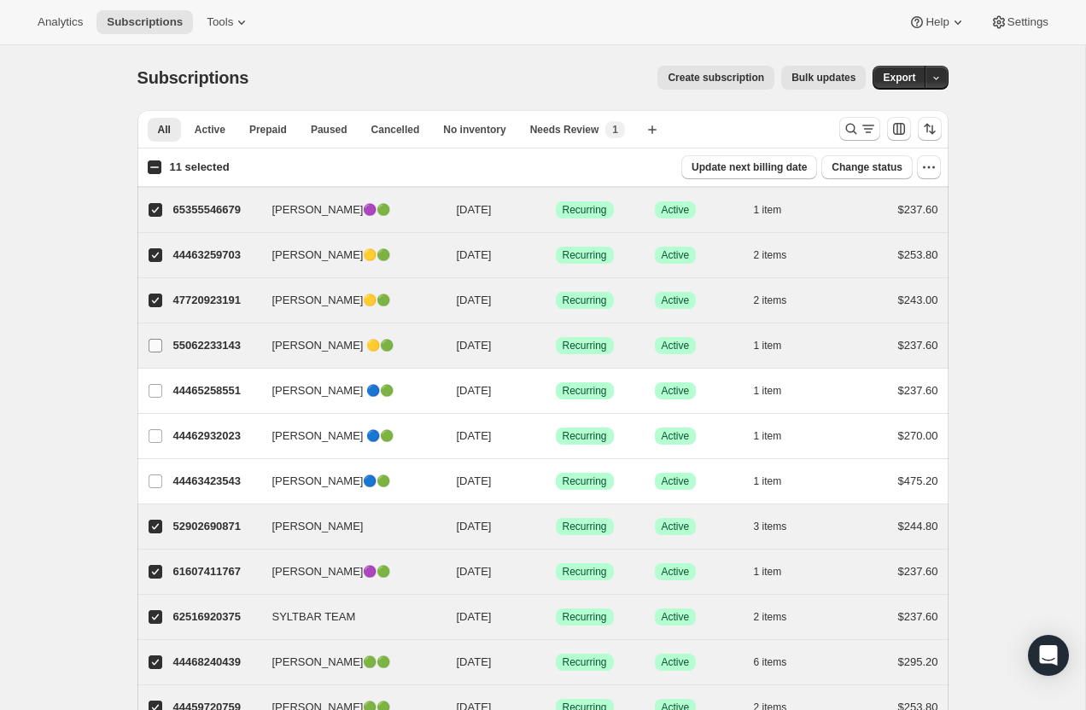
click at [160, 346] on input "[PERSON_NAME] 🟡🟢" at bounding box center [155, 346] width 14 height 14
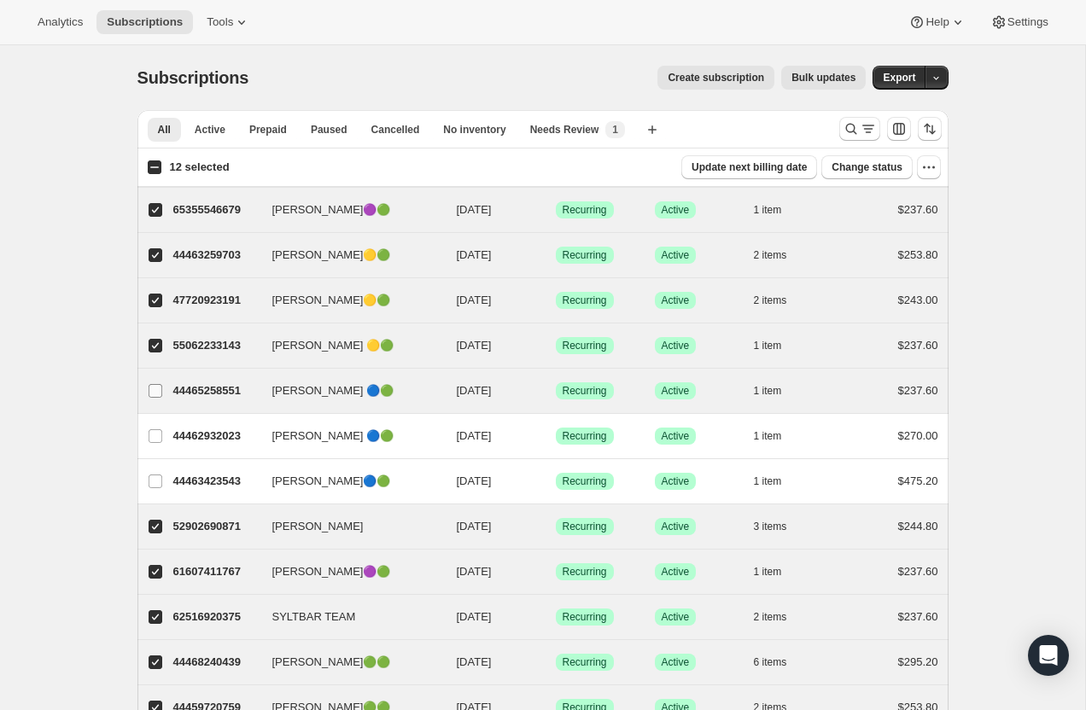
click at [154, 398] on span at bounding box center [155, 390] width 15 height 15
click at [154, 398] on input "[PERSON_NAME] 🔵🟢" at bounding box center [155, 391] width 14 height 14
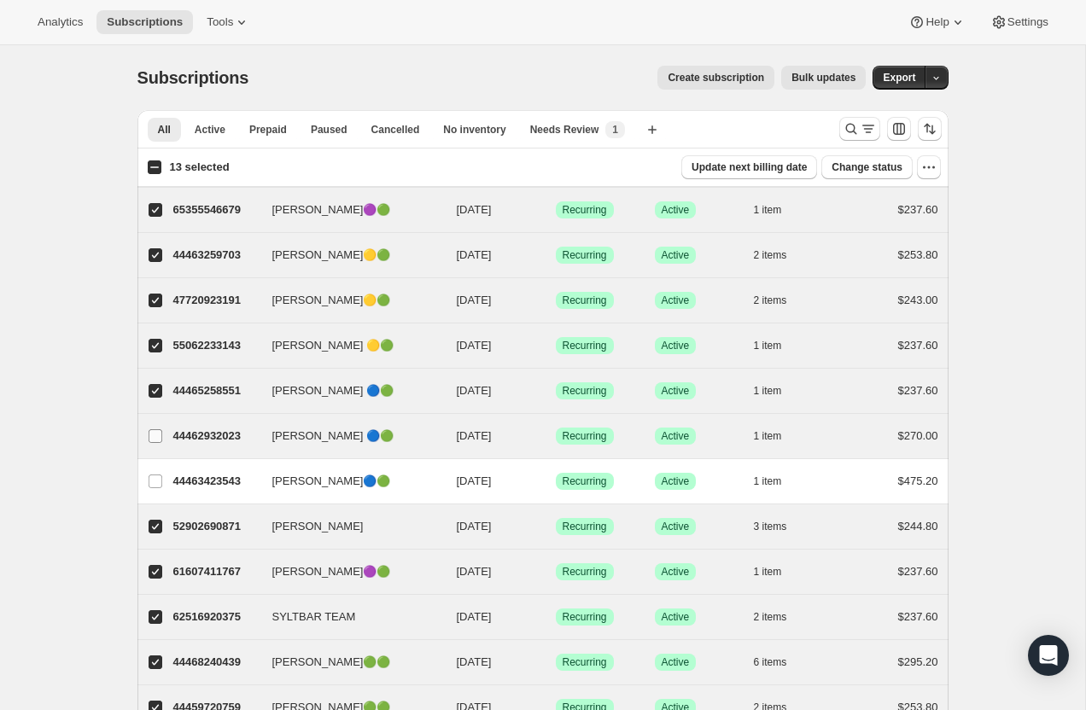
click at [154, 444] on label "[PERSON_NAME] 🔵🟢" at bounding box center [155, 436] width 36 height 44
click at [154, 443] on input "[PERSON_NAME] 🔵🟢" at bounding box center [155, 436] width 14 height 14
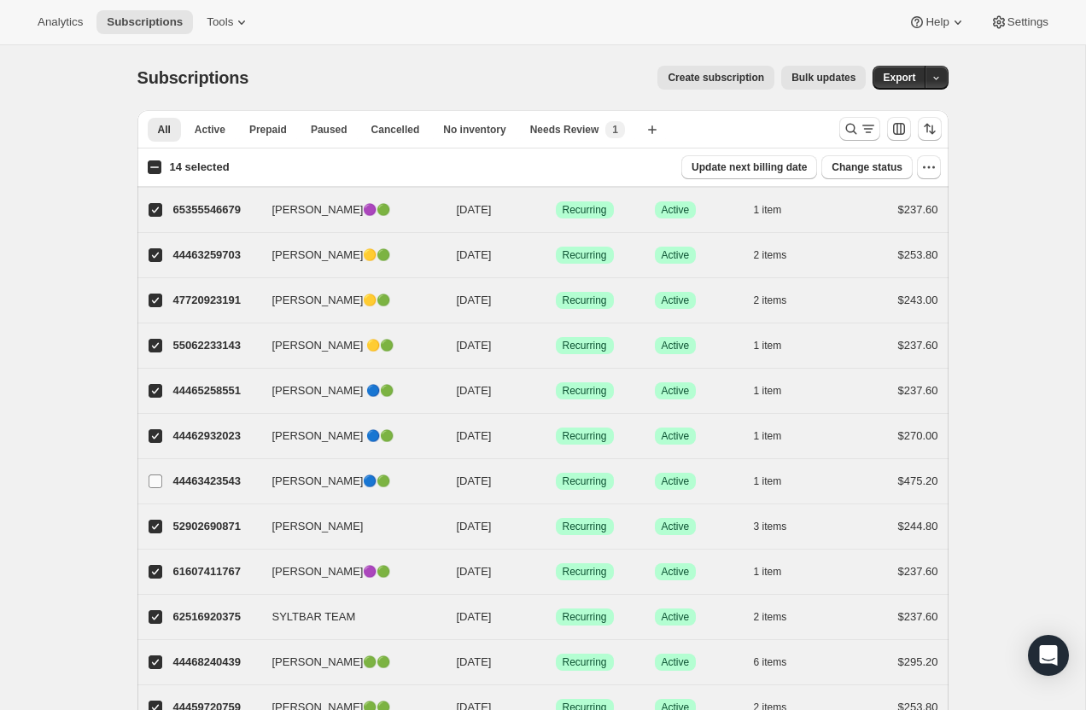
click at [154, 482] on input "[PERSON_NAME]🔵🟢" at bounding box center [155, 481] width 14 height 14
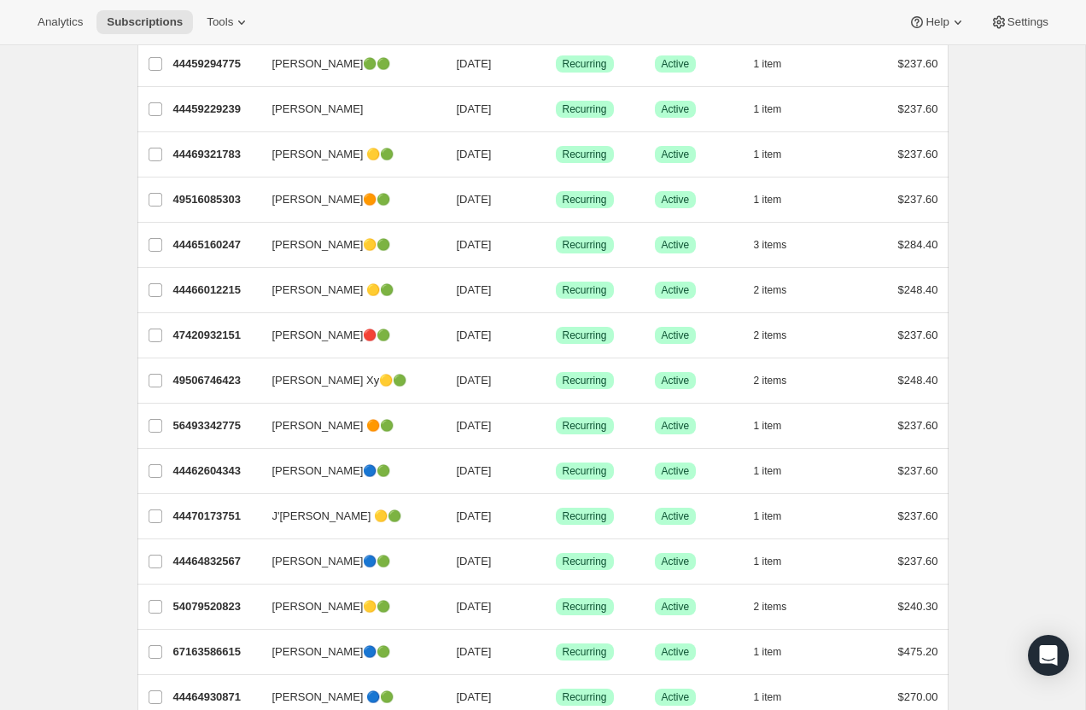
scroll to position [1834, 0]
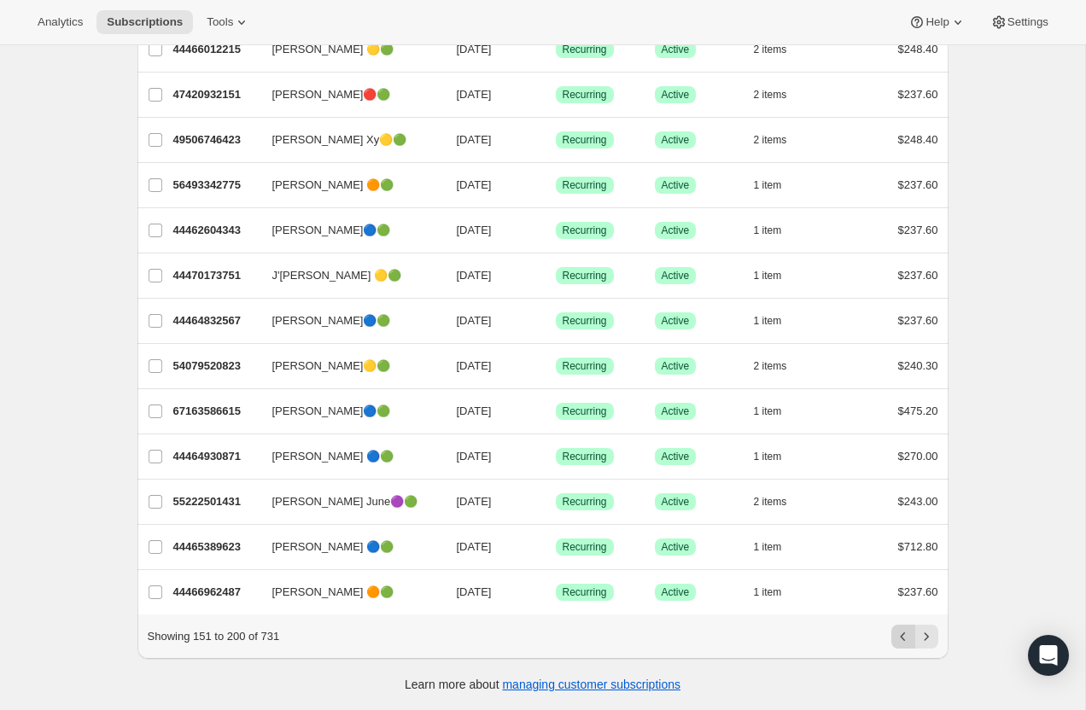
click at [902, 632] on icon "Previous" at bounding box center [902, 636] width 17 height 17
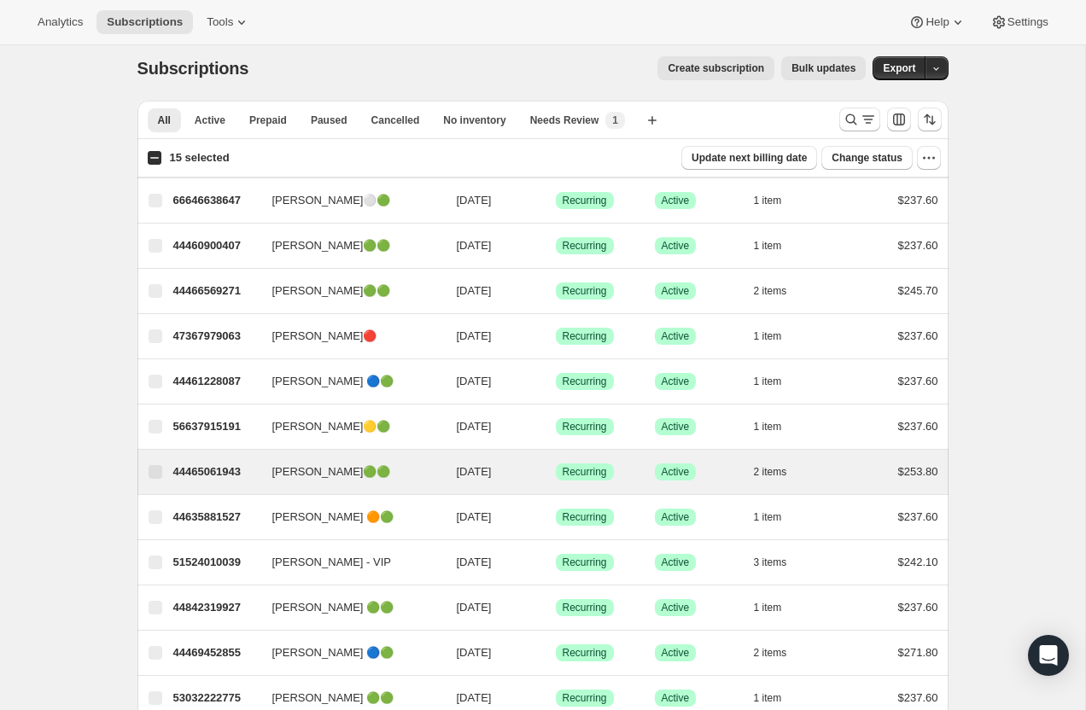
scroll to position [0, 0]
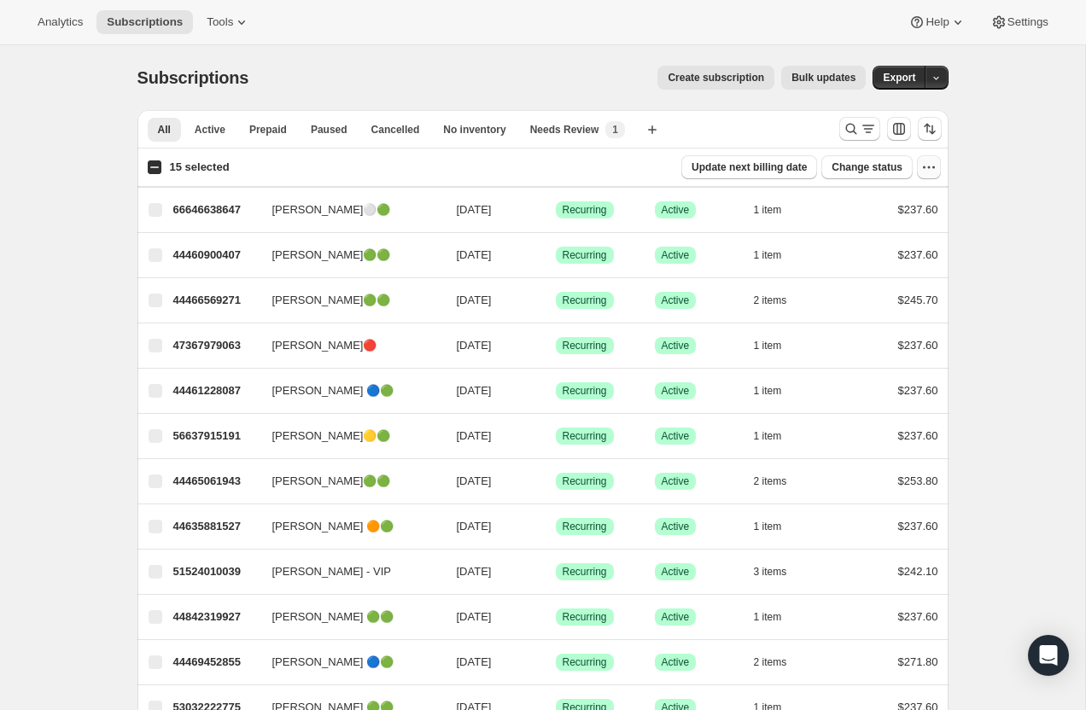
click at [923, 178] on button "button" at bounding box center [929, 167] width 24 height 24
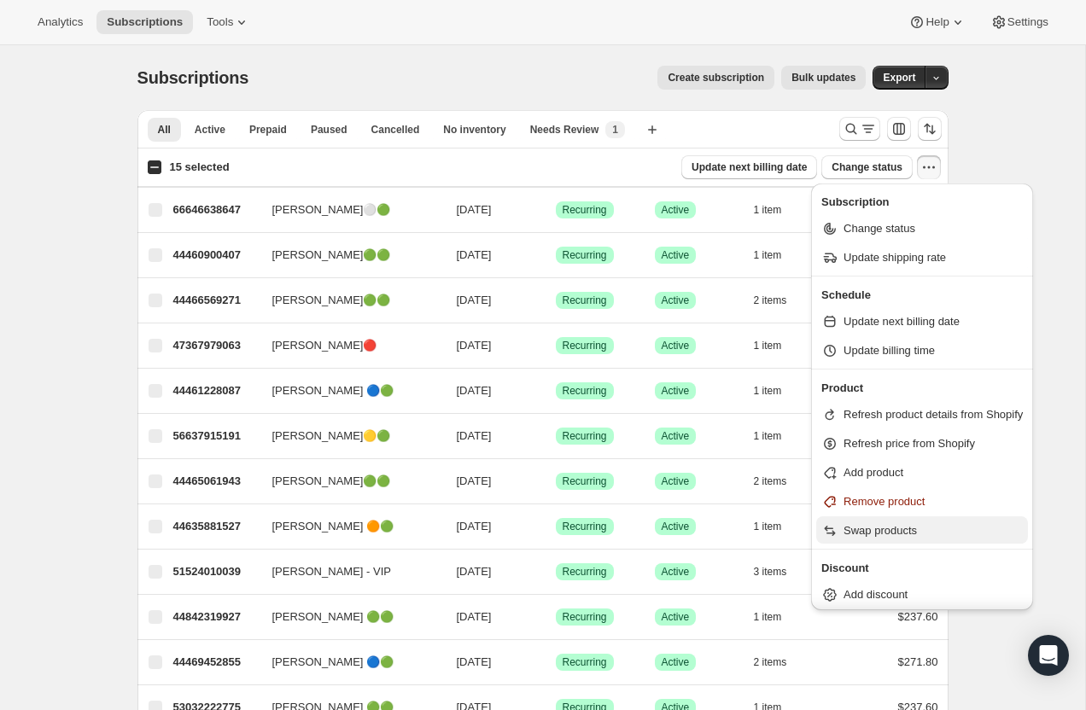
scroll to position [3, 0]
